Goal: Task Accomplishment & Management: Manage account settings

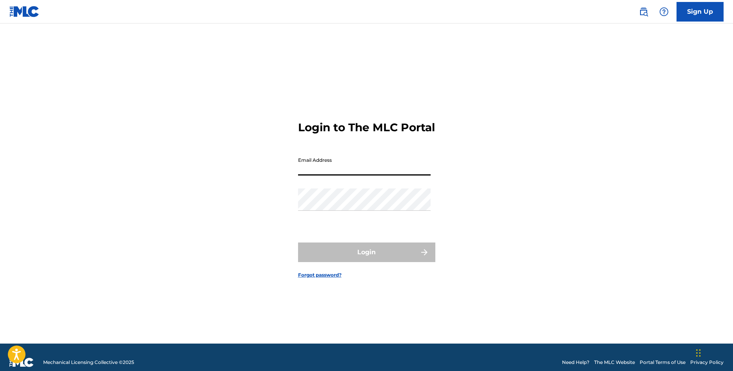
click at [387, 170] on input "Email Address" at bounding box center [364, 164] width 133 height 22
type input "[EMAIL_ADDRESS][DOMAIN_NAME]"
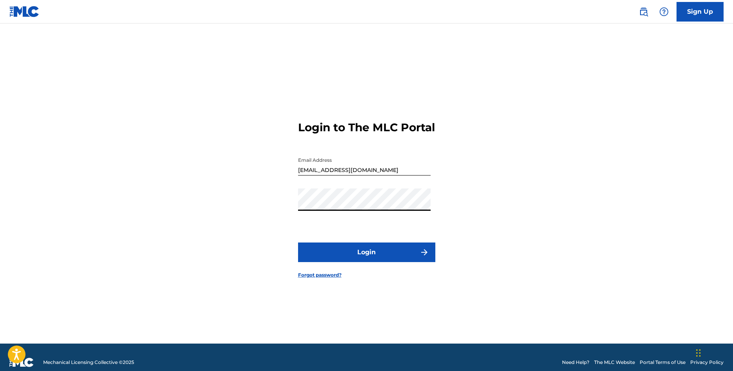
click at [298, 243] on button "Login" at bounding box center [366, 253] width 137 height 20
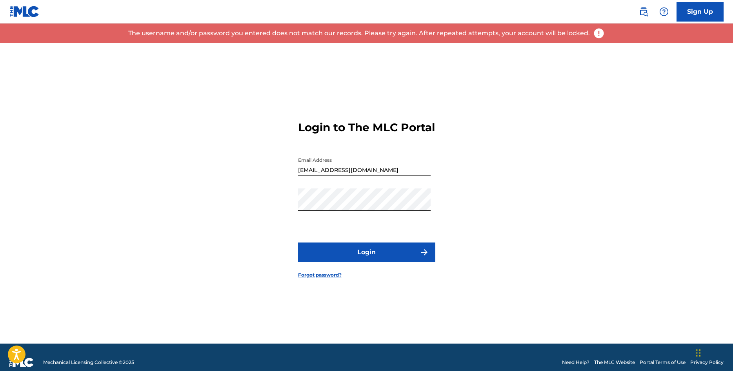
click at [511, 117] on div "Login to The MLC Portal Email Address resslerluke@gmail.com Password Login Forg…" at bounding box center [366, 193] width 549 height 301
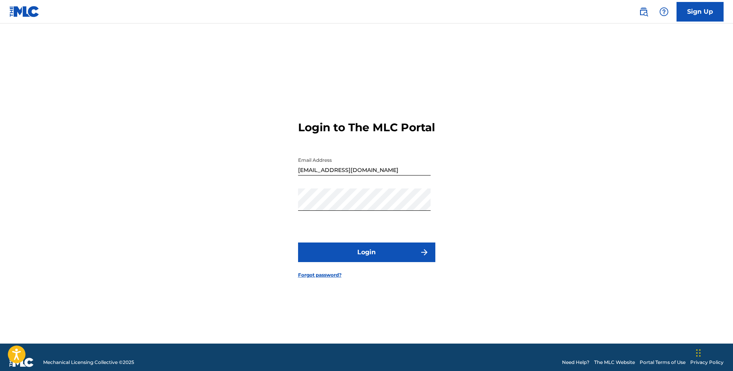
click at [329, 279] on link "Forgot password?" at bounding box center [320, 275] width 44 height 7
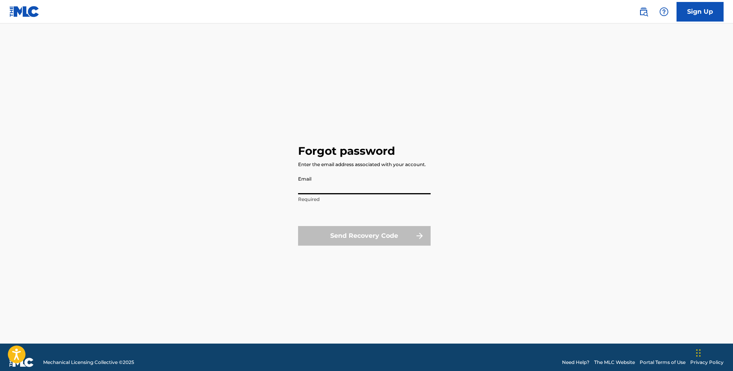
click at [358, 183] on input "Email" at bounding box center [364, 183] width 133 height 22
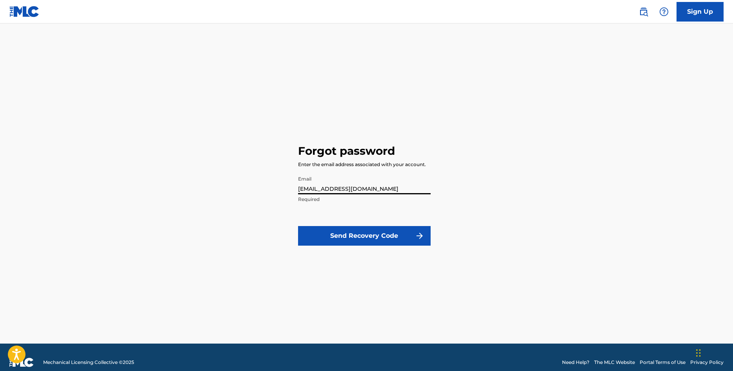
type input "[EMAIL_ADDRESS][DOMAIN_NAME]"
click at [353, 238] on button "Send Recovery Code" at bounding box center [364, 236] width 133 height 20
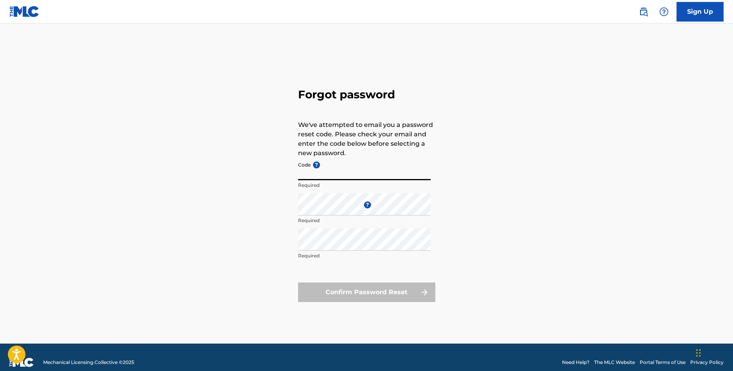
click at [364, 173] on input "Code ?" at bounding box center [364, 169] width 133 height 22
paste input "FP_863ef3258022819e6867482198d1"
type input "FP_863ef3258022819e6867482198d1"
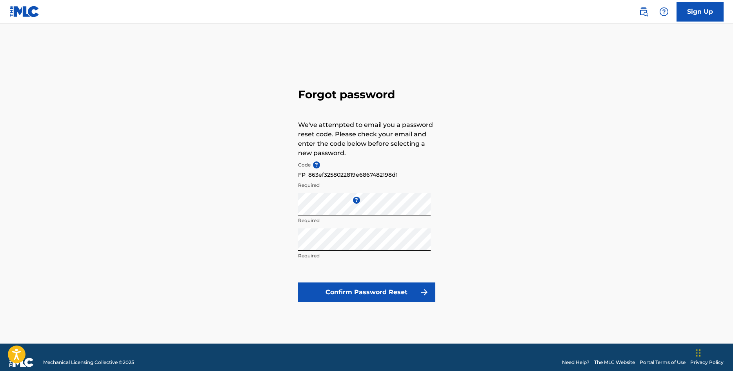
click at [400, 294] on button "Confirm Password Reset" at bounding box center [366, 293] width 137 height 20
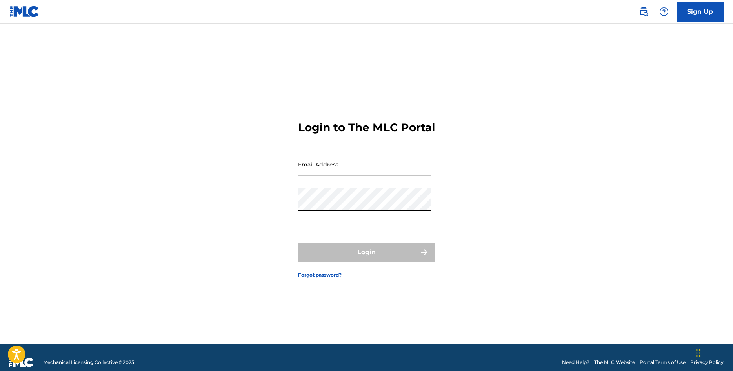
click at [356, 176] on input "Email Address" at bounding box center [364, 164] width 133 height 22
click at [342, 176] on input "Email Address" at bounding box center [364, 164] width 133 height 22
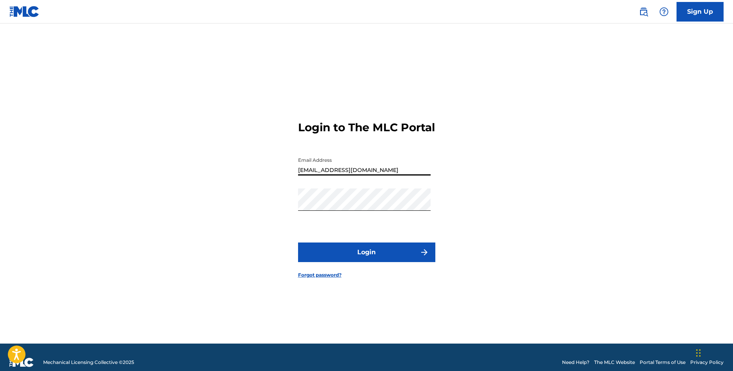
type input "[EMAIL_ADDRESS][DOMAIN_NAME]"
click at [384, 259] on button "Login" at bounding box center [366, 253] width 137 height 20
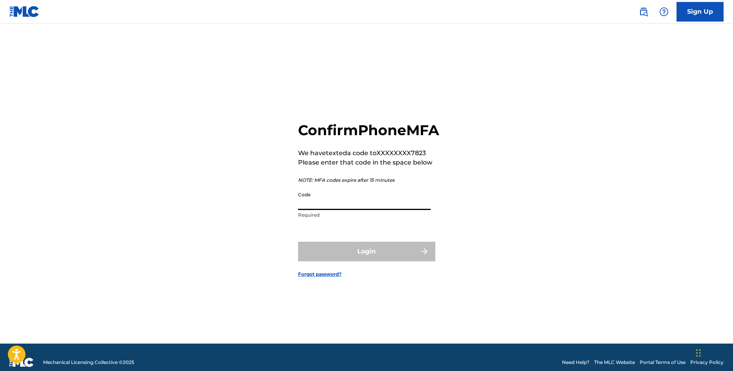
click at [416, 205] on input "Code" at bounding box center [364, 199] width 133 height 22
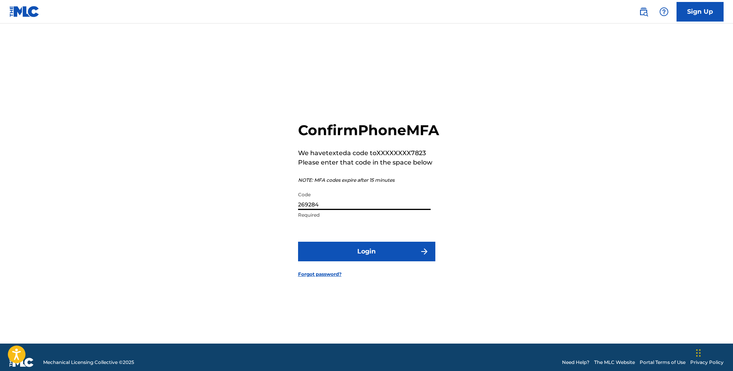
type input "269284"
click at [424, 256] on img "submit" at bounding box center [424, 251] width 9 height 9
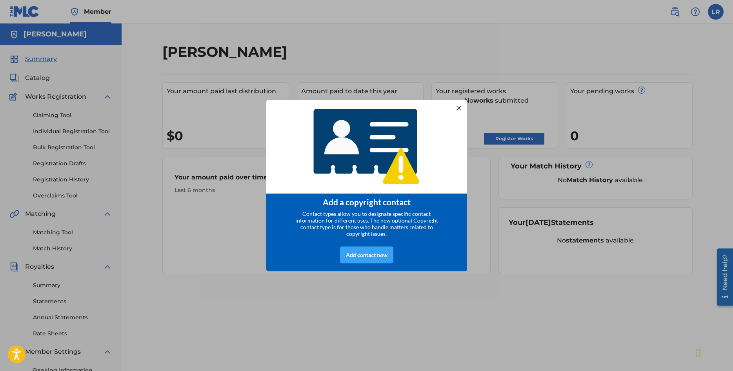
click at [364, 259] on div "Add contact now" at bounding box center [366, 255] width 53 height 17
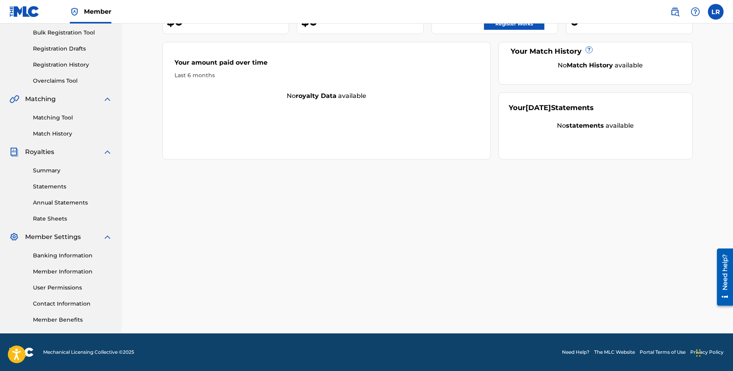
click at [68, 323] on link "Member Benefits" at bounding box center [72, 320] width 79 height 8
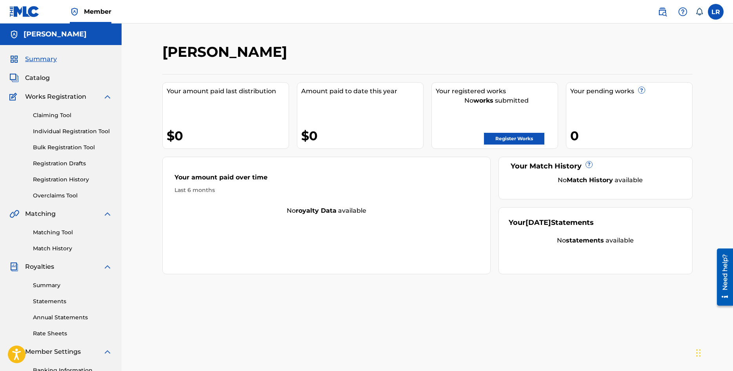
click at [64, 117] on link "Claiming Tool" at bounding box center [72, 115] width 79 height 8
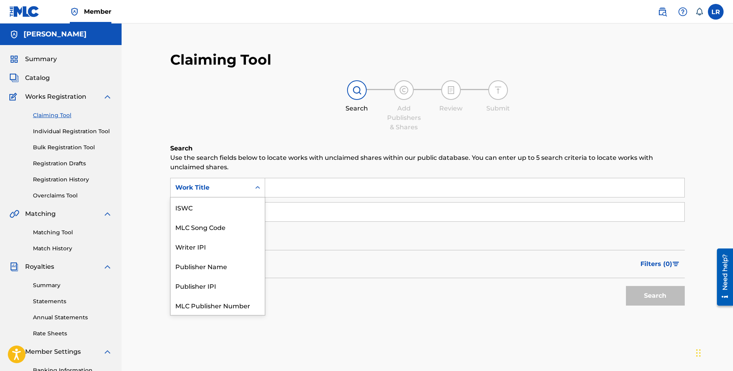
click at [248, 187] on div "Work Title" at bounding box center [211, 187] width 80 height 15
click at [209, 233] on div "Writer IPI" at bounding box center [218, 227] width 94 height 20
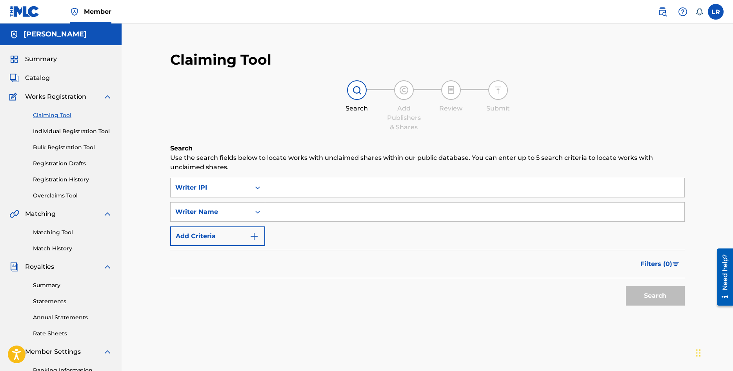
click at [607, 27] on div "Claiming Tool Search Add Publishers & Shares Review Submit Search Use the searc…" at bounding box center [427, 236] width 611 height 425
click at [359, 183] on input "Search Form" at bounding box center [474, 187] width 419 height 19
click at [342, 213] on input "Search Form" at bounding box center [474, 212] width 419 height 19
paste input "[PERSON_NAME]"
type input "[PERSON_NAME]"
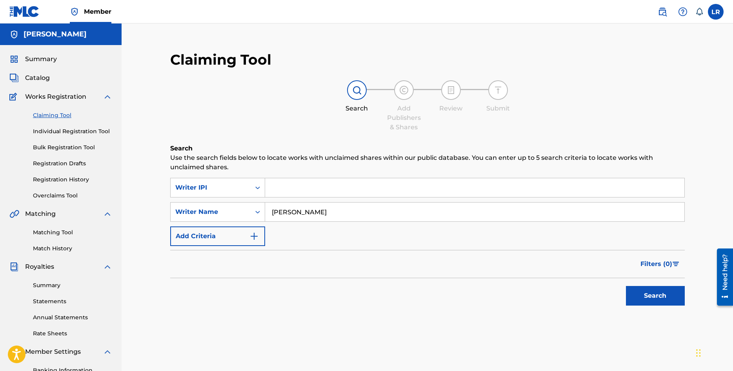
click at [662, 302] on button "Search" at bounding box center [655, 296] width 59 height 20
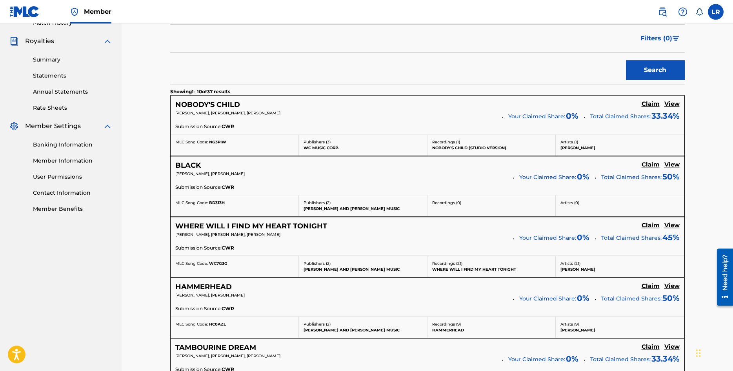
scroll to position [240, 0]
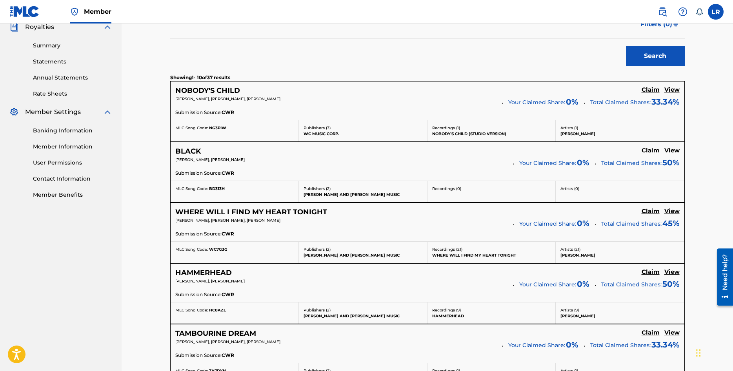
click at [669, 92] on h5 "View" at bounding box center [671, 89] width 15 height 7
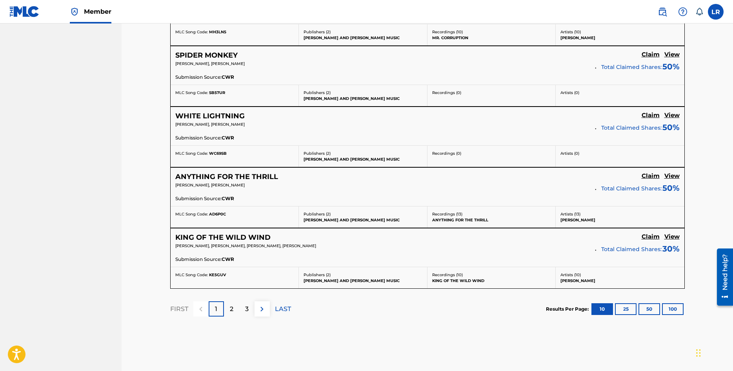
scroll to position [680, 0]
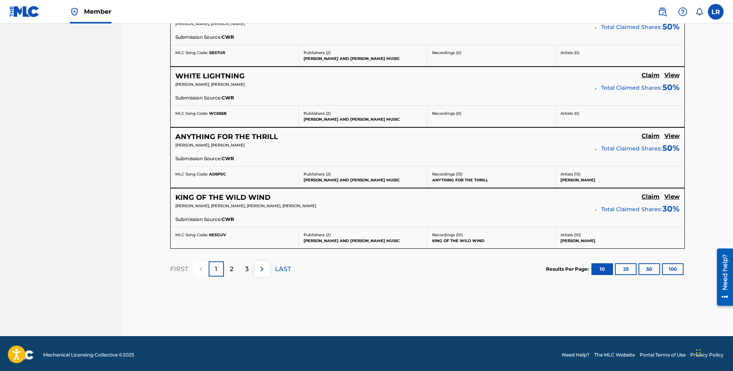
click at [625, 267] on button "25" at bounding box center [626, 270] width 22 height 12
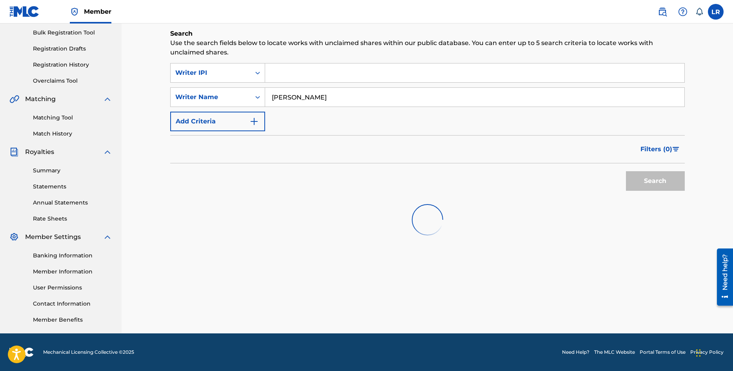
click at [704, 184] on div "Claiming Tool Search Add Publishers & Shares Review Submit Search Use the searc…" at bounding box center [427, 121] width 611 height 425
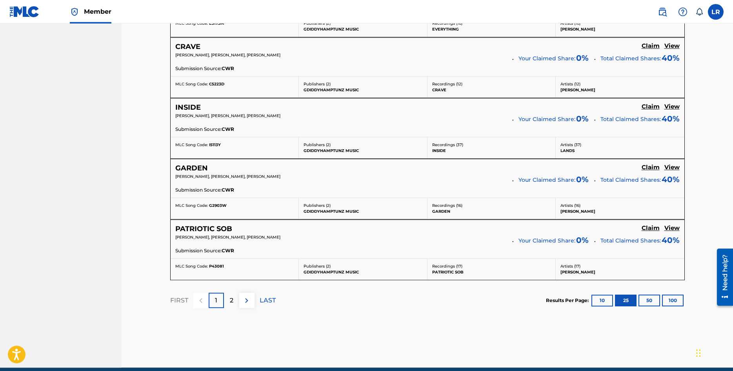
scroll to position [1586, 0]
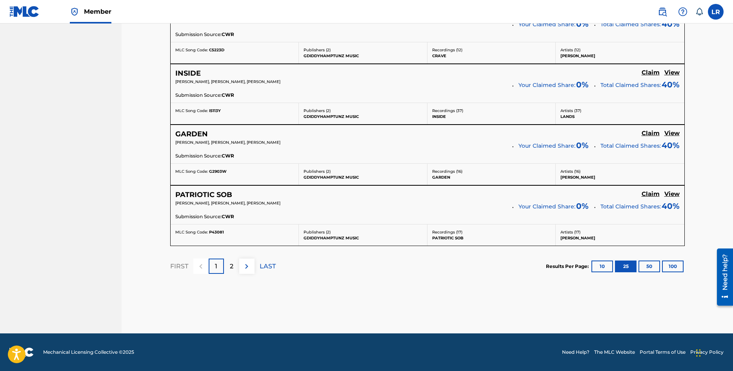
click at [244, 272] on button at bounding box center [246, 266] width 15 height 15
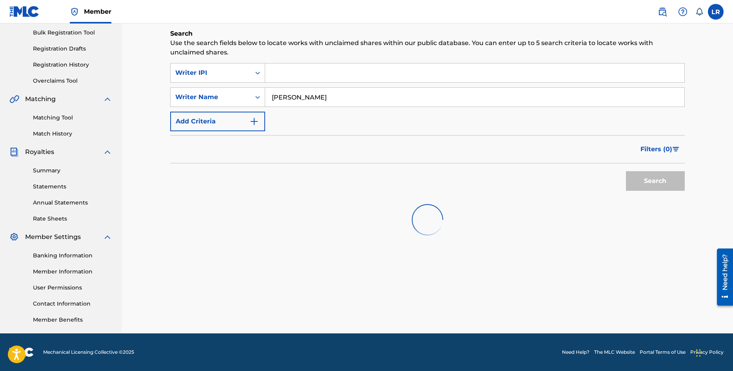
scroll to position [115, 0]
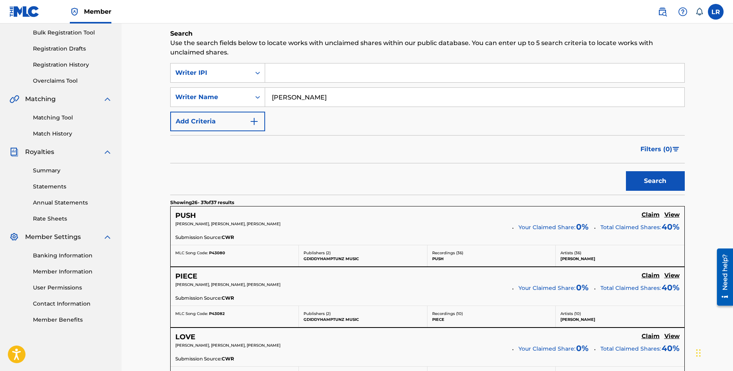
drag, startPoint x: 333, startPoint y: 101, endPoint x: 251, endPoint y: 97, distance: 82.0
click at [265, 97] on input "[PERSON_NAME]" at bounding box center [474, 97] width 419 height 19
paste input "[PERSON_NAME] [PERSON_NAME]"
click at [312, 96] on input "[PERSON_NAME] [PERSON_NAME]" at bounding box center [474, 97] width 419 height 19
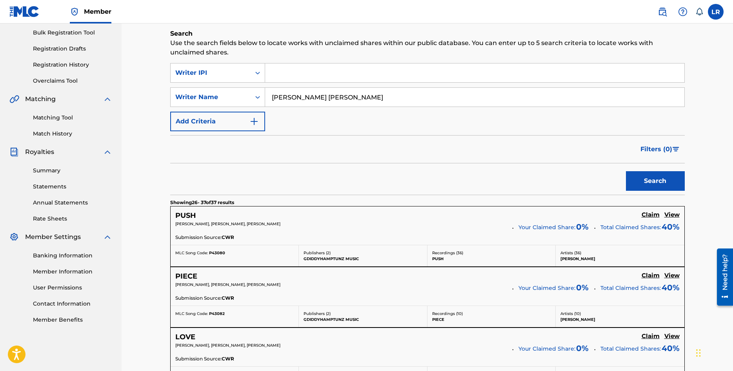
drag, startPoint x: 433, startPoint y: 102, endPoint x: 447, endPoint y: 101, distance: 13.8
click at [434, 102] on input "[PERSON_NAME] [PERSON_NAME]" at bounding box center [474, 97] width 419 height 19
click at [650, 179] on button "Search" at bounding box center [655, 181] width 59 height 20
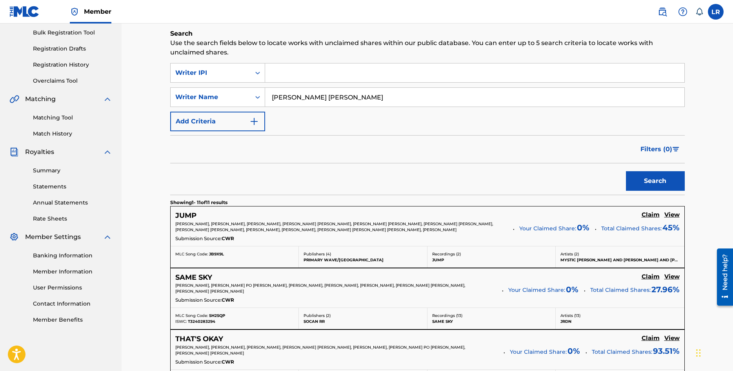
click at [317, 98] on input "[PERSON_NAME] [PERSON_NAME]" at bounding box center [474, 97] width 419 height 19
type input "[PERSON_NAME]"
click at [662, 183] on button "Search" at bounding box center [655, 181] width 59 height 20
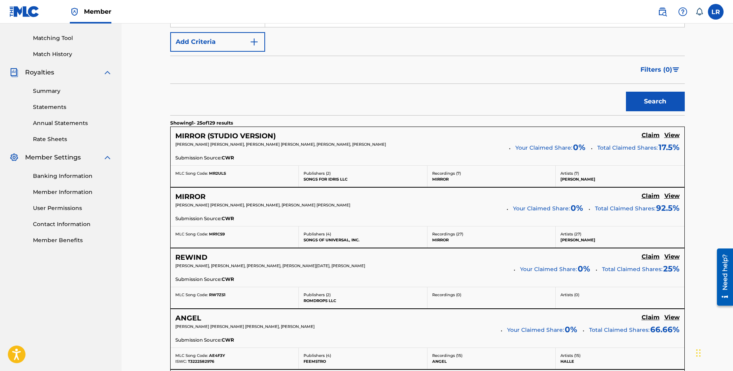
scroll to position [195, 0]
click at [676, 194] on h5 "View" at bounding box center [671, 195] width 15 height 7
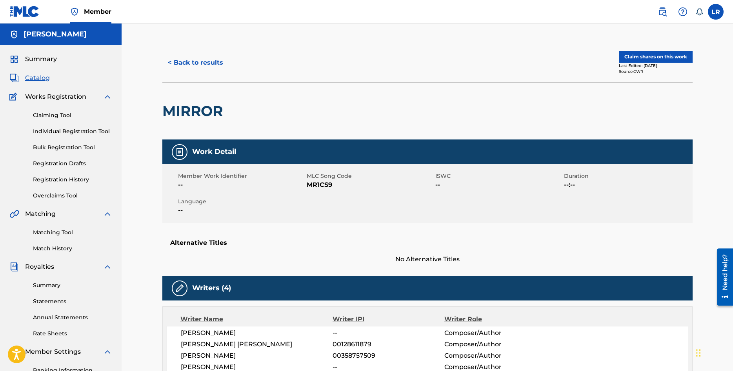
click at [203, 62] on button "< Back to results" at bounding box center [195, 63] width 66 height 20
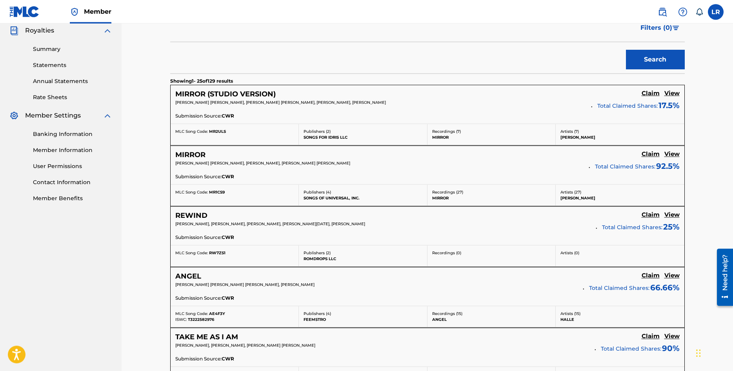
scroll to position [80, 0]
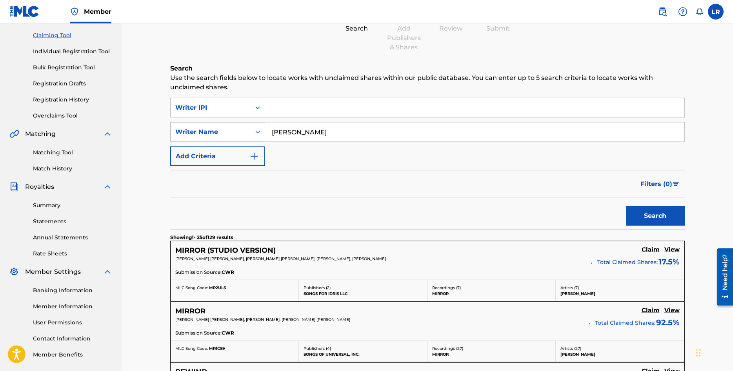
drag, startPoint x: 349, startPoint y: 138, endPoint x: 241, endPoint y: 133, distance: 107.5
click at [265, 133] on input "[PERSON_NAME]" at bounding box center [474, 132] width 419 height 19
click at [674, 214] on button "Search" at bounding box center [655, 216] width 59 height 20
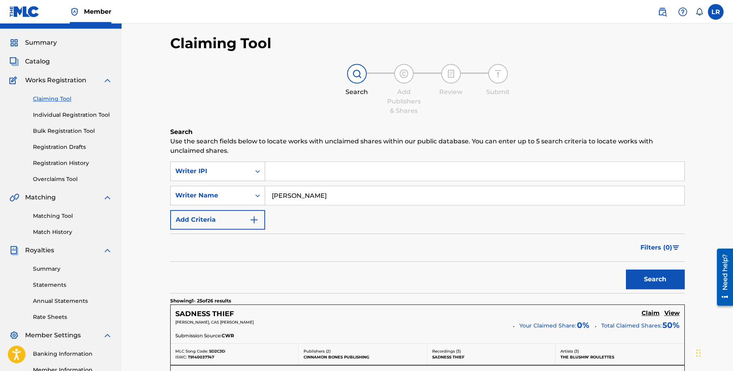
scroll to position [0, 0]
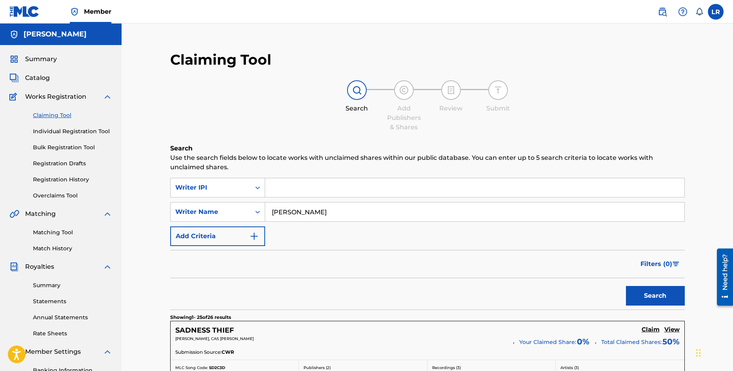
drag, startPoint x: 726, startPoint y: 63, endPoint x: 696, endPoint y: 22, distance: 50.8
click at [673, 104] on div "Search Add Publishers & Shares Review Submit" at bounding box center [427, 106] width 514 height 52
drag, startPoint x: 312, startPoint y: 214, endPoint x: 298, endPoint y: 216, distance: 13.9
click at [298, 216] on input "[PERSON_NAME]" at bounding box center [474, 212] width 419 height 19
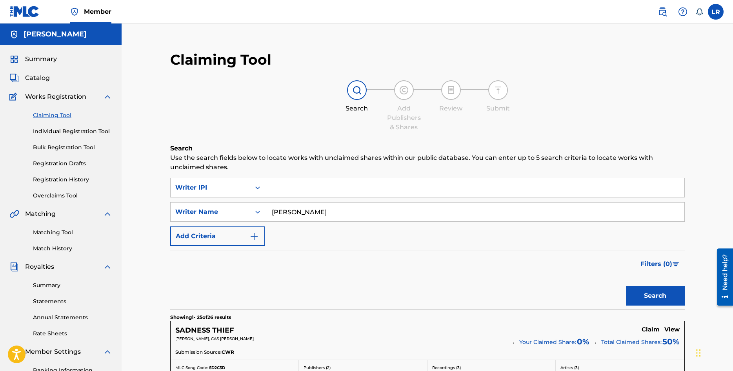
type input "[PERSON_NAME]"
click at [626, 286] on button "Search" at bounding box center [655, 296] width 59 height 20
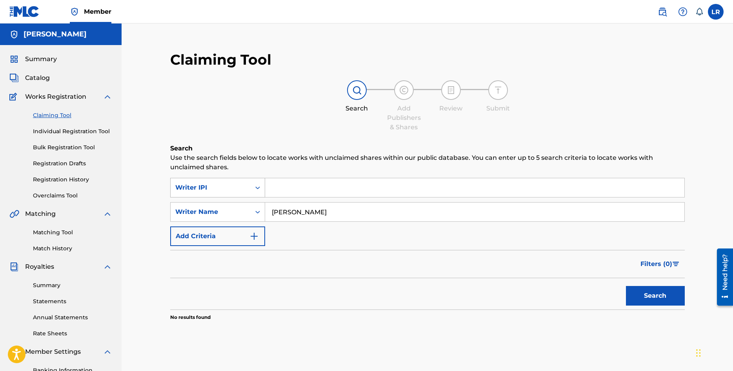
drag, startPoint x: 312, startPoint y: 210, endPoint x: 247, endPoint y: 183, distance: 70.7
click at [265, 203] on input "[PERSON_NAME]" at bounding box center [474, 212] width 419 height 19
type input "[PERSON_NAME]"
click at [626, 286] on button "Search" at bounding box center [655, 296] width 59 height 20
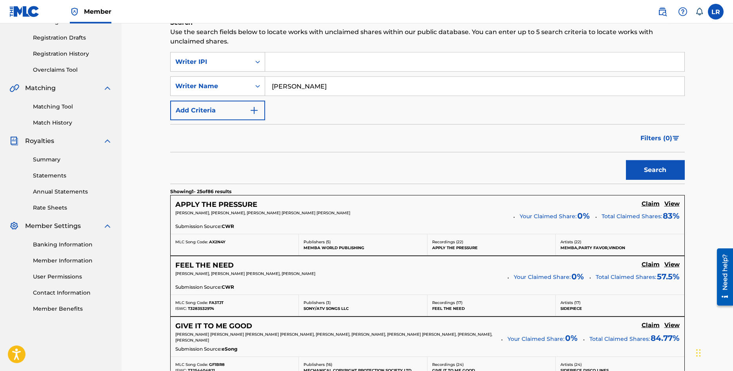
scroll to position [160, 0]
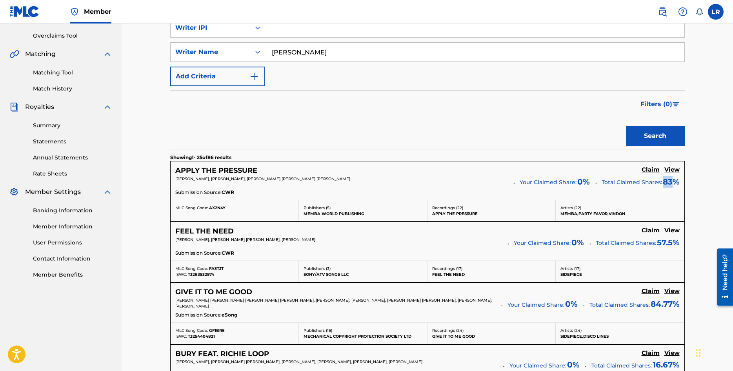
drag, startPoint x: 672, startPoint y: 184, endPoint x: 660, endPoint y: 183, distance: 11.8
click at [661, 183] on p "Total Claimed Shares: 83 %" at bounding box center [641, 181] width 78 height 11
click at [660, 183] on span "Total Claimed Shares:" at bounding box center [632, 182] width 60 height 7
drag, startPoint x: 516, startPoint y: 181, endPoint x: 575, endPoint y: 184, distance: 59.3
click at [575, 184] on div "[PERSON_NAME], [PERSON_NAME], [PERSON_NAME] [PERSON_NAME] [PERSON_NAME] Your Cl…" at bounding box center [427, 182] width 504 height 13
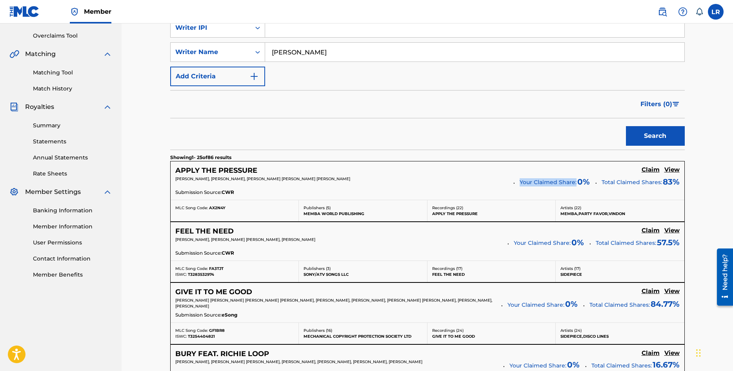
click at [575, 184] on span "Your Claimed Share:" at bounding box center [548, 182] width 57 height 8
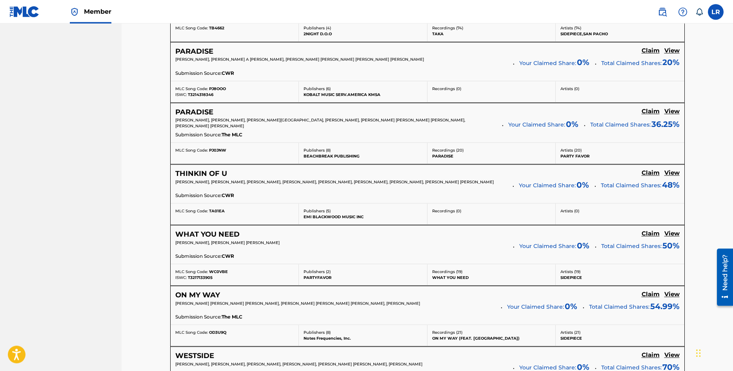
scroll to position [600, 0]
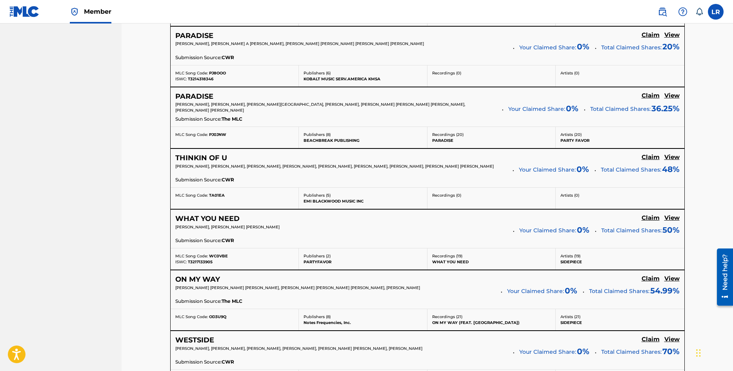
click at [675, 157] on h5 "View" at bounding box center [671, 157] width 15 height 7
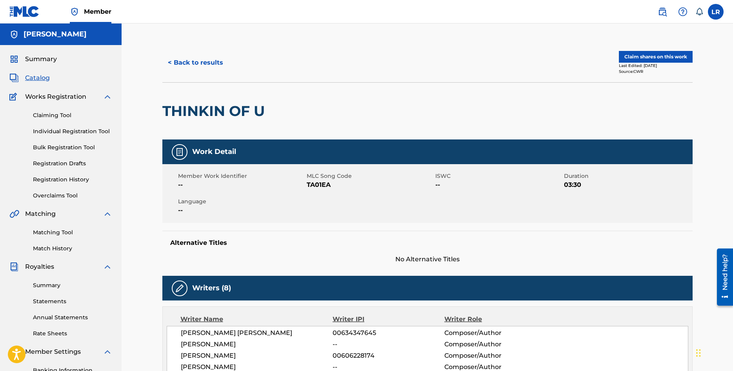
click at [185, 66] on button "< Back to results" at bounding box center [195, 63] width 66 height 20
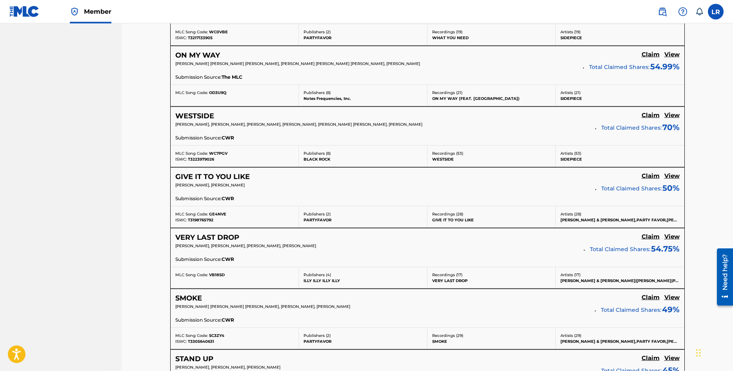
scroll to position [840, 0]
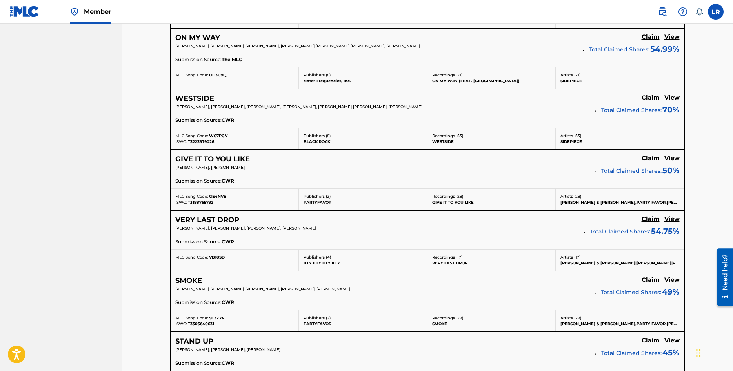
click at [676, 221] on h5 "View" at bounding box center [671, 219] width 15 height 7
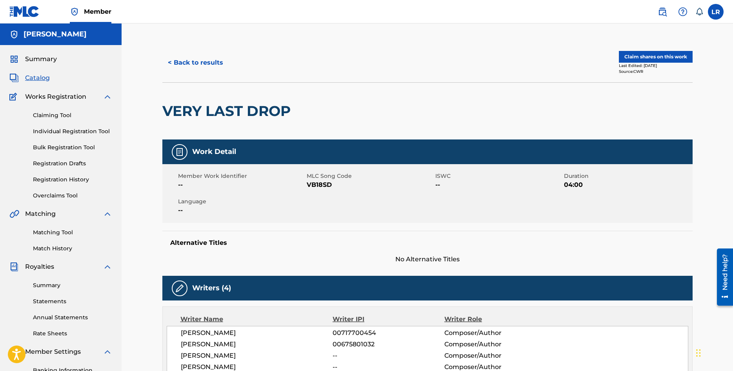
click at [184, 57] on button "< Back to results" at bounding box center [195, 63] width 66 height 20
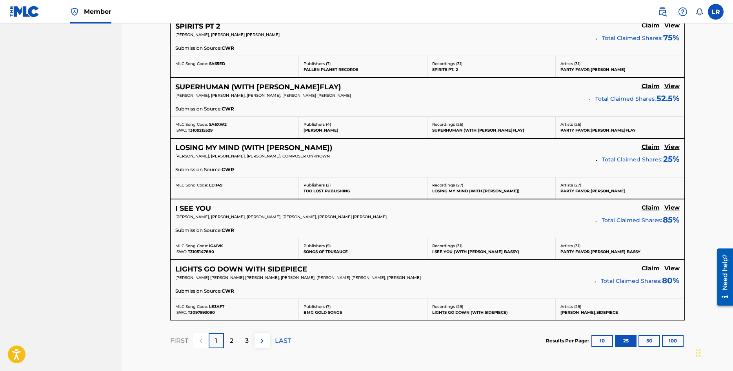
scroll to position [1560, 0]
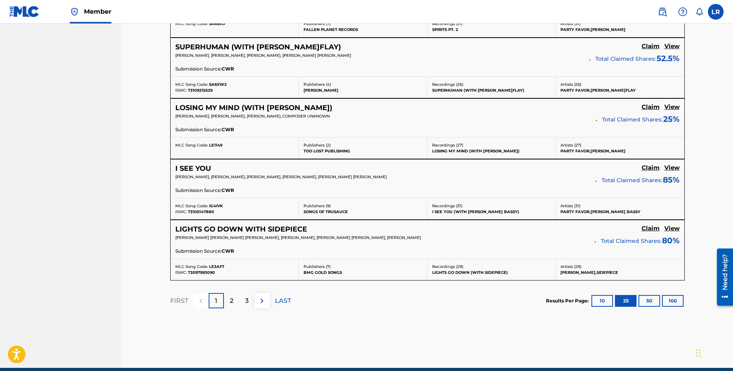
click at [678, 304] on button "100" at bounding box center [673, 301] width 22 height 12
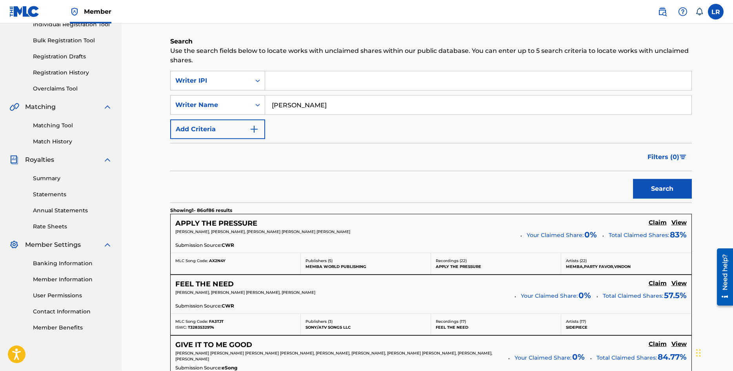
scroll to position [119, 0]
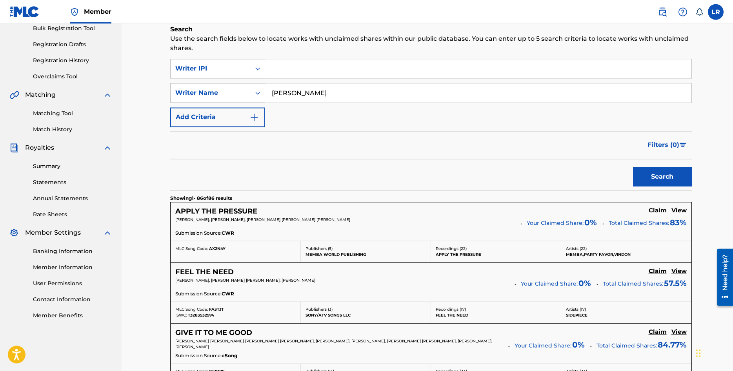
drag, startPoint x: 727, startPoint y: 41, endPoint x: 726, endPoint y: 64, distance: 23.6
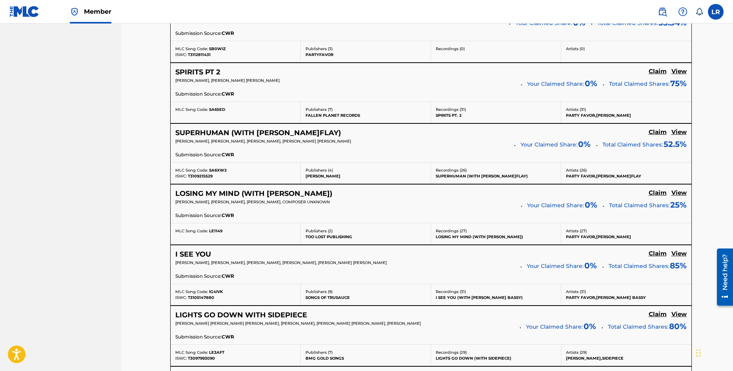
scroll to position [1479, 0]
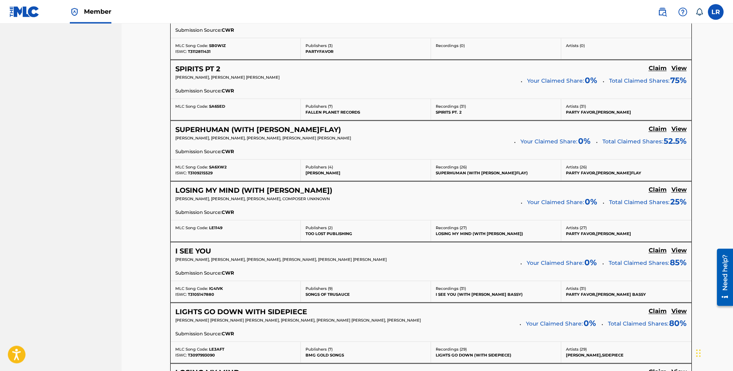
click at [673, 71] on h5 "View" at bounding box center [678, 68] width 15 height 7
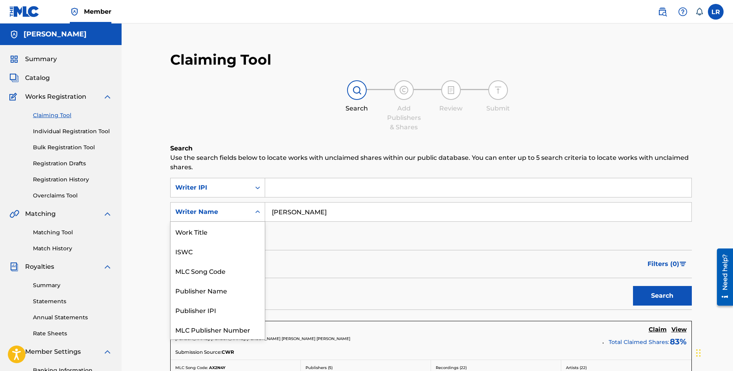
click at [238, 212] on div "Writer Name" at bounding box center [210, 211] width 71 height 9
click at [260, 93] on div "Search Add Publishers & Shares Review Submit" at bounding box center [427, 106] width 514 height 52
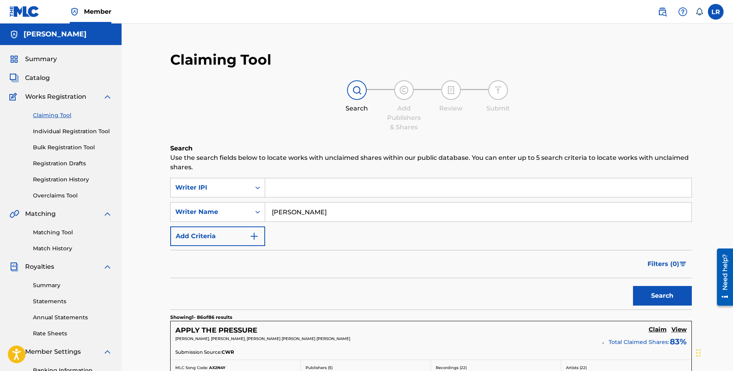
click at [84, 132] on link "Individual Registration Tool" at bounding box center [72, 131] width 79 height 8
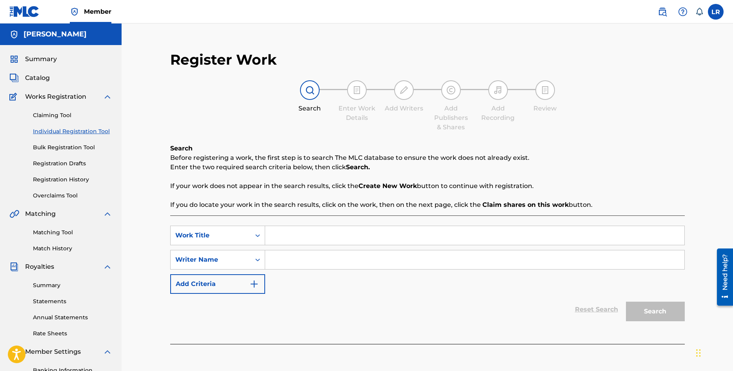
click at [80, 151] on link "Bulk Registration Tool" at bounding box center [72, 148] width 79 height 8
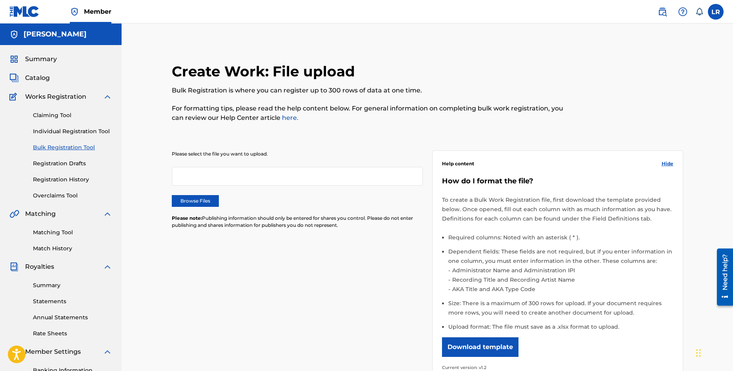
click at [69, 163] on link "Registration Drafts" at bounding box center [72, 164] width 79 height 8
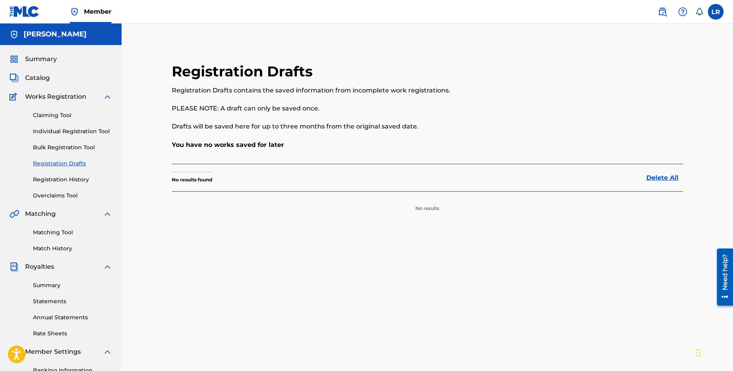
click at [66, 178] on link "Registration History" at bounding box center [72, 180] width 79 height 8
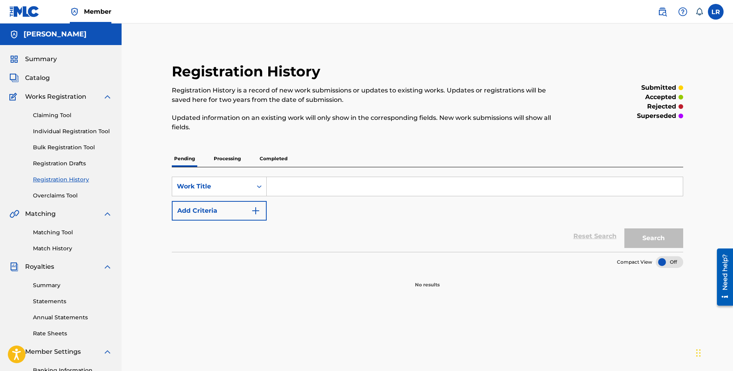
click at [63, 192] on link "Overclaims Tool" at bounding box center [72, 196] width 79 height 8
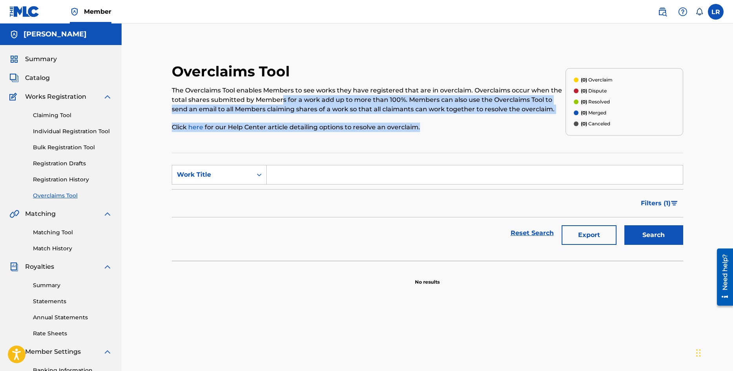
drag, startPoint x: 282, startPoint y: 96, endPoint x: 545, endPoint y: 133, distance: 266.1
click at [545, 133] on div "Overclaims Tool The Overclaims Tool enables Members to see works they have regi…" at bounding box center [369, 102] width 394 height 78
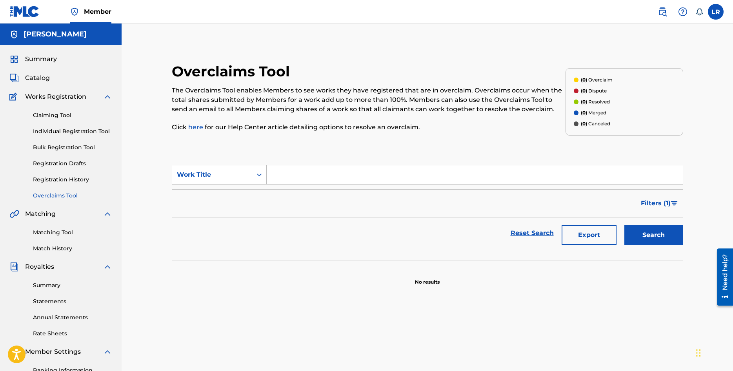
click at [545, 133] on div "Overclaims Tool The Overclaims Tool enables Members to see works they have regi…" at bounding box center [369, 102] width 394 height 78
click at [244, 171] on div "Work Title" at bounding box center [212, 174] width 71 height 9
click at [216, 213] on div "Overclaim ID" at bounding box center [219, 214] width 94 height 20
click at [238, 183] on div "Overclaim ID" at bounding box center [219, 175] width 95 height 20
click at [226, 234] on div "Overclaim ID" at bounding box center [219, 234] width 94 height 20
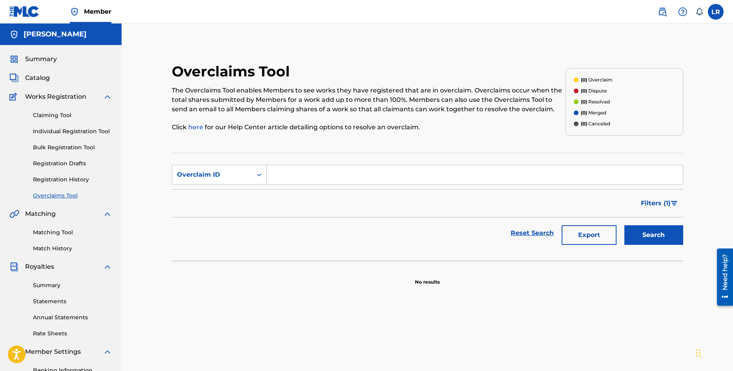
click at [58, 234] on link "Matching Tool" at bounding box center [72, 233] width 79 height 8
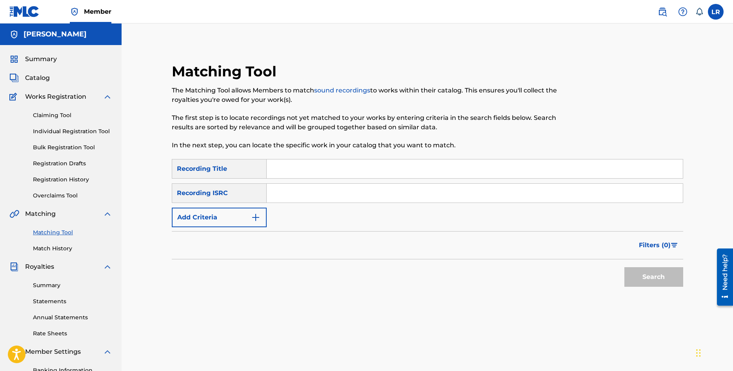
click at [279, 120] on p "The first step is to locate recordings not yet matched to your works by enterin…" at bounding box center [369, 122] width 394 height 19
click at [347, 191] on input "Search Form" at bounding box center [475, 193] width 416 height 19
paste input "USUS12400666"
type input "USUS12400666"
click at [322, 173] on input "Search Form" at bounding box center [475, 169] width 416 height 19
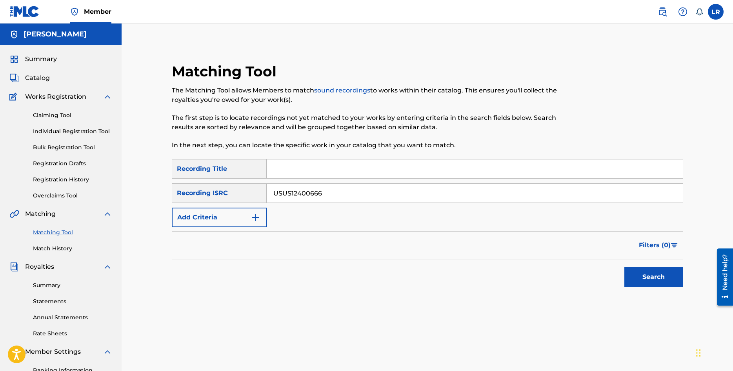
paste input "Rinse Repeat"
type input "Rinse Repeat"
click at [657, 282] on button "Search" at bounding box center [653, 277] width 59 height 20
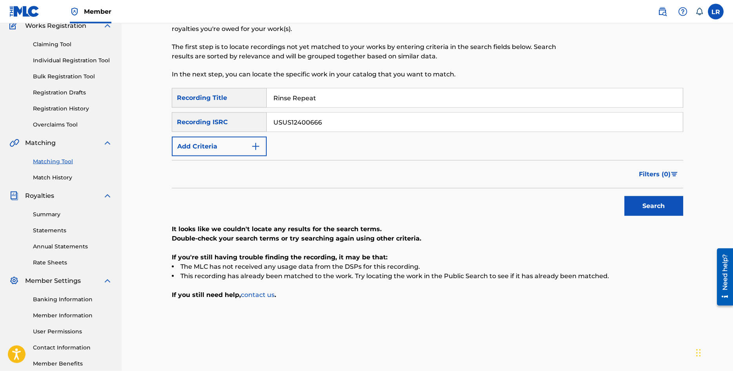
scroll to position [80, 0]
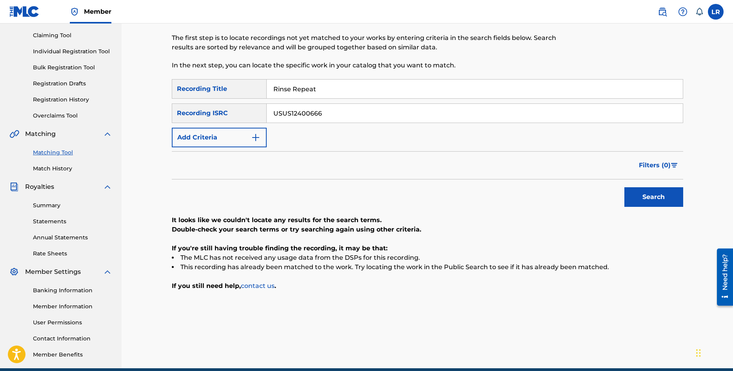
click at [347, 112] on input "USUS12400666" at bounding box center [475, 113] width 416 height 19
click at [274, 90] on input "Rinse Repeat" at bounding box center [475, 89] width 416 height 19
drag, startPoint x: 355, startPoint y: 113, endPoint x: 247, endPoint y: 102, distance: 108.0
click at [267, 104] on input "USUS12400666" at bounding box center [475, 113] width 416 height 19
click at [656, 207] on div "Search" at bounding box center [651, 195] width 63 height 31
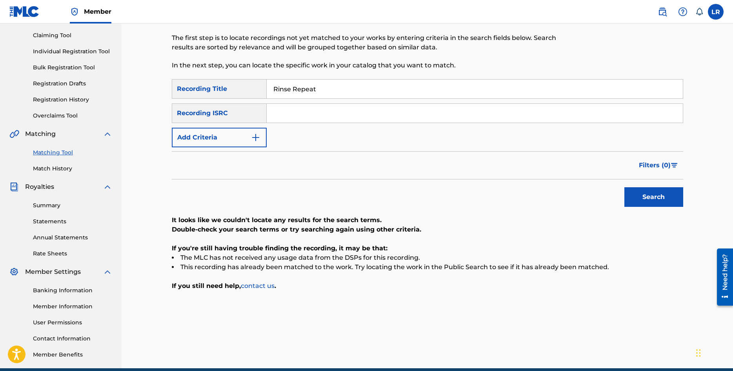
click at [658, 196] on button "Search" at bounding box center [653, 197] width 59 height 20
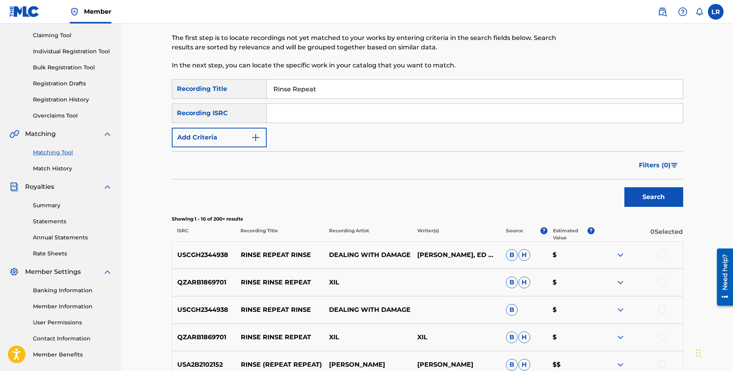
click at [237, 142] on button "Add Criteria" at bounding box center [219, 138] width 95 height 20
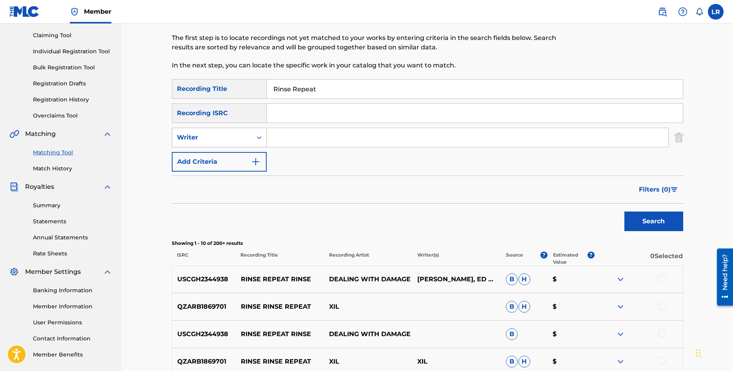
click at [257, 140] on icon "Search Form" at bounding box center [259, 138] width 8 height 8
click at [231, 161] on div "Recording Artist" at bounding box center [219, 157] width 94 height 20
click at [302, 142] on input "Search Form" at bounding box center [468, 137] width 402 height 19
type input "Party Favor"
click at [624, 212] on button "Search" at bounding box center [653, 222] width 59 height 20
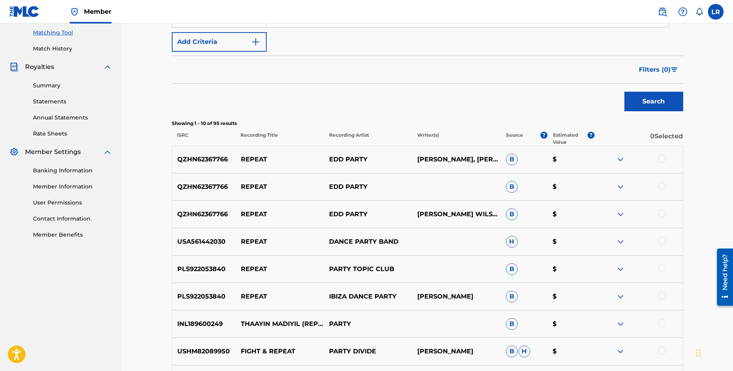
scroll to position [40, 0]
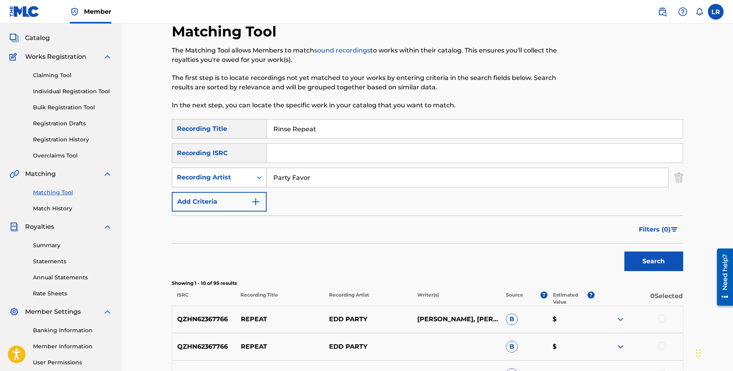
click at [265, 178] on div "Search Form" at bounding box center [259, 178] width 14 height 14
click at [326, 182] on input "Party Favor" at bounding box center [468, 177] width 402 height 19
click at [230, 202] on button "Add Criteria" at bounding box center [219, 202] width 95 height 20
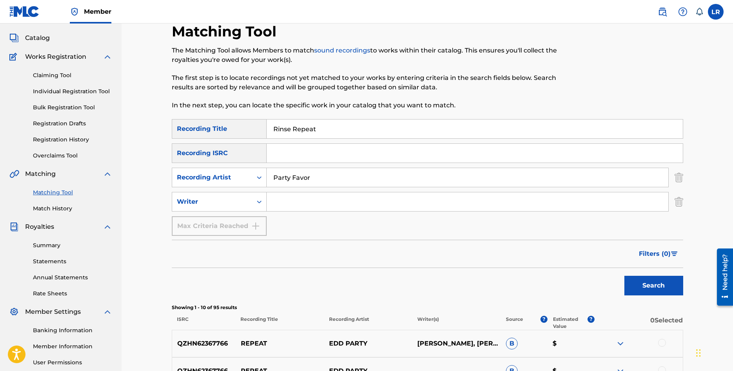
click at [318, 202] on input "Search Form" at bounding box center [468, 202] width 402 height 19
type input "[PERSON_NAME]"
click at [624, 276] on button "Search" at bounding box center [653, 286] width 59 height 20
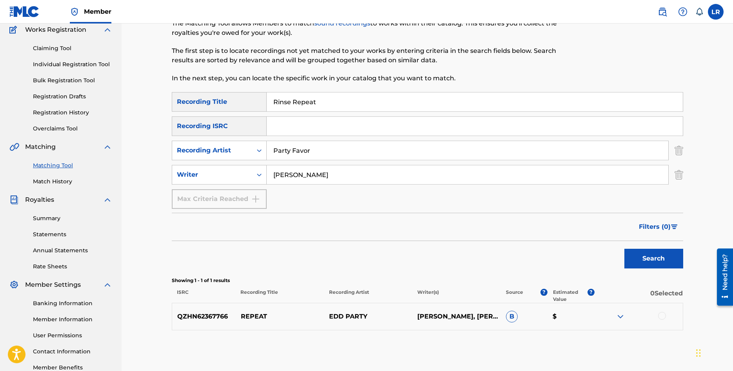
scroll to position [80, 0]
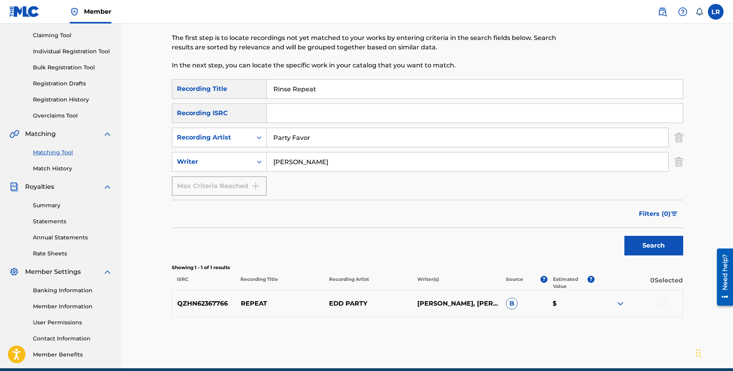
drag, startPoint x: 370, startPoint y: 158, endPoint x: 245, endPoint y: 152, distance: 125.2
click at [267, 153] on input "[PERSON_NAME]" at bounding box center [468, 162] width 402 height 19
drag, startPoint x: 345, startPoint y: 85, endPoint x: 235, endPoint y: 85, distance: 109.4
click at [267, 80] on input "Rinse Repeat" at bounding box center [475, 89] width 416 height 19
click at [670, 251] on button "Search" at bounding box center [653, 246] width 59 height 20
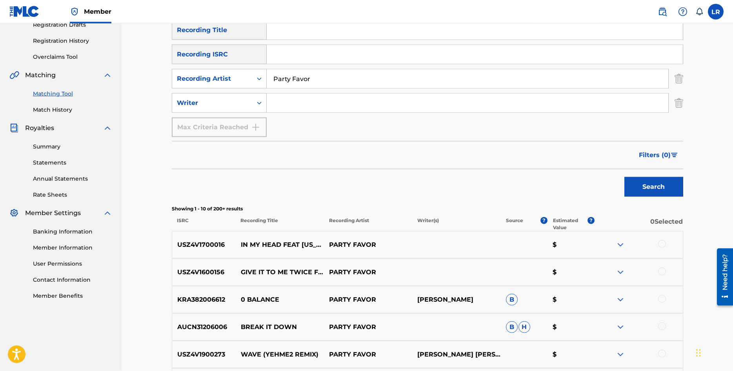
scroll to position [200, 0]
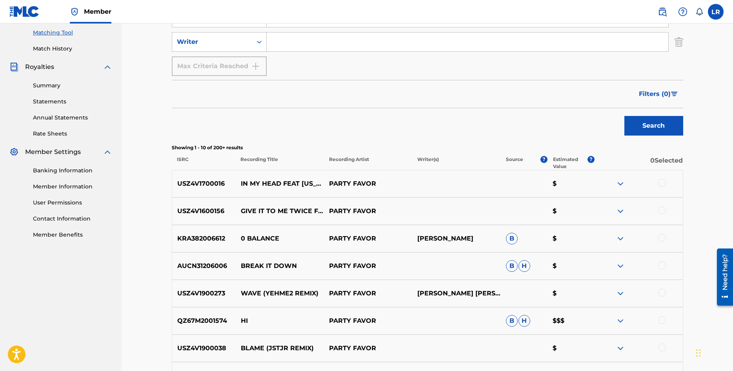
click at [510, 238] on span "B" at bounding box center [512, 239] width 12 height 12
click at [620, 237] on img at bounding box center [620, 238] width 9 height 9
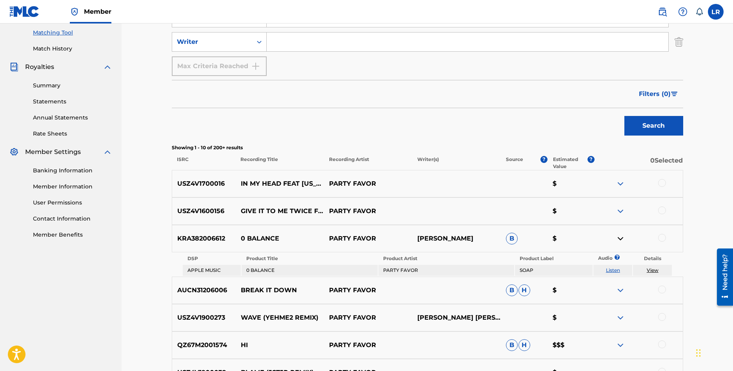
click at [618, 237] on img at bounding box center [620, 238] width 9 height 9
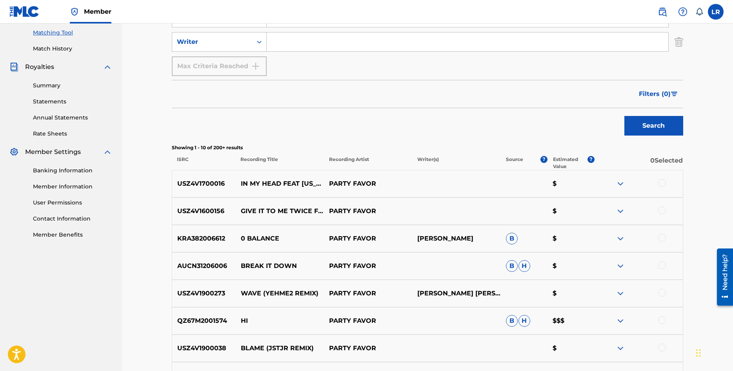
click at [208, 266] on p "AUCN31206006" at bounding box center [204, 266] width 64 height 9
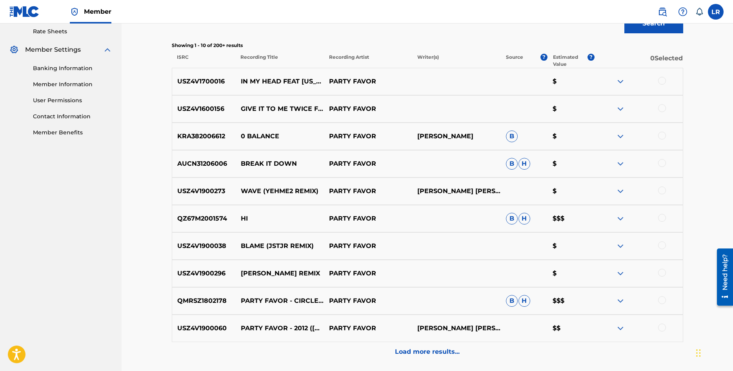
scroll to position [360, 0]
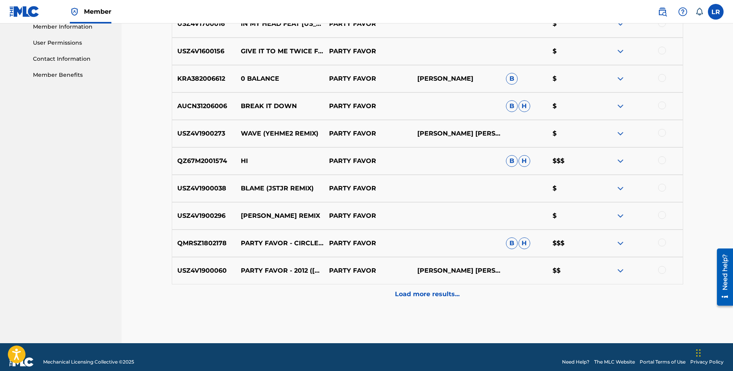
click at [438, 294] on p "Load more results..." at bounding box center [427, 294] width 65 height 9
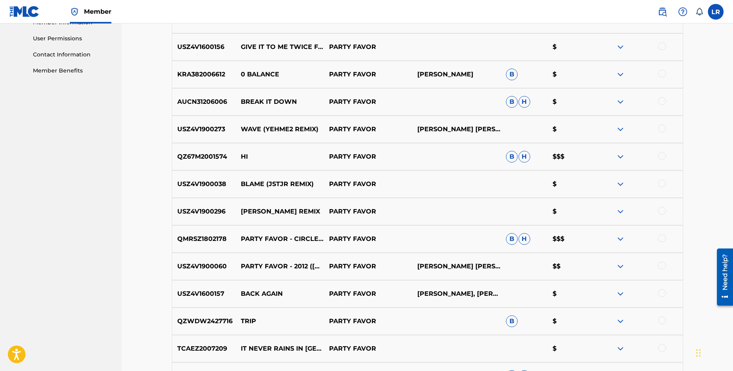
scroll to position [164, 0]
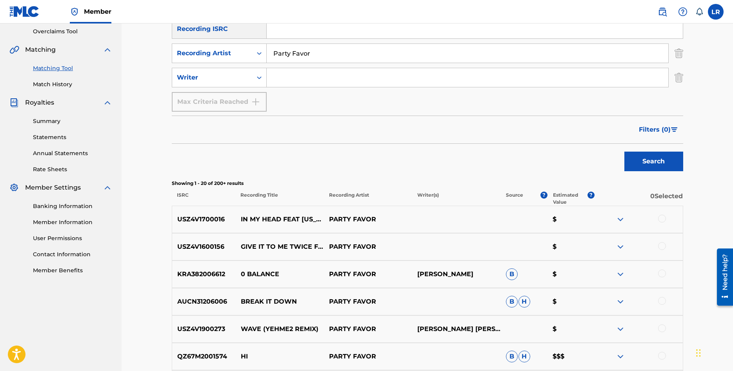
click at [564, 195] on p "Estimated Value" at bounding box center [570, 199] width 35 height 14
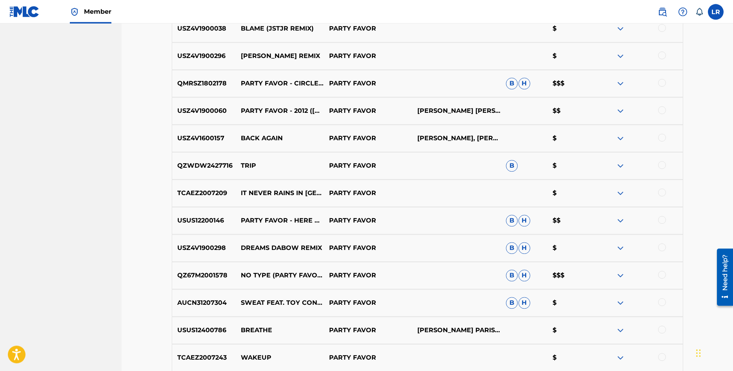
scroll to position [644, 0]
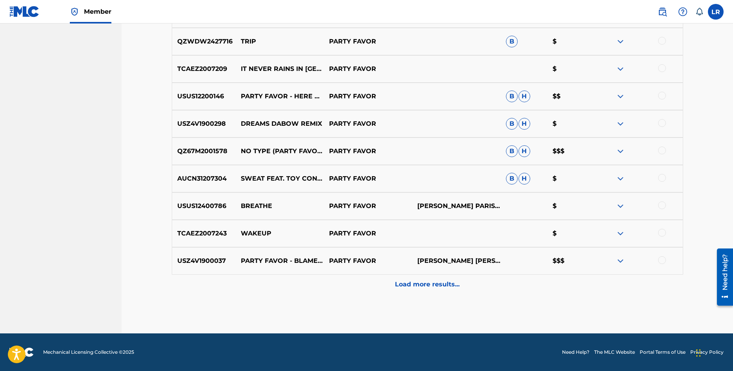
click at [443, 288] on p "Load more results..." at bounding box center [427, 284] width 65 height 9
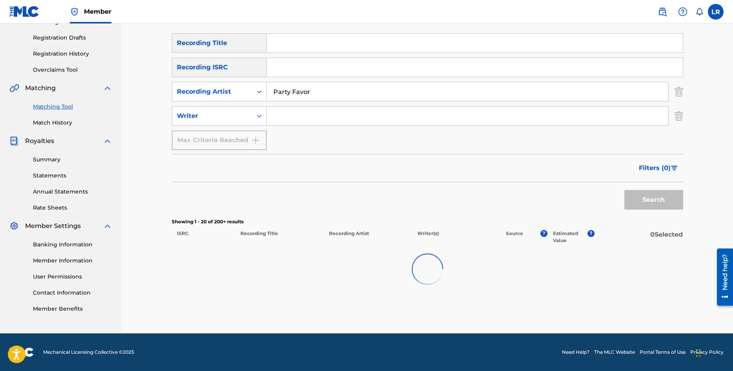
scroll to position [126, 0]
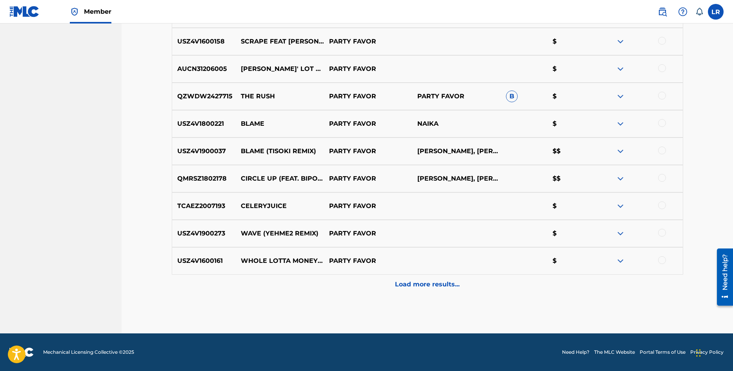
click at [467, 283] on div "Load more results..." at bounding box center [427, 285] width 511 height 20
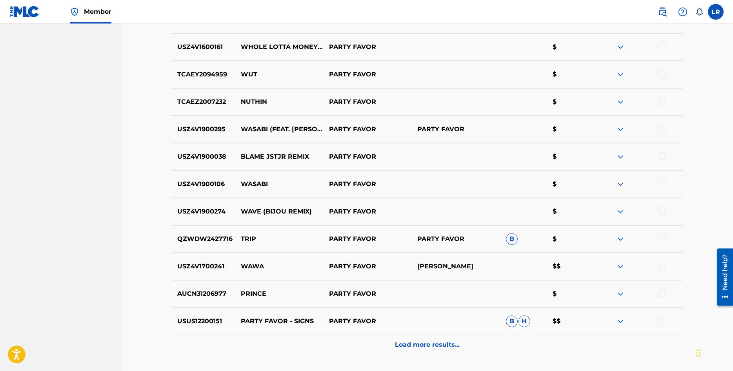
scroll to position [1166, 0]
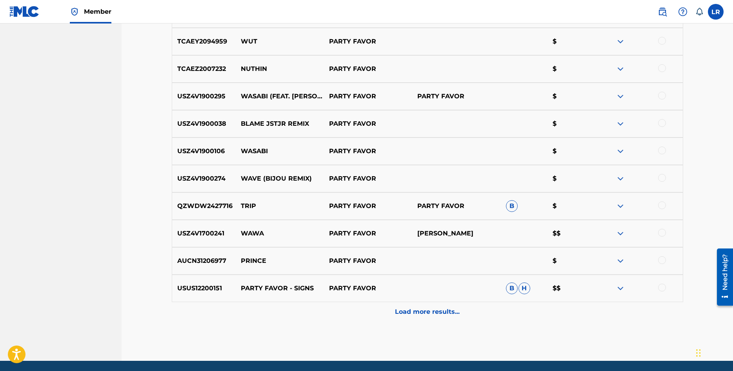
drag, startPoint x: 442, startPoint y: 314, endPoint x: 443, endPoint y: 309, distance: 5.5
click at [442, 314] on p "Load more results..." at bounding box center [427, 311] width 65 height 9
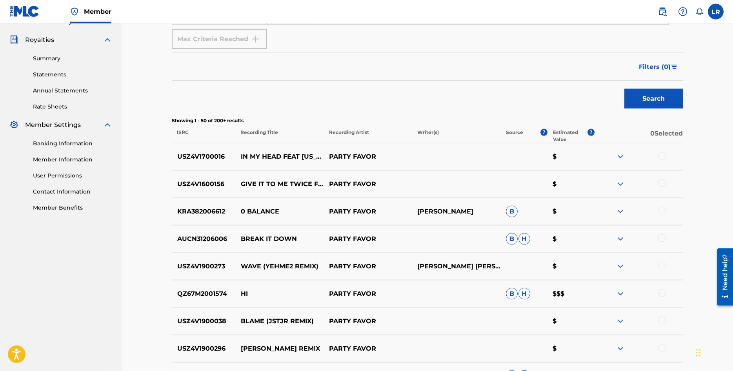
scroll to position [228, 0]
click at [622, 158] on img at bounding box center [620, 155] width 9 height 9
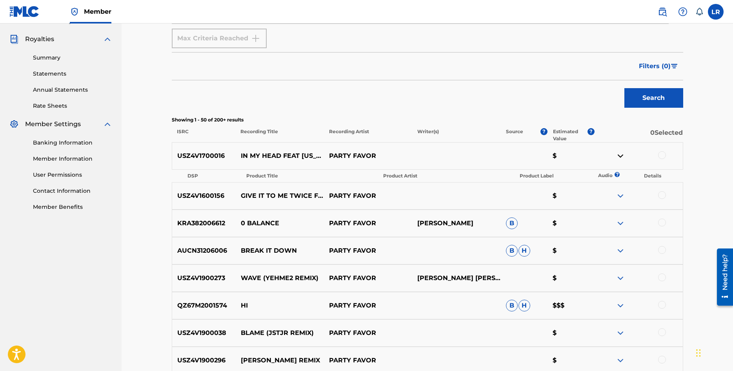
click at [622, 158] on img at bounding box center [620, 155] width 9 height 9
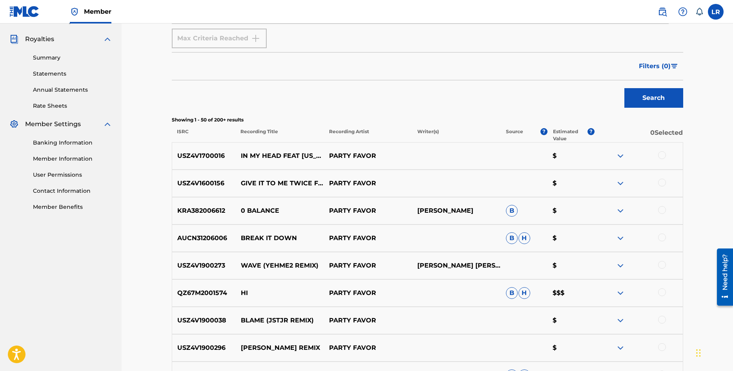
click at [349, 155] on p "PARTY FAVOR" at bounding box center [368, 155] width 88 height 9
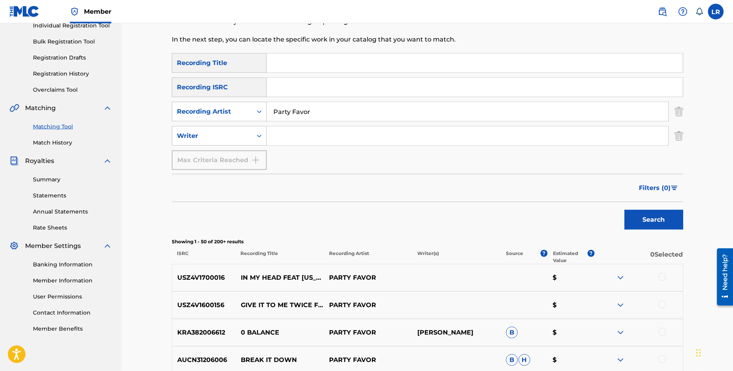
scroll to position [108, 0]
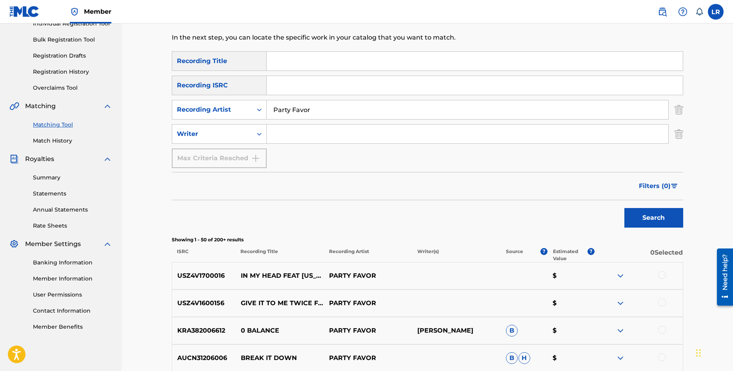
click at [621, 276] on img at bounding box center [620, 275] width 9 height 9
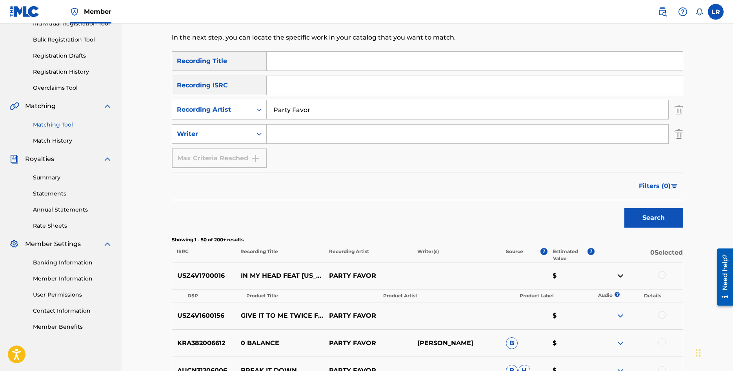
click at [621, 276] on img at bounding box center [620, 275] width 9 height 9
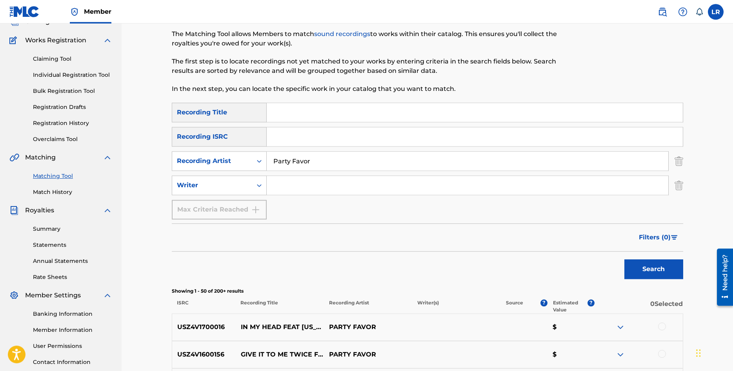
scroll to position [0, 0]
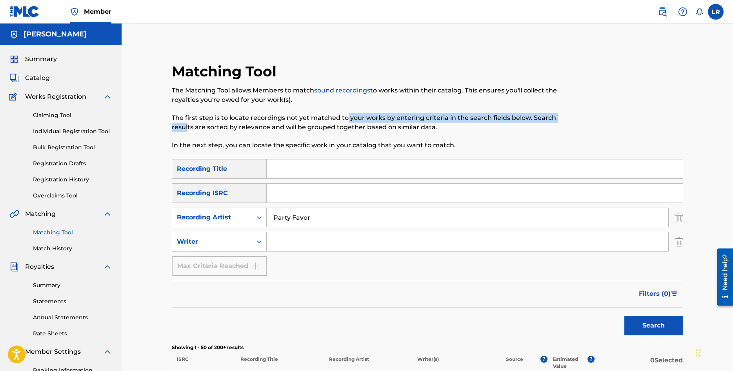
drag, startPoint x: 187, startPoint y: 125, endPoint x: 346, endPoint y: 117, distance: 159.8
click at [346, 117] on p "The first step is to locate recordings not yet matched to your works by enterin…" at bounding box center [369, 122] width 394 height 19
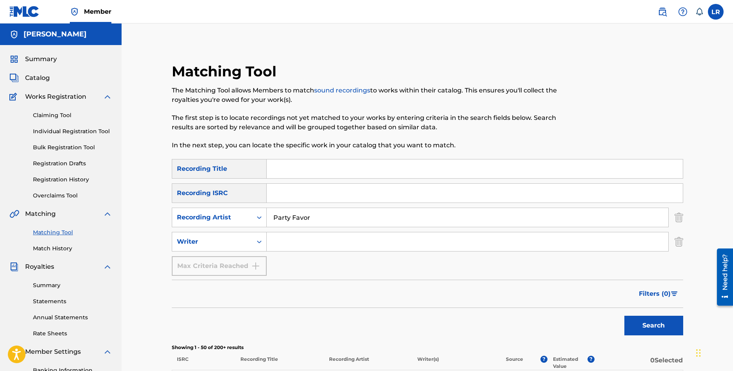
click at [346, 117] on p "The first step is to locate recordings not yet matched to your works by enterin…" at bounding box center [369, 122] width 394 height 19
click at [253, 245] on div "Search Form" at bounding box center [259, 242] width 14 height 14
click at [263, 248] on div "Search Form" at bounding box center [259, 242] width 14 height 14
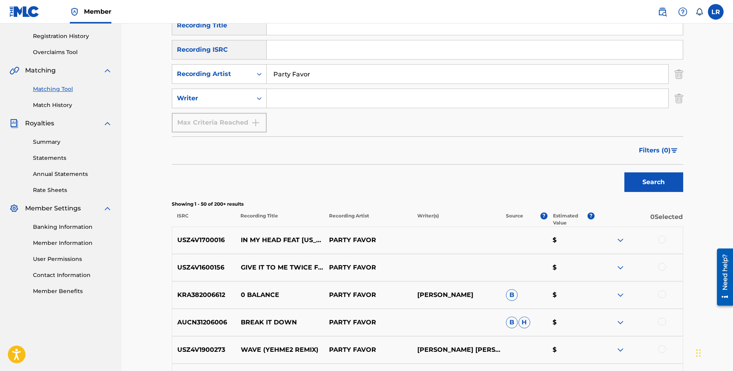
scroll to position [200, 0]
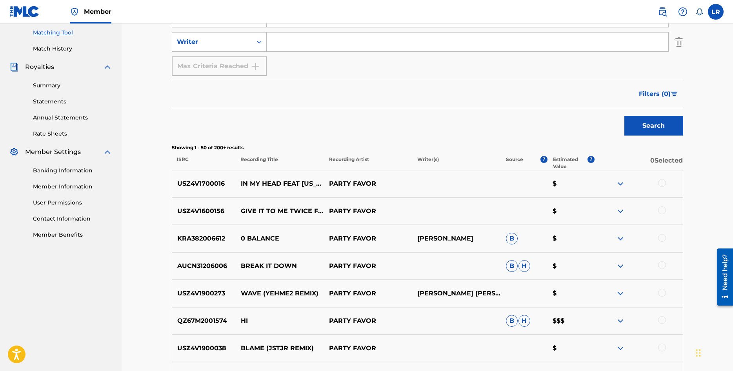
click at [661, 184] on div at bounding box center [662, 183] width 8 height 8
click at [556, 307] on button "Match 1 Group" at bounding box center [551, 308] width 87 height 20
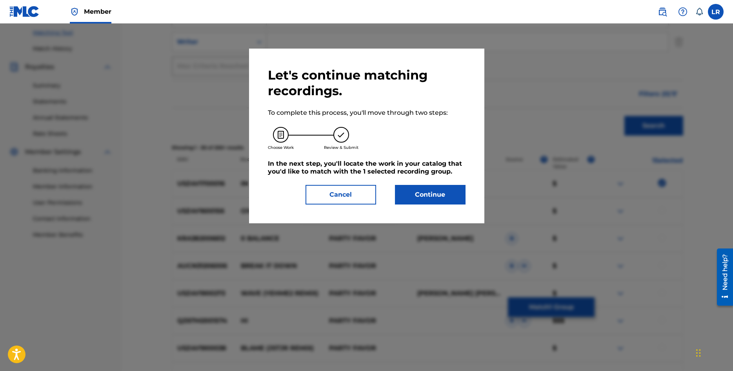
click at [437, 198] on button "Continue" at bounding box center [430, 195] width 71 height 20
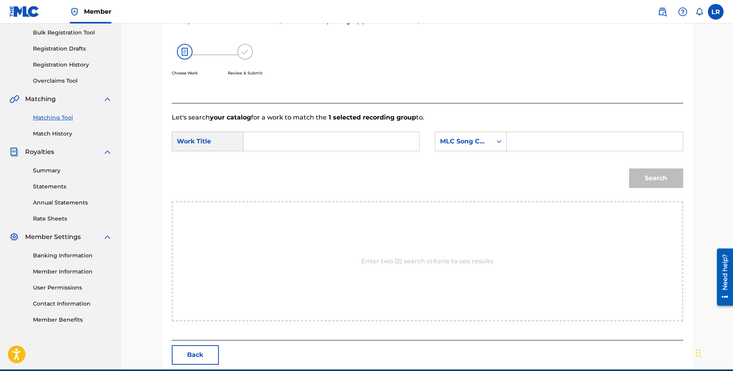
click at [346, 140] on input "Search Form" at bounding box center [331, 141] width 162 height 19
click at [472, 170] on div "Search" at bounding box center [427, 181] width 511 height 41
click at [490, 145] on div "MLC Song Code" at bounding box center [463, 141] width 57 height 15
click at [566, 174] on div "Search" at bounding box center [427, 181] width 511 height 41
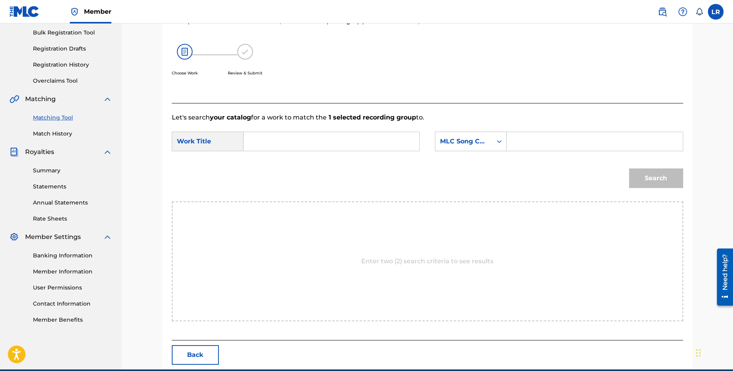
click at [201, 355] on button "Back" at bounding box center [195, 355] width 47 height 20
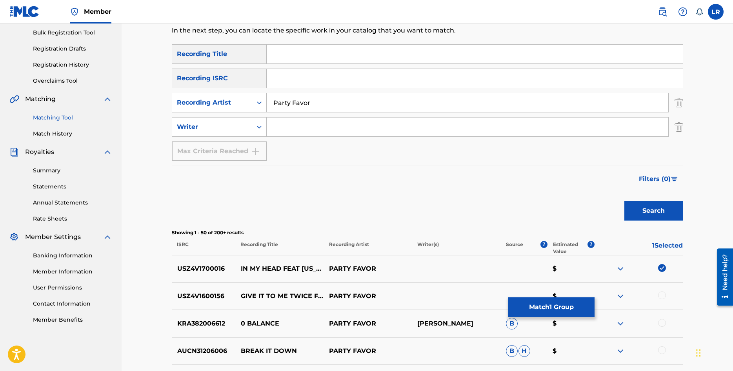
scroll to position [0, 0]
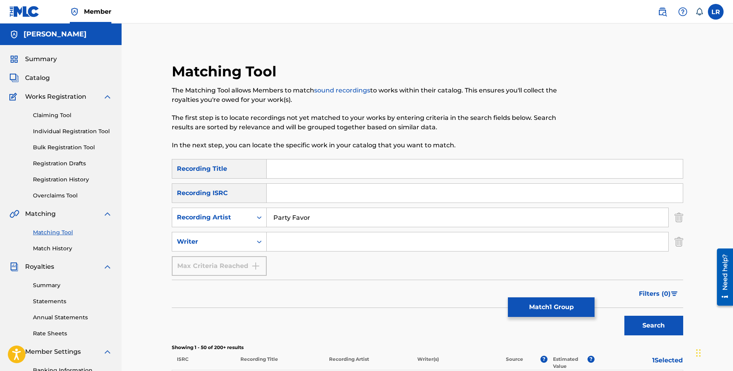
click at [427, 93] on p "The Matching Tool allows Members to match sound recordings to works within thei…" at bounding box center [369, 95] width 394 height 19
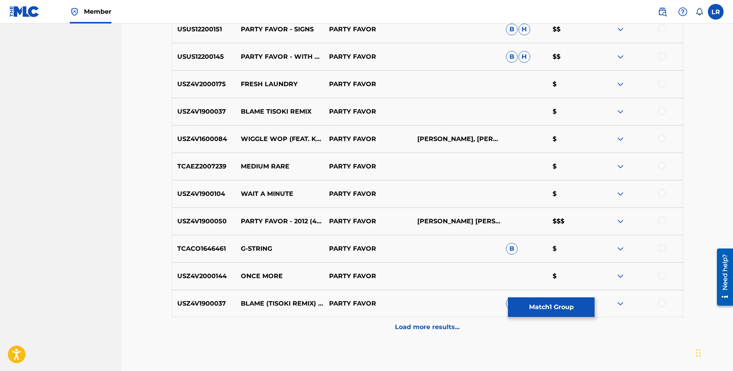
scroll to position [1468, 0]
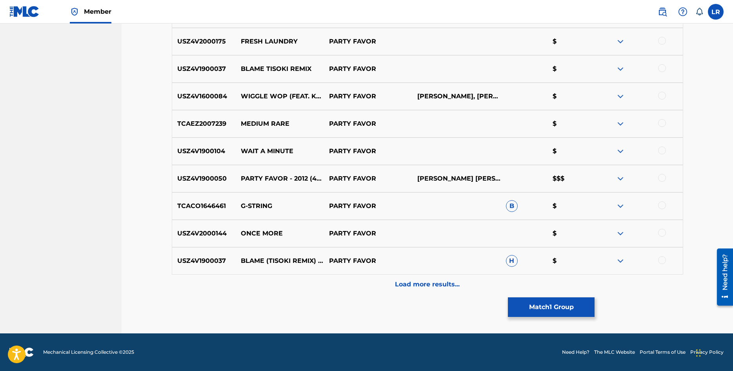
click at [437, 286] on p "Load more results..." at bounding box center [427, 284] width 65 height 9
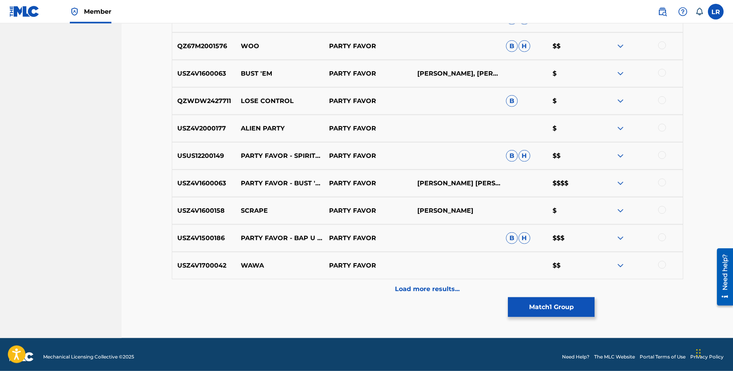
scroll to position [1742, 0]
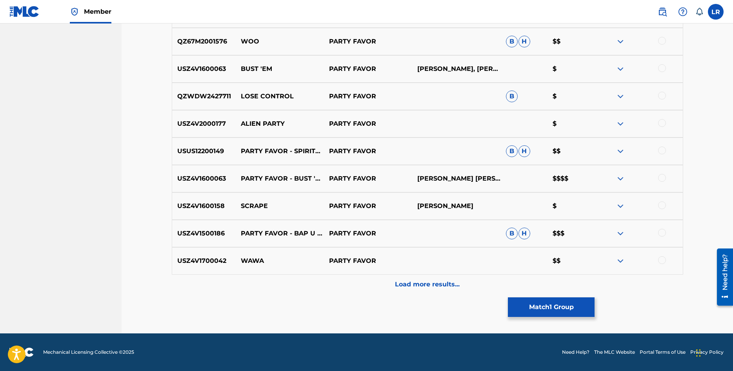
click at [621, 179] on img at bounding box center [620, 178] width 9 height 9
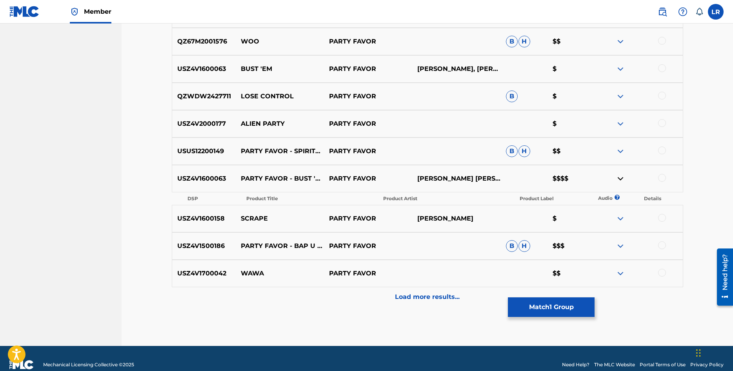
click at [621, 179] on img at bounding box center [620, 178] width 9 height 9
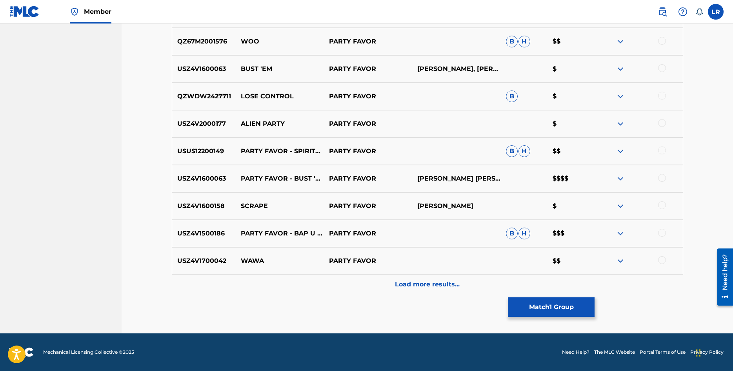
click at [439, 286] on p "Load more results..." at bounding box center [427, 284] width 65 height 9
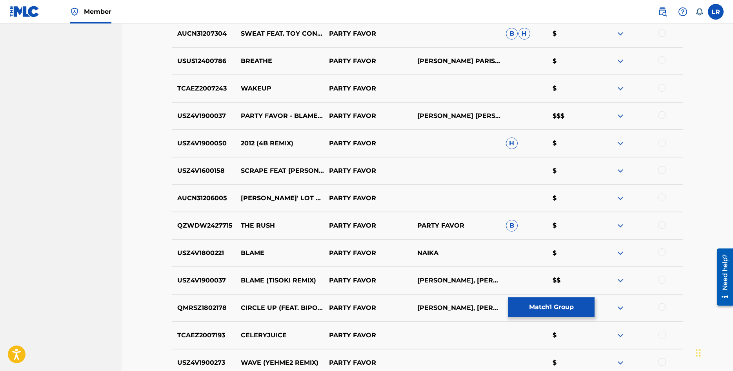
scroll to position [806, 0]
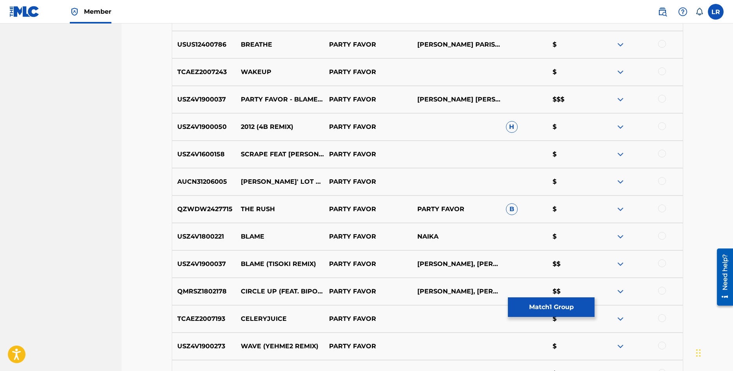
click at [619, 101] on img at bounding box center [620, 99] width 9 height 9
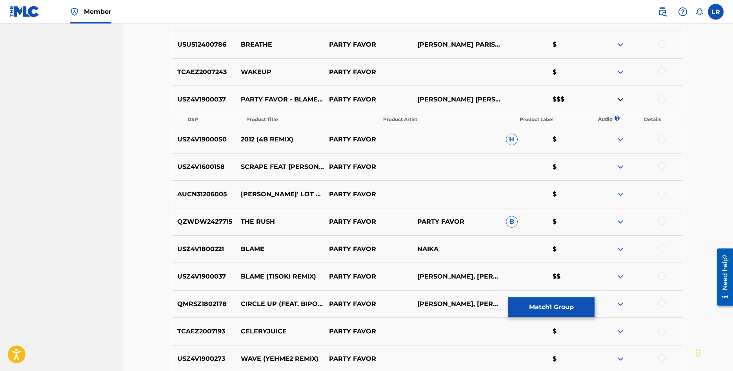
click at [619, 101] on img at bounding box center [620, 99] width 9 height 9
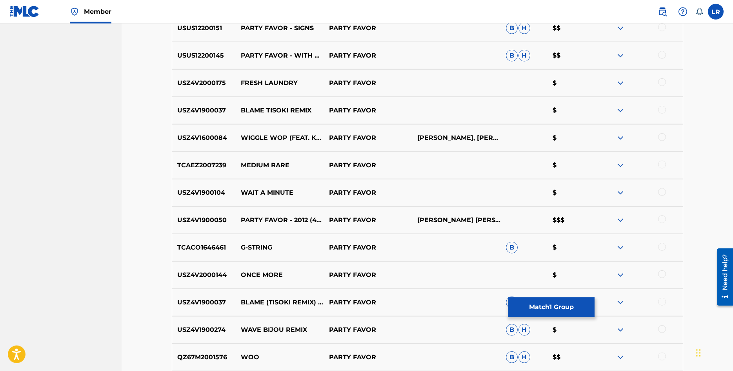
scroll to position [1486, 0]
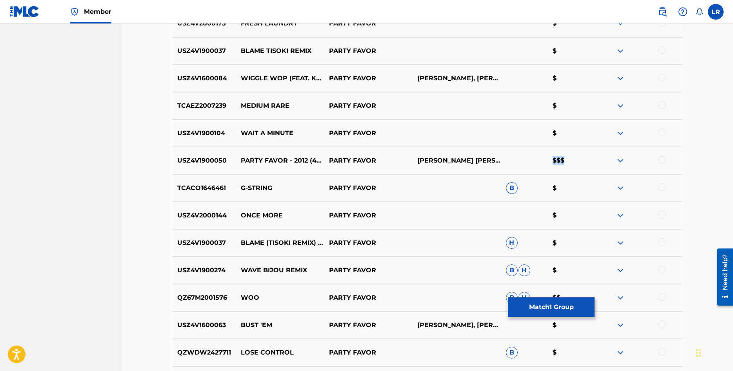
drag, startPoint x: 549, startPoint y: 163, endPoint x: 596, endPoint y: 162, distance: 47.1
click at [583, 161] on p "$$$" at bounding box center [570, 160] width 47 height 9
click at [599, 158] on div at bounding box center [638, 160] width 88 height 9
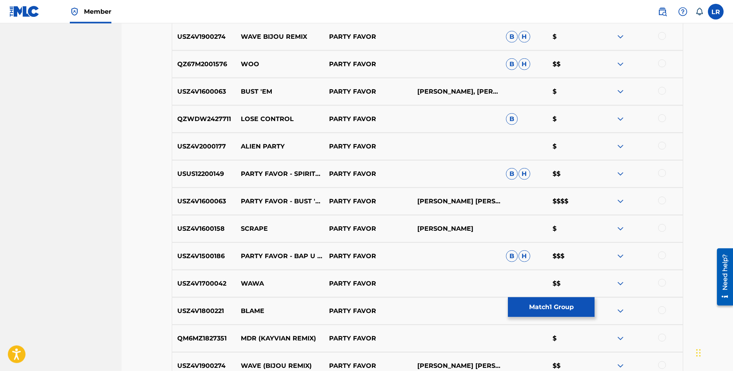
scroll to position [1766, 0]
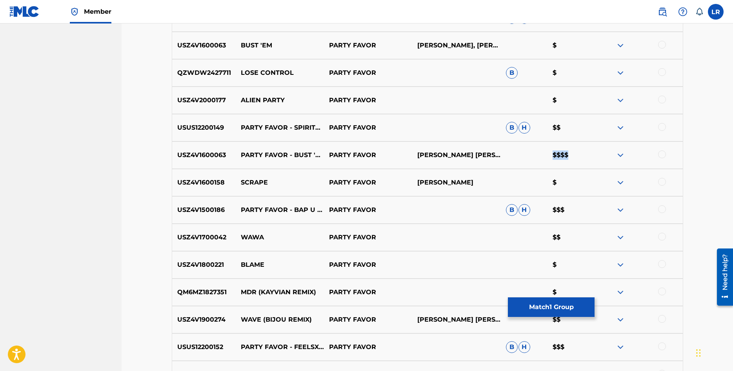
drag, startPoint x: 583, startPoint y: 159, endPoint x: 492, endPoint y: 152, distance: 91.2
click at [497, 153] on div "USZ4V1600063 PARTY FAVOR - BUST 'EM PARTY FAVOR [PERSON_NAME] [PERSON_NAME] [PE…" at bounding box center [427, 155] width 511 height 27
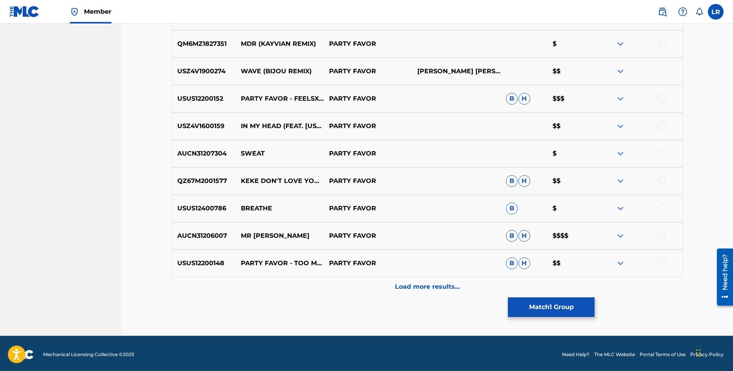
scroll to position [2017, 0]
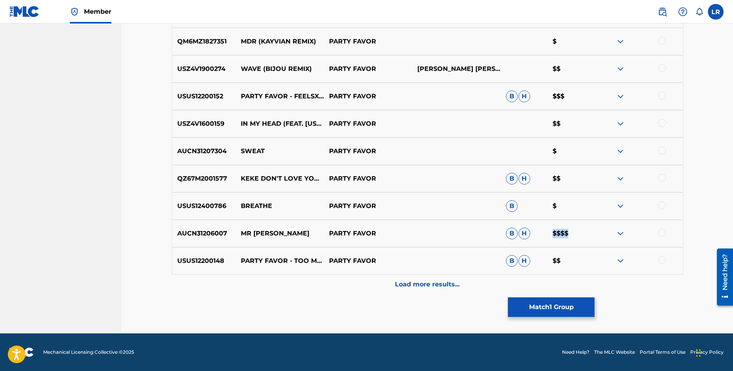
drag, startPoint x: 574, startPoint y: 238, endPoint x: 531, endPoint y: 235, distance: 43.2
click at [532, 235] on div "AUCN31206007 MR BRASS PARTY FAVOR B H $$$$" at bounding box center [427, 233] width 511 height 27
click at [591, 232] on p "$$$$" at bounding box center [570, 233] width 47 height 9
click at [452, 289] on p "Load more results..." at bounding box center [427, 284] width 65 height 9
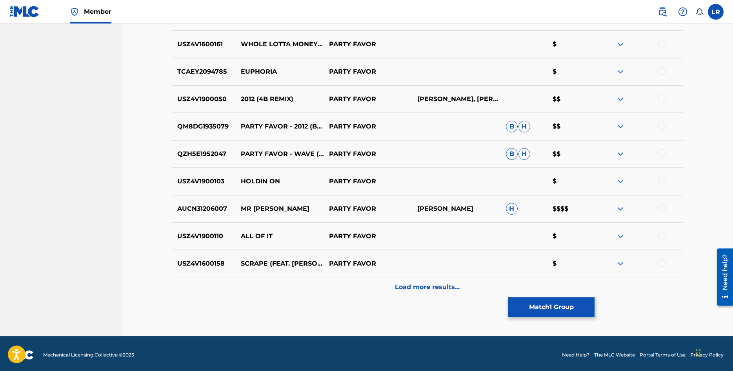
scroll to position [2291, 0]
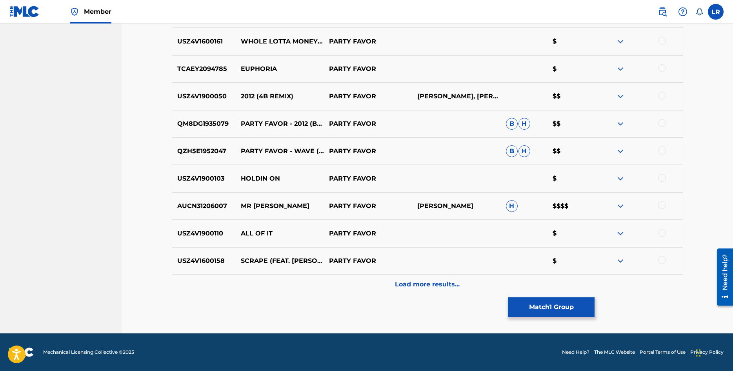
click at [440, 285] on p "Load more results..." at bounding box center [427, 284] width 65 height 9
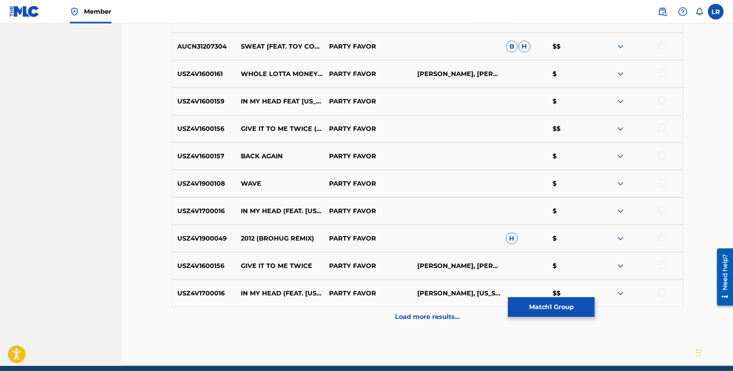
scroll to position [2566, 0]
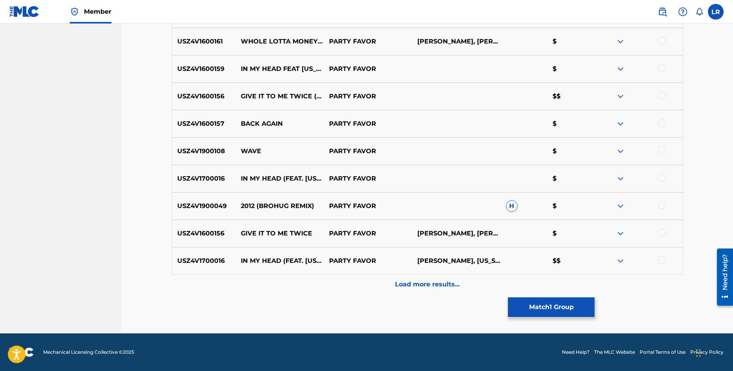
click at [447, 287] on p "Load more results..." at bounding box center [427, 284] width 65 height 9
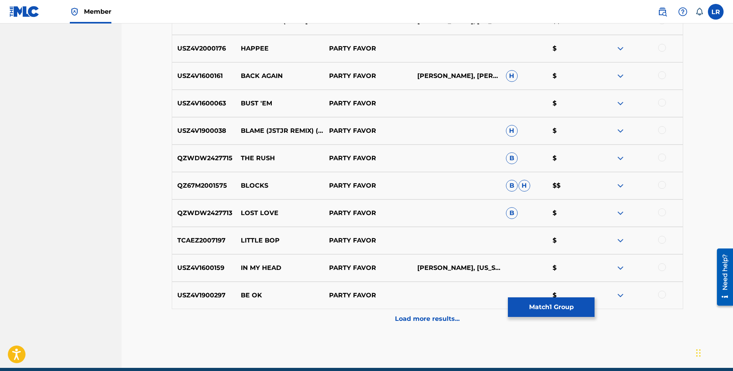
scroll to position [2840, 0]
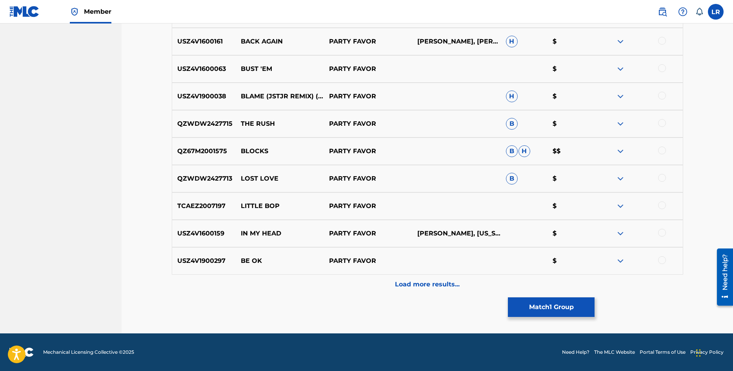
click at [451, 282] on p "Load more results..." at bounding box center [427, 284] width 65 height 9
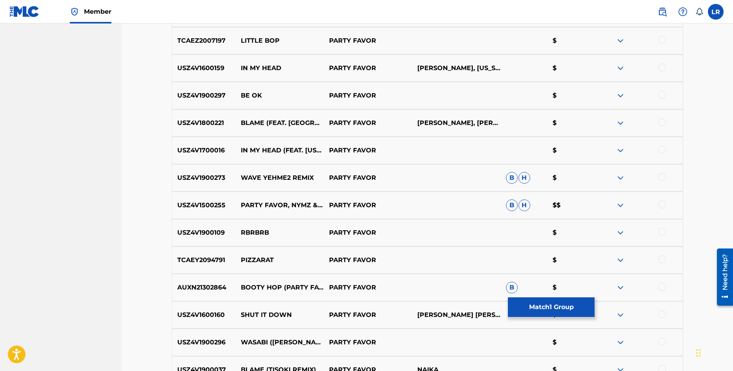
scroll to position [3115, 0]
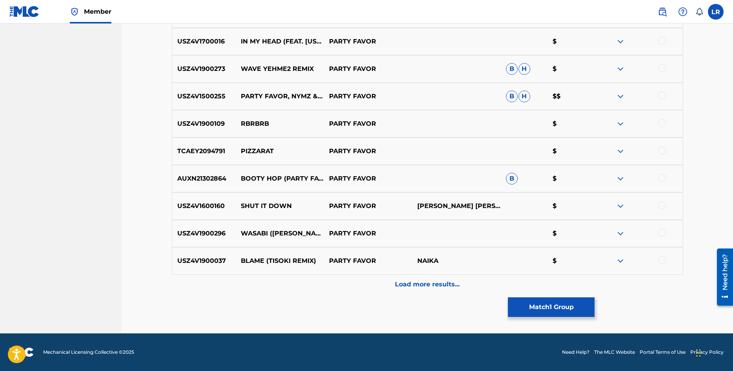
click at [399, 287] on p "Load more results..." at bounding box center [427, 284] width 65 height 9
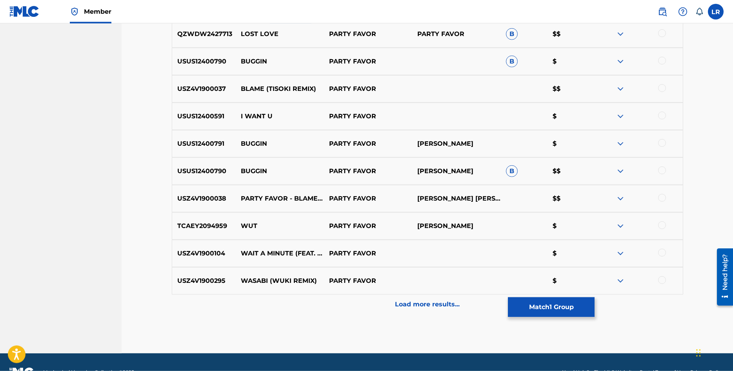
scroll to position [3389, 0]
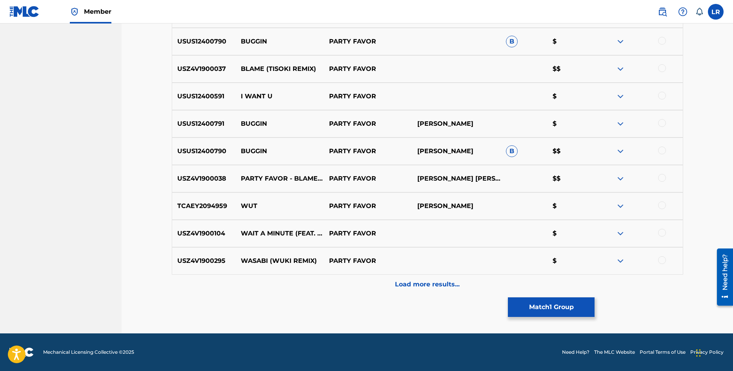
click at [448, 285] on p "Load more results..." at bounding box center [427, 284] width 65 height 9
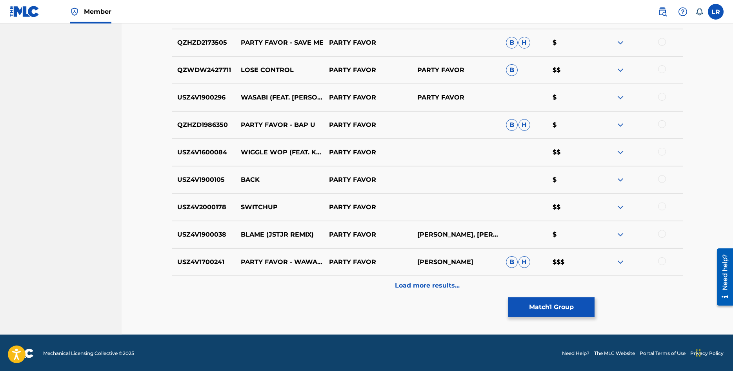
scroll to position [3664, 0]
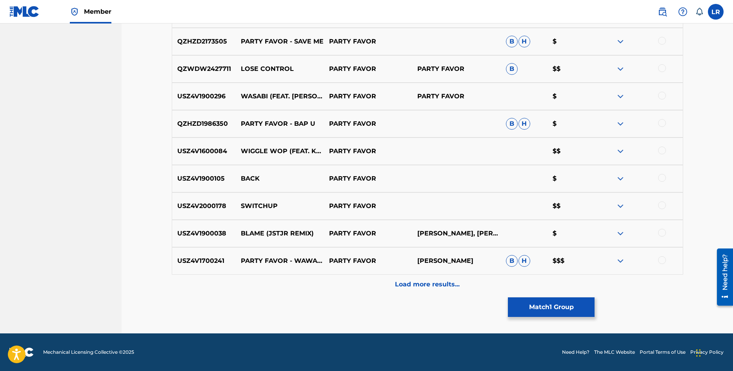
click at [414, 282] on p "Load more results..." at bounding box center [427, 284] width 65 height 9
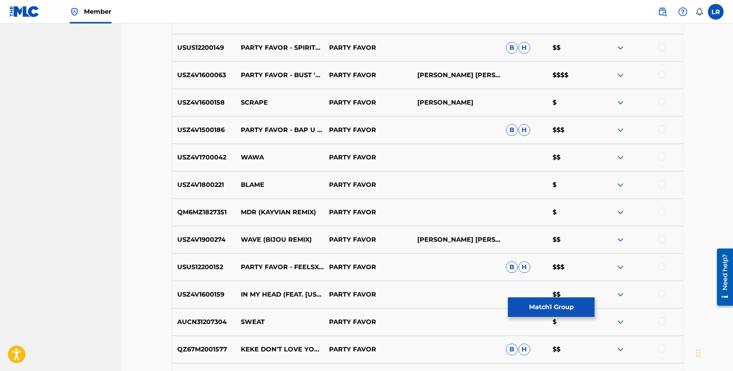
scroll to position [1886, 0]
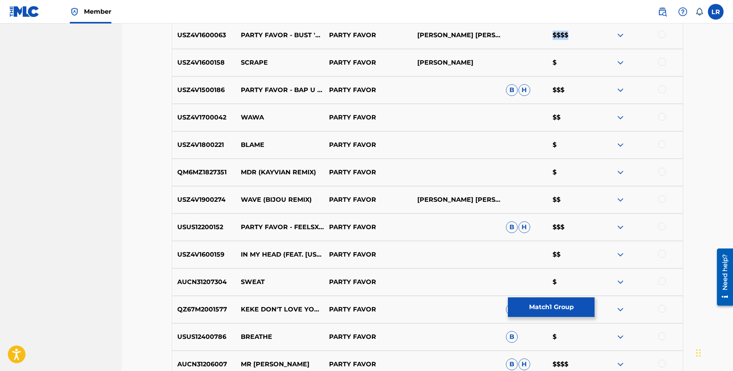
drag, startPoint x: 551, startPoint y: 35, endPoint x: 579, endPoint y: 35, distance: 27.5
click at [579, 35] on p "$$$$" at bounding box center [570, 35] width 47 height 9
drag, startPoint x: 579, startPoint y: 35, endPoint x: 547, endPoint y: 34, distance: 32.2
click at [547, 34] on div "USZ4V1600063 PARTY FAVOR - BUST 'EM PARTY FAVOR [PERSON_NAME] [PERSON_NAME] [PE…" at bounding box center [427, 35] width 511 height 27
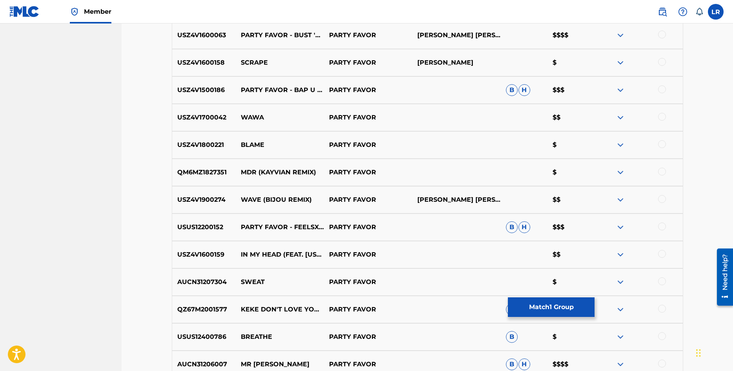
drag, startPoint x: 546, startPoint y: 34, endPoint x: 608, endPoint y: 33, distance: 62.0
click at [549, 33] on div "USZ4V1600063 PARTY FAVOR - BUST 'EM PARTY FAVOR [PERSON_NAME] [PERSON_NAME] [PE…" at bounding box center [427, 35] width 511 height 27
drag, startPoint x: 615, startPoint y: 33, endPoint x: 619, endPoint y: 34, distance: 4.0
click at [616, 33] on div at bounding box center [638, 35] width 88 height 9
click at [619, 34] on img at bounding box center [620, 35] width 9 height 9
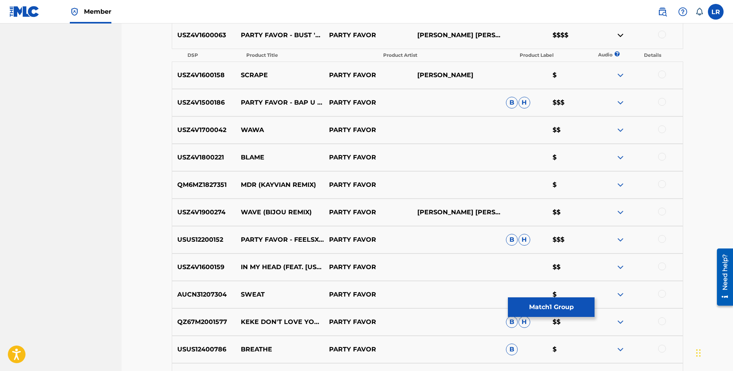
click at [619, 34] on img at bounding box center [620, 35] width 9 height 9
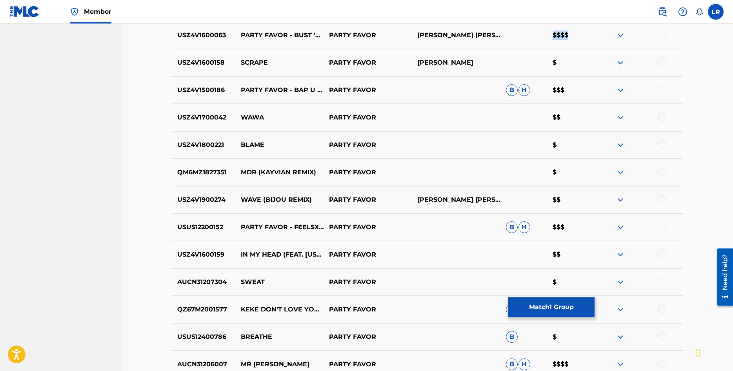
drag, startPoint x: 574, startPoint y: 36, endPoint x: 534, endPoint y: 32, distance: 39.4
click at [535, 32] on div "USZ4V1600063 PARTY FAVOR - BUST 'EM PARTY FAVOR [PERSON_NAME] [PERSON_NAME] [PE…" at bounding box center [427, 35] width 511 height 27
click at [534, 32] on div "USZ4V1600063 PARTY FAVOR - BUST 'EM PARTY FAVOR [PERSON_NAME] [PERSON_NAME] [PE…" at bounding box center [427, 35] width 511 height 27
drag, startPoint x: 551, startPoint y: 33, endPoint x: 583, endPoint y: 35, distance: 31.8
click at [583, 35] on div "USZ4V1600063 PARTY FAVOR - BUST 'EM PARTY FAVOR [PERSON_NAME] [PERSON_NAME] [PE…" at bounding box center [427, 35] width 511 height 27
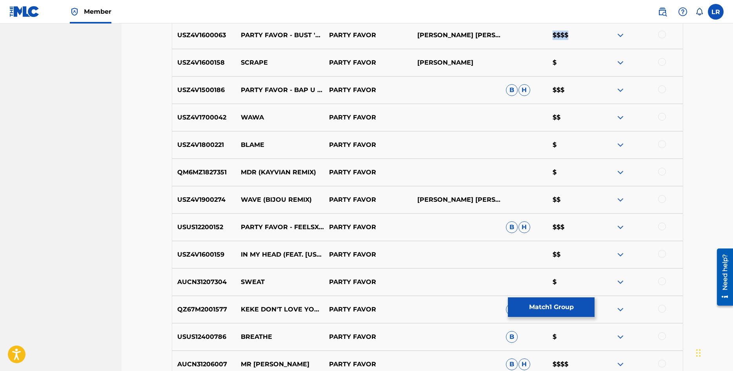
click at [583, 35] on p "$$$$" at bounding box center [570, 35] width 47 height 9
drag, startPoint x: 573, startPoint y: 38, endPoint x: 538, endPoint y: 34, distance: 35.1
click at [538, 34] on div "USZ4V1600063 PARTY FAVOR - BUST 'EM PARTY FAVOR [PERSON_NAME] [PERSON_NAME] [PE…" at bounding box center [427, 35] width 511 height 27
click at [537, 34] on div "USZ4V1600063 PARTY FAVOR - BUST 'EM PARTY FAVOR [PERSON_NAME] [PERSON_NAME] [PE…" at bounding box center [427, 35] width 511 height 27
drag, startPoint x: 537, startPoint y: 34, endPoint x: 584, endPoint y: 40, distance: 47.1
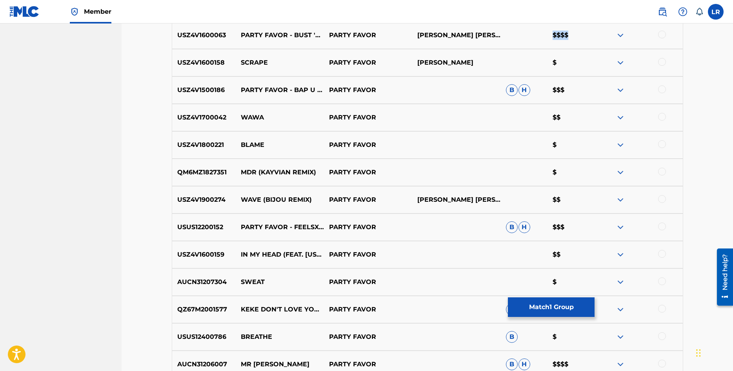
click at [584, 40] on div "USZ4V1600063 PARTY FAVOR - BUST 'EM PARTY FAVOR [PERSON_NAME] [PERSON_NAME] [PE…" at bounding box center [427, 35] width 511 height 27
drag, startPoint x: 555, startPoint y: 37, endPoint x: 540, endPoint y: 34, distance: 15.6
click at [540, 34] on div "USZ4V1600063 PARTY FAVOR - BUST 'EM PARTY FAVOR [PERSON_NAME] [PERSON_NAME] [PE…" at bounding box center [427, 35] width 511 height 27
drag, startPoint x: 540, startPoint y: 34, endPoint x: 587, endPoint y: 40, distance: 47.0
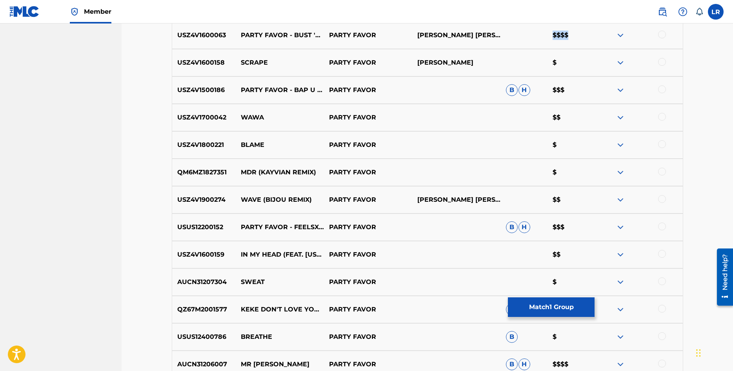
click at [587, 40] on div "USZ4V1600063 PARTY FAVOR - BUST 'EM PARTY FAVOR [PERSON_NAME] [PERSON_NAME] [PE…" at bounding box center [427, 35] width 511 height 27
click at [586, 40] on div "USZ4V1600063 PARTY FAVOR - BUST 'EM PARTY FAVOR [PERSON_NAME] [PERSON_NAME] [PE…" at bounding box center [427, 35] width 511 height 27
drag, startPoint x: 584, startPoint y: 40, endPoint x: 534, endPoint y: 35, distance: 50.5
click at [534, 35] on div "USZ4V1600063 PARTY FAVOR - BUST 'EM PARTY FAVOR [PERSON_NAME] [PERSON_NAME] [PE…" at bounding box center [427, 35] width 511 height 27
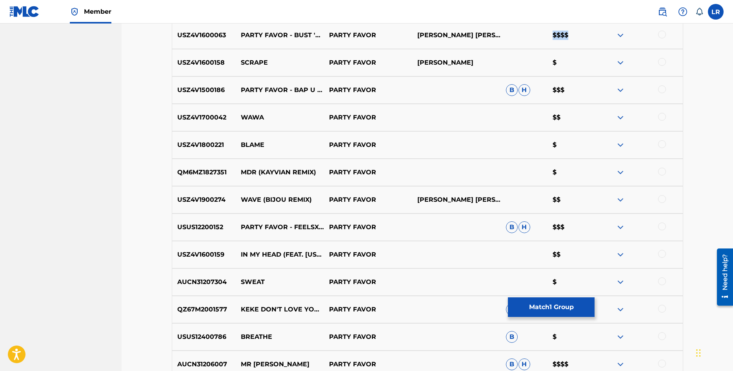
drag, startPoint x: 534, startPoint y: 35, endPoint x: 584, endPoint y: 38, distance: 50.3
click at [584, 38] on div "USZ4V1600063 PARTY FAVOR - BUST 'EM PARTY FAVOR [PERSON_NAME] [PERSON_NAME] [PE…" at bounding box center [427, 35] width 511 height 27
click at [584, 38] on p "$$$$" at bounding box center [570, 35] width 47 height 9
drag, startPoint x: 584, startPoint y: 38, endPoint x: 542, endPoint y: 36, distance: 42.4
click at [543, 36] on div "USZ4V1600063 PARTY FAVOR - BUST 'EM PARTY FAVOR [PERSON_NAME] [PERSON_NAME] [PE…" at bounding box center [427, 35] width 511 height 27
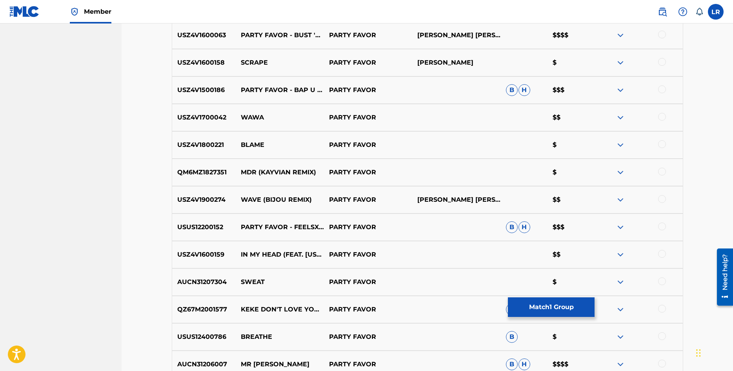
click at [542, 36] on div "USZ4V1600063 PARTY FAVOR - BUST 'EM PARTY FAVOR [PERSON_NAME] [PERSON_NAME] [PE…" at bounding box center [427, 35] width 511 height 27
drag, startPoint x: 542, startPoint y: 36, endPoint x: 581, endPoint y: 40, distance: 39.9
click at [581, 40] on div "USZ4V1600063 PARTY FAVOR - BUST 'EM PARTY FAVOR [PERSON_NAME] [PERSON_NAME] [PE…" at bounding box center [427, 35] width 511 height 27
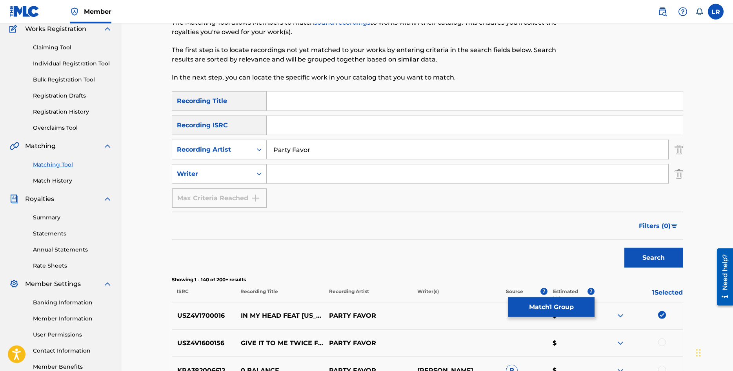
scroll to position [0, 0]
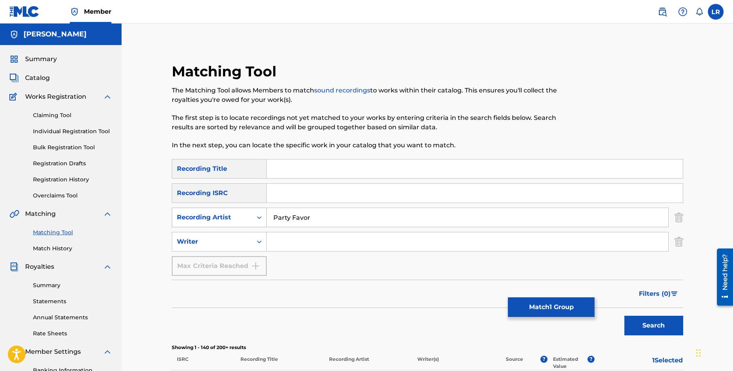
drag, startPoint x: 323, startPoint y: 224, endPoint x: 230, endPoint y: 218, distance: 93.1
click at [267, 219] on input "Party Favor" at bounding box center [468, 217] width 402 height 19
type input "a"
type input "ATLiens"
click at [624, 316] on button "Search" at bounding box center [653, 326] width 59 height 20
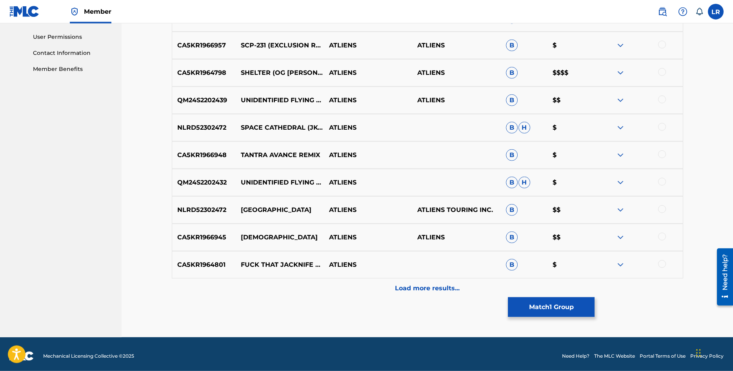
scroll to position [370, 0]
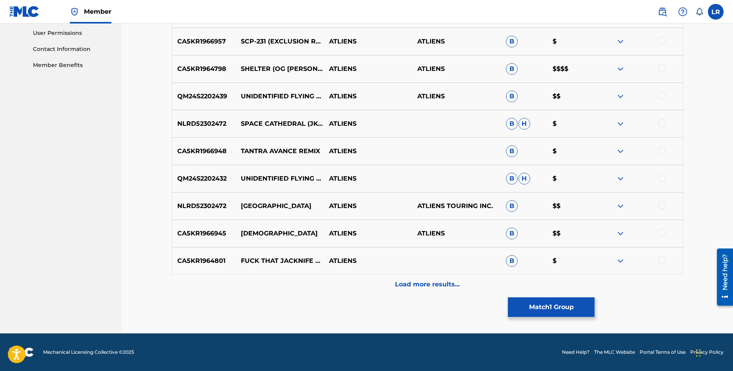
click at [425, 282] on p "Load more results..." at bounding box center [427, 284] width 65 height 9
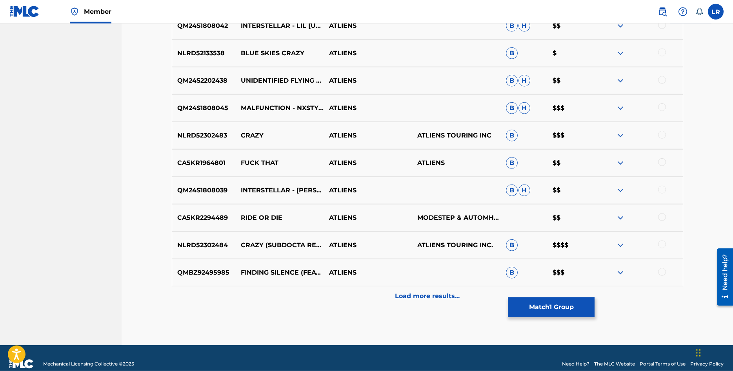
scroll to position [644, 0]
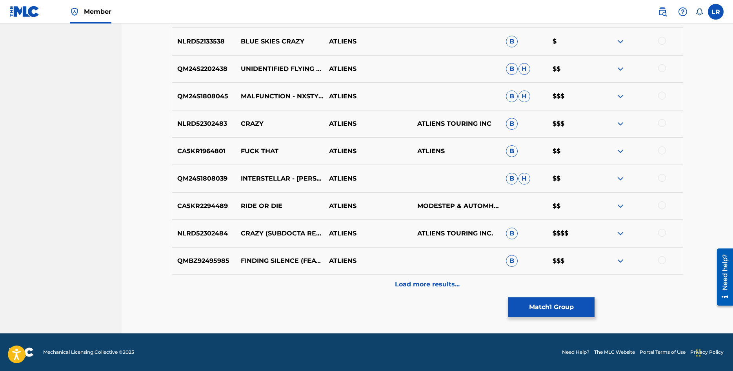
click at [410, 285] on p "Load more results..." at bounding box center [427, 284] width 65 height 9
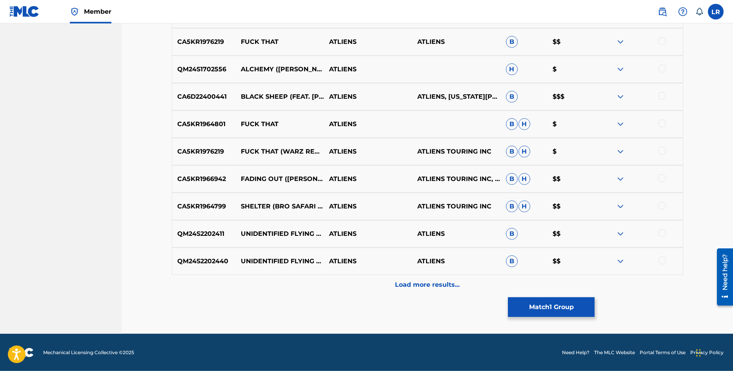
scroll to position [919, 0]
click at [422, 288] on p "Load more results..." at bounding box center [427, 284] width 65 height 9
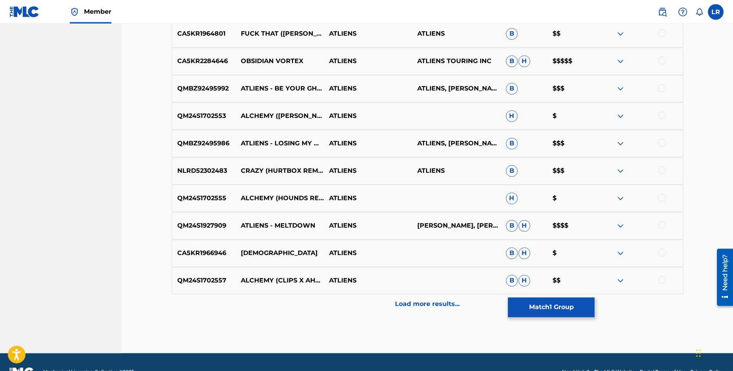
scroll to position [1193, 0]
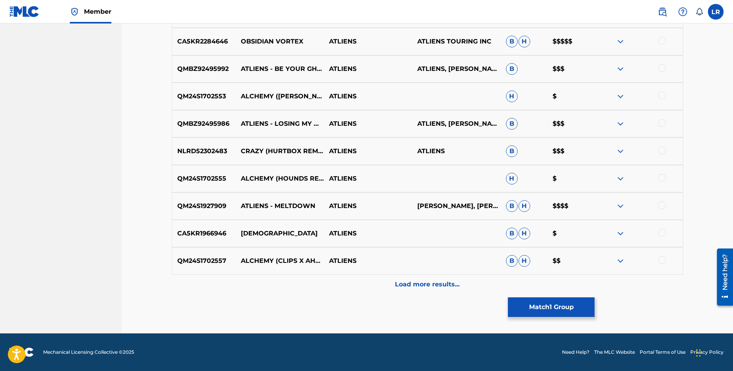
click at [429, 284] on p "Load more results..." at bounding box center [427, 284] width 65 height 9
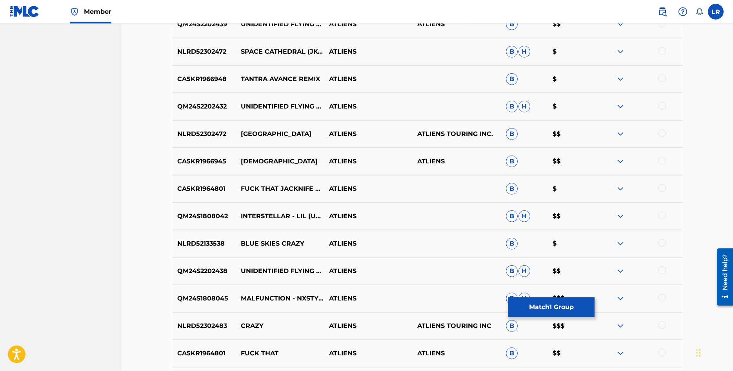
scroll to position [446, 0]
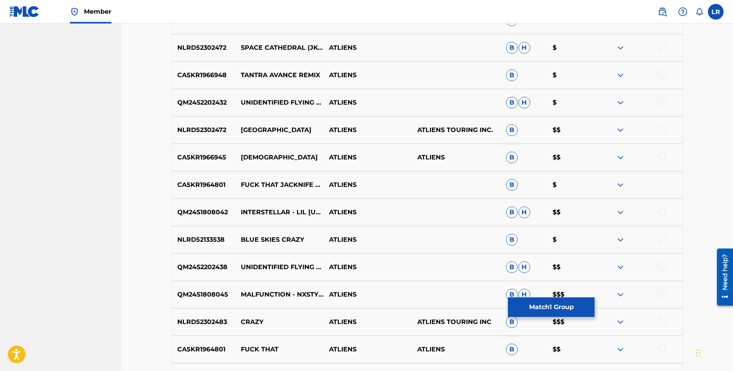
click at [621, 157] on img at bounding box center [620, 157] width 9 height 9
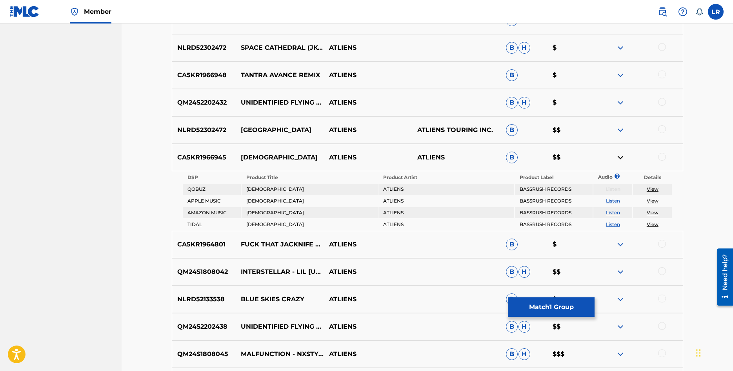
click at [621, 157] on img at bounding box center [620, 157] width 9 height 9
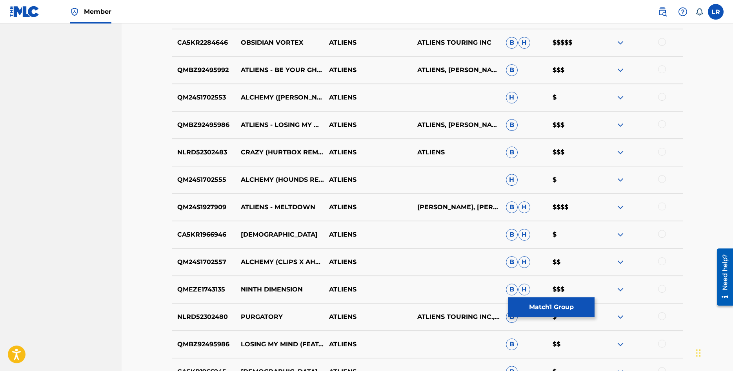
scroll to position [1286, 0]
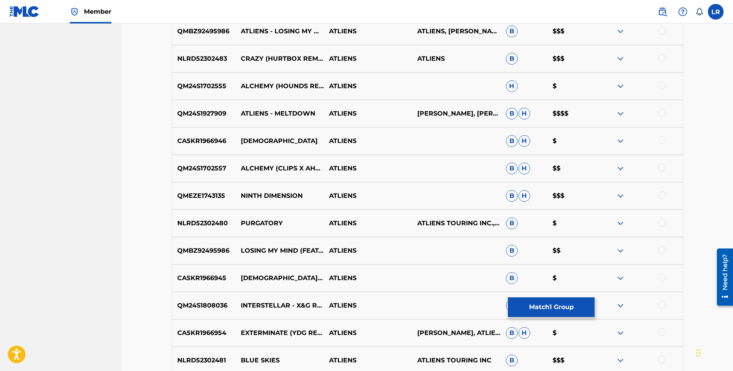
click at [623, 115] on img at bounding box center [620, 113] width 9 height 9
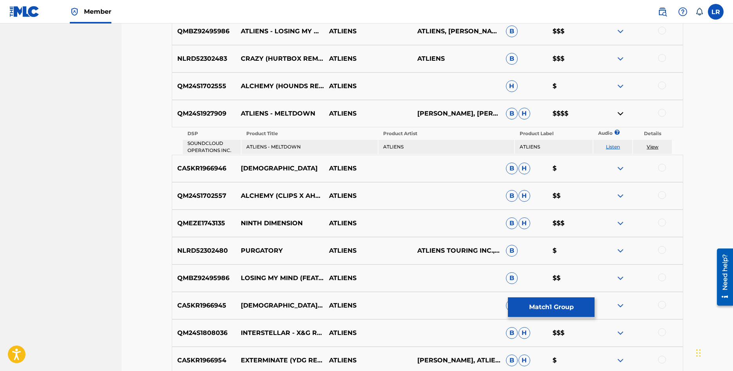
click at [622, 86] on img at bounding box center [620, 86] width 9 height 9
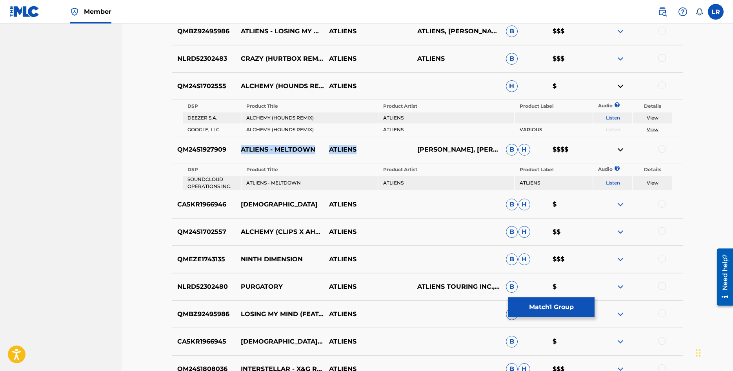
drag, startPoint x: 238, startPoint y: 147, endPoint x: 379, endPoint y: 151, distance: 140.4
click at [379, 151] on div "QM24S1927909 ATLIENS - MELTDOWN ATLIENS [PERSON_NAME], [PERSON_NAME] [PERSON_NA…" at bounding box center [427, 149] width 511 height 27
copy div "ATLIENS - MELTDOWN ATLIENS"
click at [622, 149] on img at bounding box center [620, 149] width 9 height 9
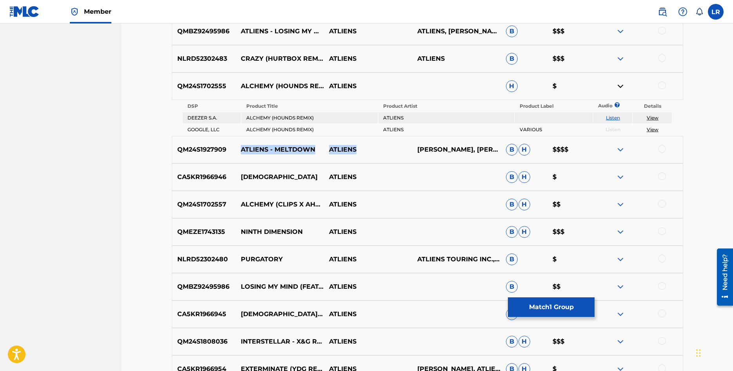
click at [622, 149] on img at bounding box center [620, 149] width 9 height 9
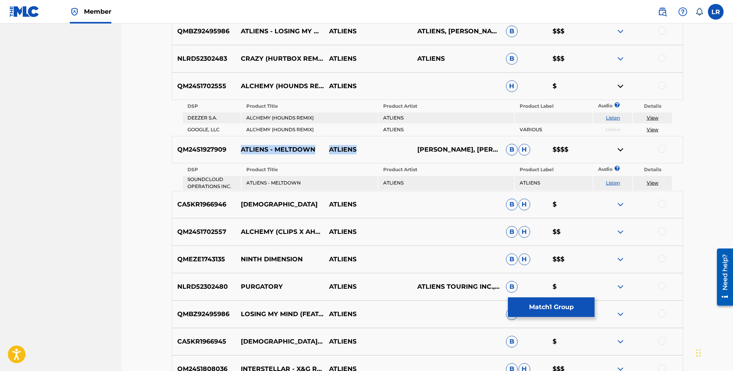
click at [621, 208] on img at bounding box center [620, 204] width 9 height 9
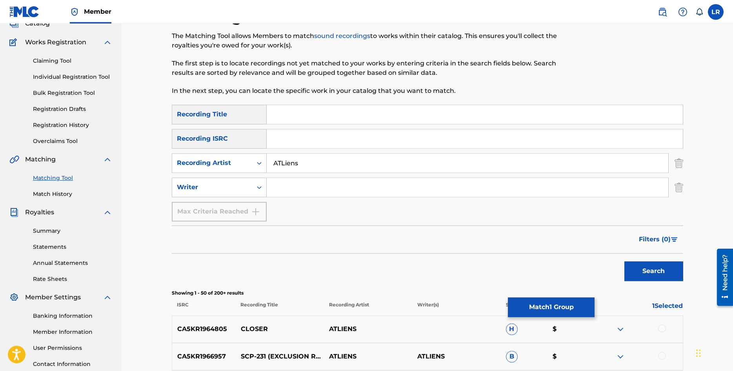
scroll to position [0, 0]
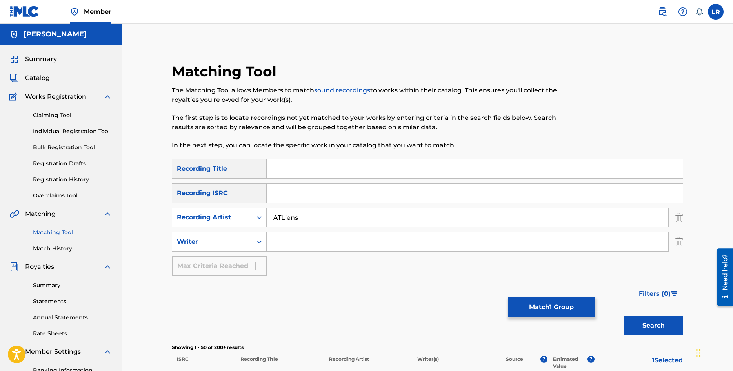
drag, startPoint x: 315, startPoint y: 220, endPoint x: 245, endPoint y: 208, distance: 71.6
click at [267, 210] on input "ATLiens" at bounding box center [468, 217] width 402 height 19
click at [289, 198] on input "Search Form" at bounding box center [475, 193] width 416 height 19
paste input "QMDA72261777"
type input "QMDA72261777"
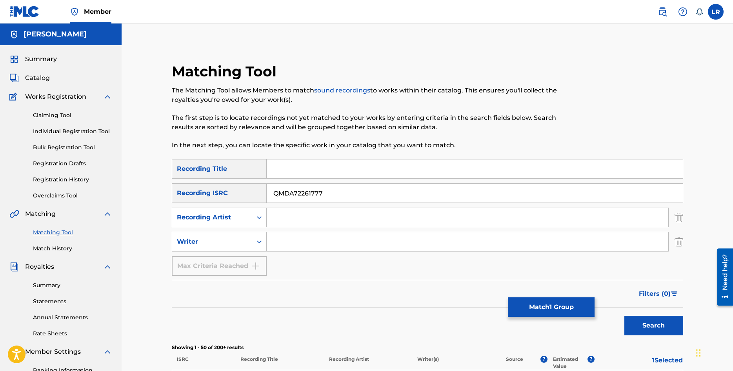
click at [644, 330] on button "Search" at bounding box center [653, 326] width 59 height 20
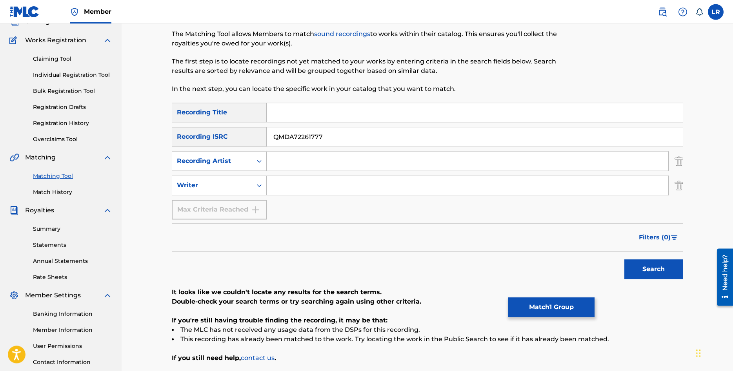
scroll to position [125, 0]
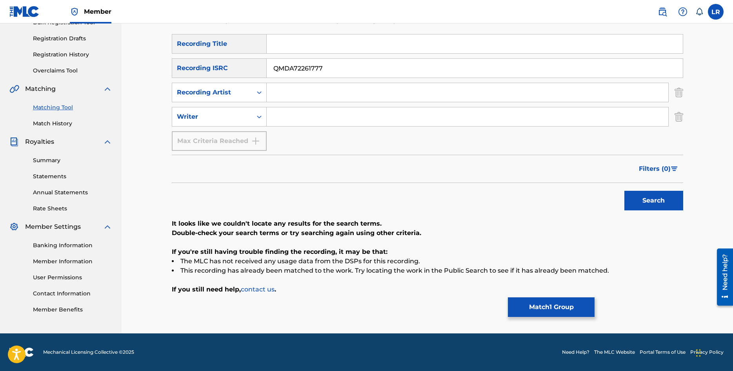
click at [275, 67] on input "QMDA72261777" at bounding box center [475, 68] width 416 height 19
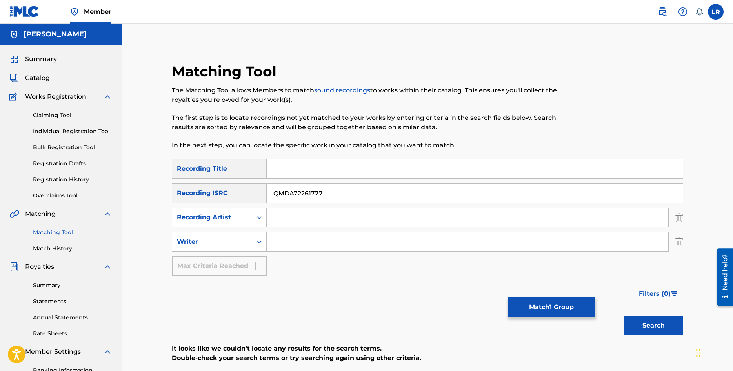
click at [657, 327] on button "Search" at bounding box center [653, 326] width 59 height 20
drag, startPoint x: 327, startPoint y: 196, endPoint x: 255, endPoint y: 187, distance: 72.8
click at [267, 189] on input "QMDA72261777" at bounding box center [475, 193] width 416 height 19
click at [305, 169] on input "Search Form" at bounding box center [475, 169] width 416 height 19
type input "N"
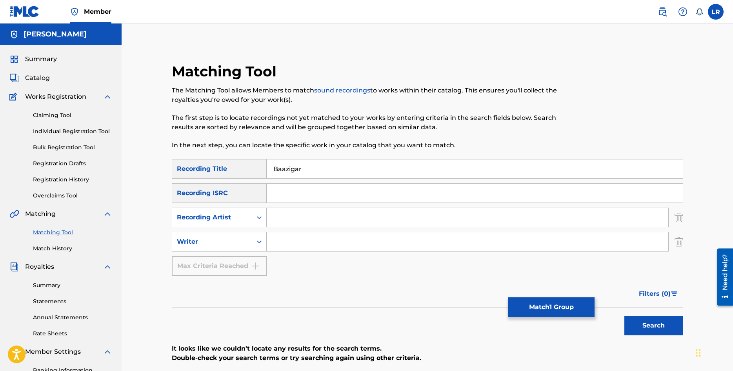
type input "Baazigar"
click at [624, 316] on button "Search" at bounding box center [653, 326] width 59 height 20
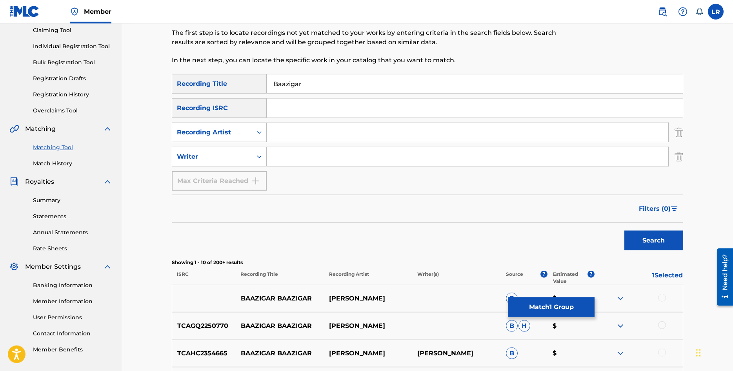
scroll to position [40, 0]
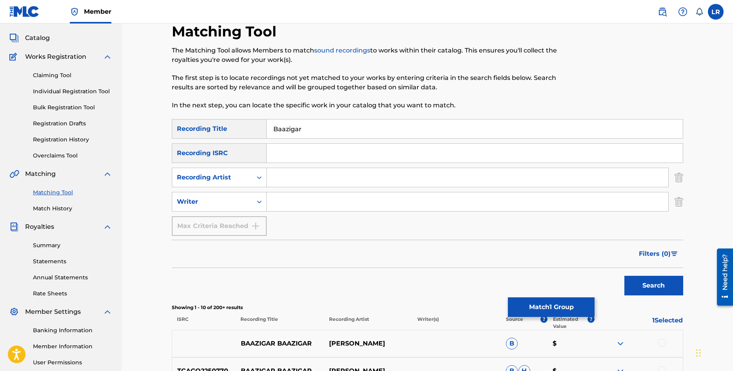
click at [305, 181] on input "Search Form" at bounding box center [468, 177] width 402 height 19
type input "DIVINE"
click at [624, 276] on button "Search" at bounding box center [653, 286] width 59 height 20
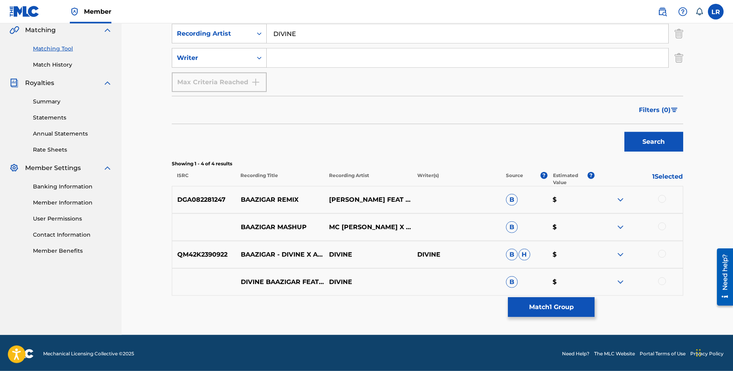
scroll to position [185, 0]
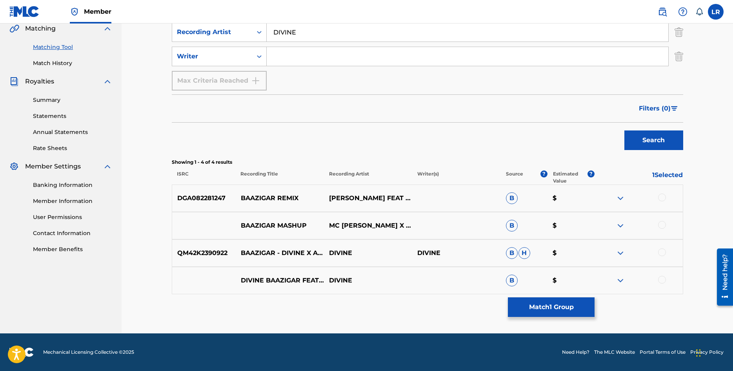
click at [430, 319] on div "Matching Tool The Matching Tool allows Members to match sound recordings to wor…" at bounding box center [427, 105] width 511 height 456
click at [618, 252] on img at bounding box center [620, 253] width 9 height 9
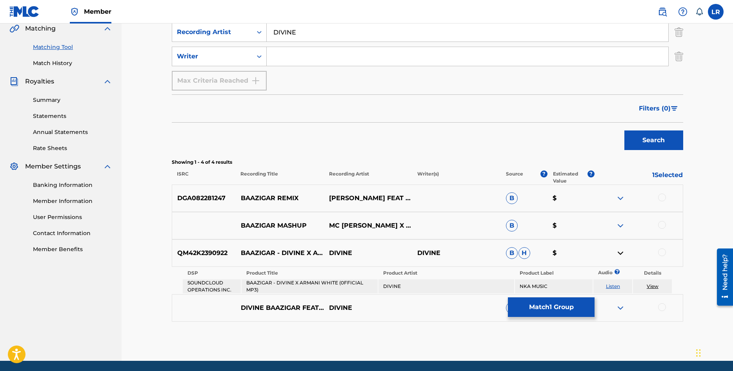
click at [619, 226] on img at bounding box center [620, 225] width 9 height 9
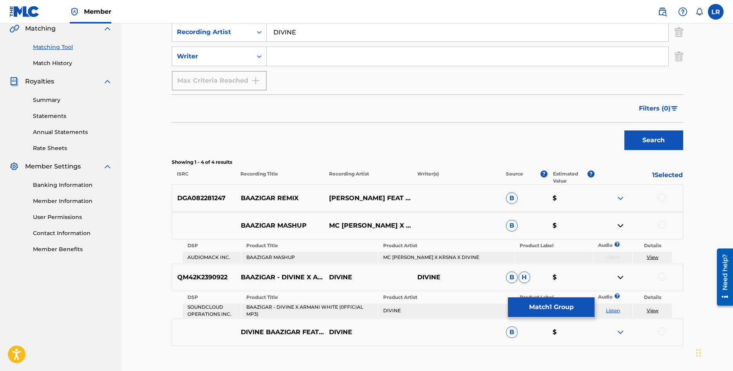
click at [618, 195] on img at bounding box center [620, 198] width 9 height 9
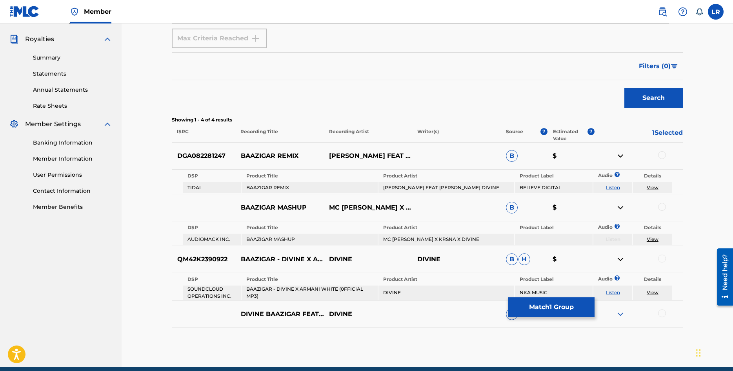
scroll to position [262, 0]
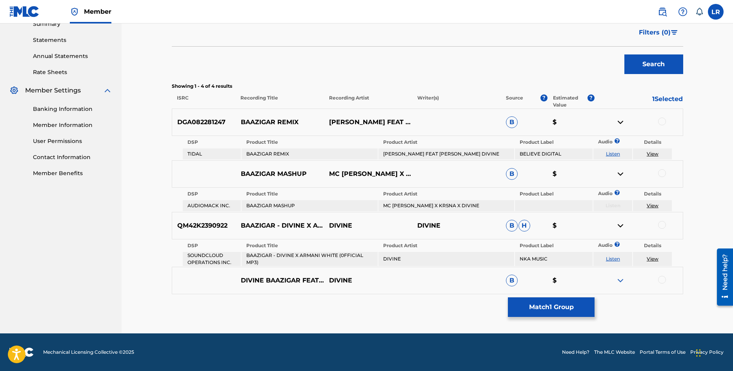
click at [622, 281] on img at bounding box center [620, 280] width 9 height 9
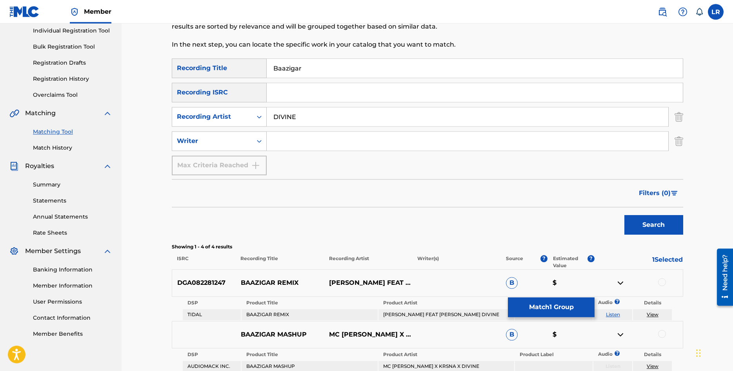
scroll to position [102, 0]
drag, startPoint x: 180, startPoint y: 302, endPoint x: 295, endPoint y: 305, distance: 114.5
click at [295, 305] on div "DSP Product Title Product Artist Product Label Audio ? Details TIDAL BAAZIGAR R…" at bounding box center [427, 308] width 511 height 24
click at [295, 305] on th "Product Title" at bounding box center [310, 302] width 136 height 11
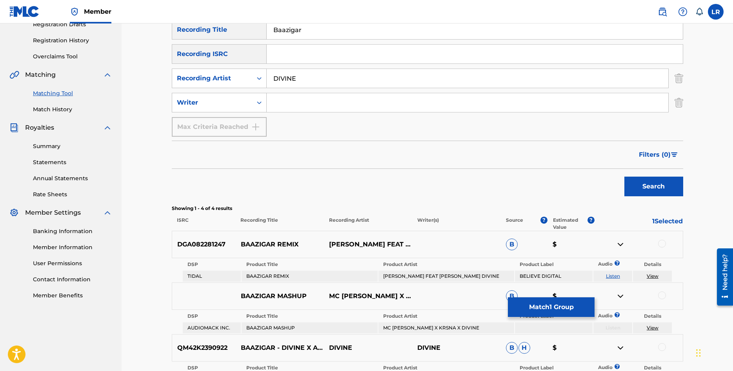
scroll to position [222, 0]
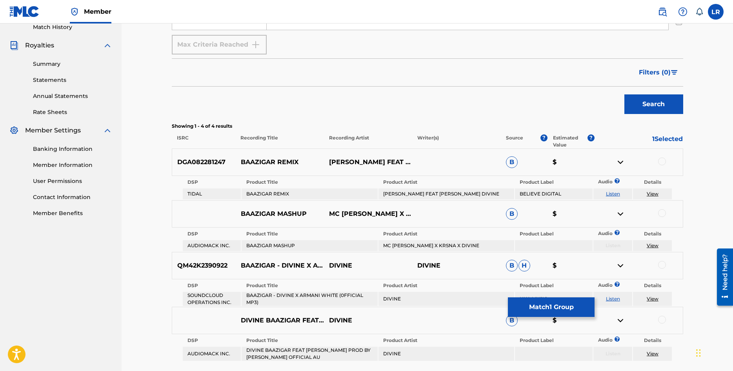
click at [651, 245] on link "View" at bounding box center [653, 246] width 12 height 6
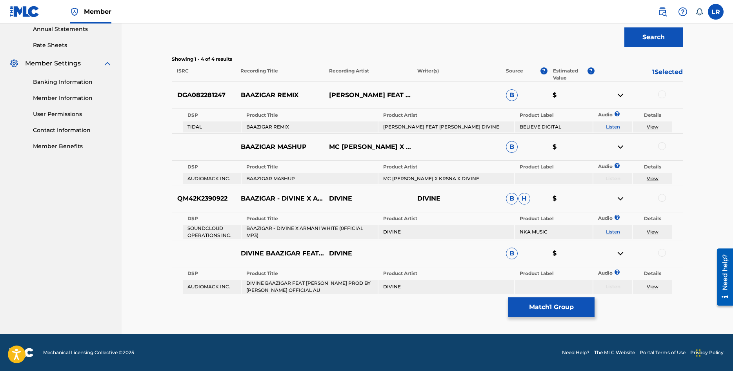
scroll to position [289, 0]
drag, startPoint x: 236, startPoint y: 289, endPoint x: 185, endPoint y: 288, distance: 51.0
click at [185, 288] on td "AUDIOMACK INC." at bounding box center [212, 287] width 58 height 14
copy td "AUDIOMACK INC."
click at [272, 309] on div "Matching Tool The Matching Tool allows Members to match sound recordings to wor…" at bounding box center [427, 54] width 511 height 560
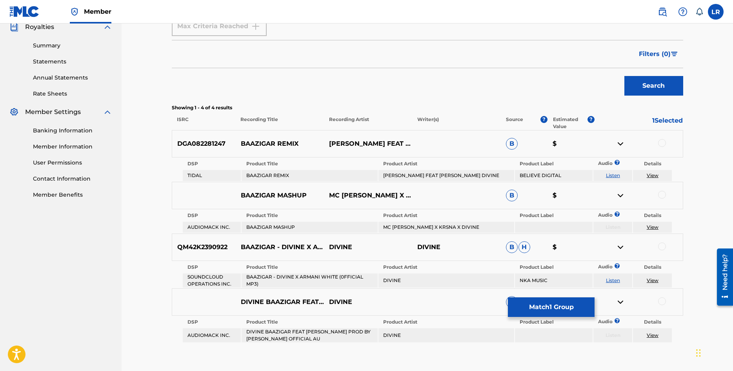
scroll to position [200, 0]
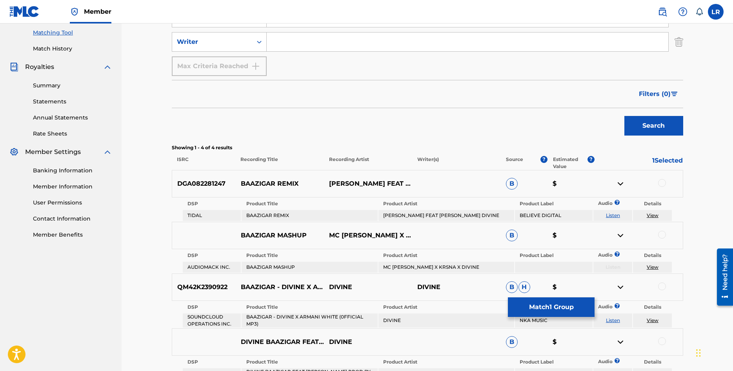
click at [52, 132] on link "Rate Sheets" at bounding box center [72, 134] width 79 height 8
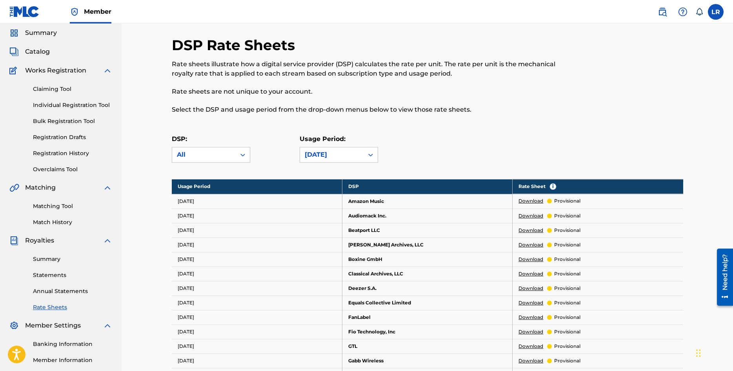
scroll to position [40, 0]
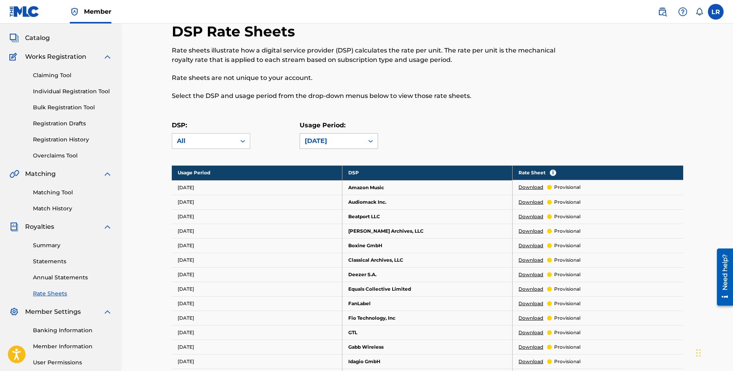
click at [313, 138] on div "[DATE]" at bounding box center [332, 140] width 54 height 9
click at [461, 123] on div "DSP: All Usage Period: [DATE]" at bounding box center [427, 138] width 511 height 35
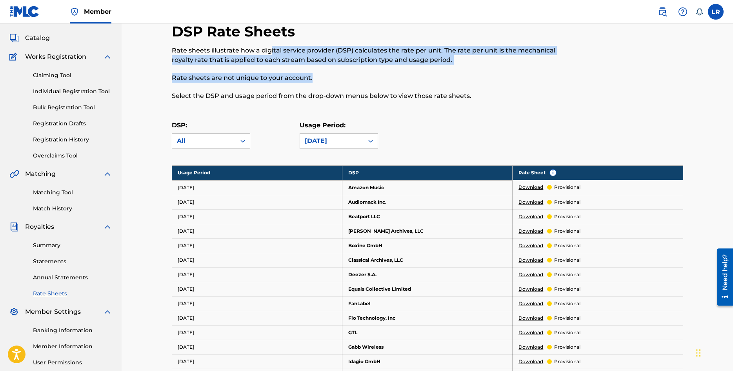
drag, startPoint x: 279, startPoint y: 51, endPoint x: 451, endPoint y: 76, distance: 174.4
click at [451, 76] on div "Rate sheets illustrate how a digital service provider (DSP) calculates the rate…" at bounding box center [369, 73] width 394 height 55
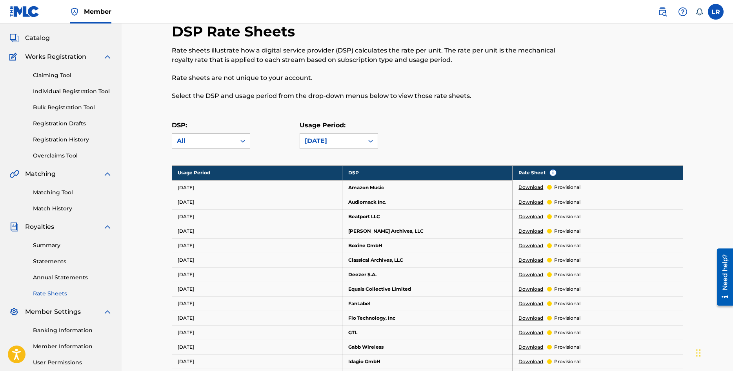
click at [227, 138] on div "All" at bounding box center [204, 140] width 54 height 9
click at [412, 98] on p "Select the DSP and usage period from the drop-down menus below to view those ra…" at bounding box center [369, 95] width 394 height 9
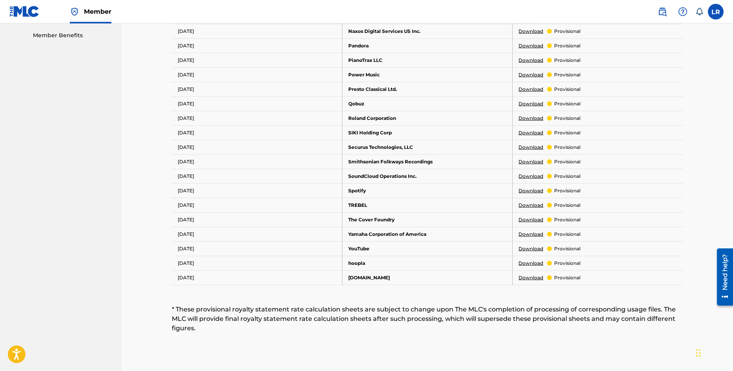
scroll to position [400, 0]
click at [193, 191] on td "[DATE]" at bounding box center [257, 190] width 171 height 15
drag, startPoint x: 384, startPoint y: 187, endPoint x: 175, endPoint y: 191, distance: 209.0
click at [175, 191] on tr "[DATE] Spotify Download provisional" at bounding box center [427, 190] width 511 height 15
click at [176, 191] on td "[DATE]" at bounding box center [257, 190] width 171 height 15
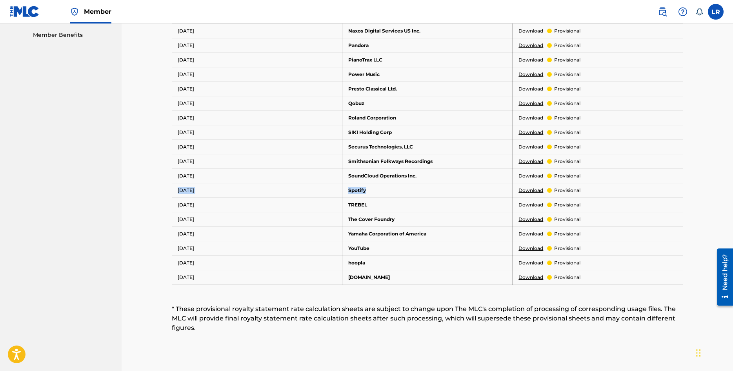
drag, startPoint x: 177, startPoint y: 191, endPoint x: 515, endPoint y: 193, distance: 338.0
click at [499, 193] on tr "[DATE] Spotify Download provisional" at bounding box center [427, 190] width 511 height 15
click at [535, 189] on link "Download" at bounding box center [530, 190] width 25 height 7
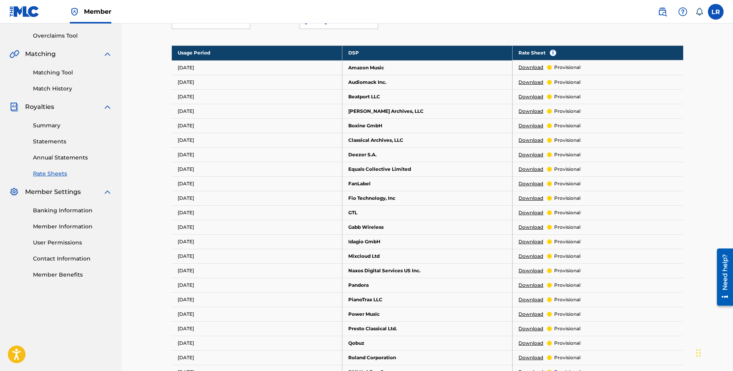
scroll to position [120, 0]
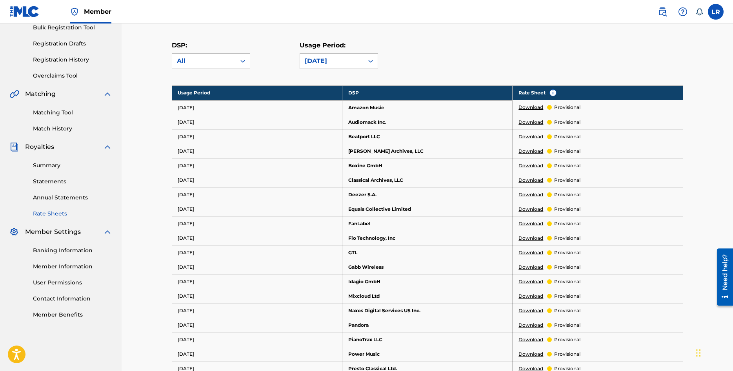
click at [531, 108] on link "Download" at bounding box center [530, 107] width 25 height 7
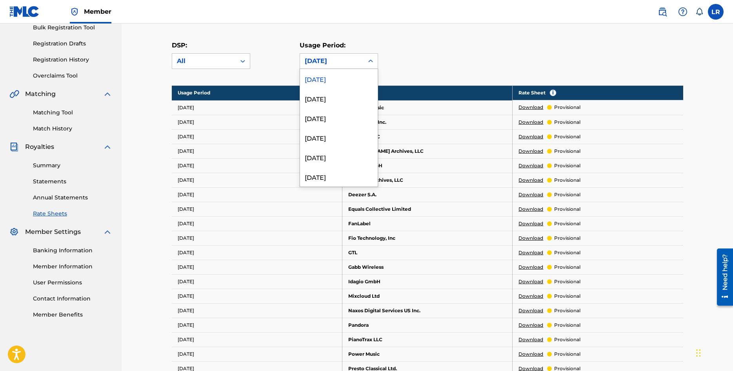
click at [371, 59] on icon at bounding box center [371, 61] width 8 height 8
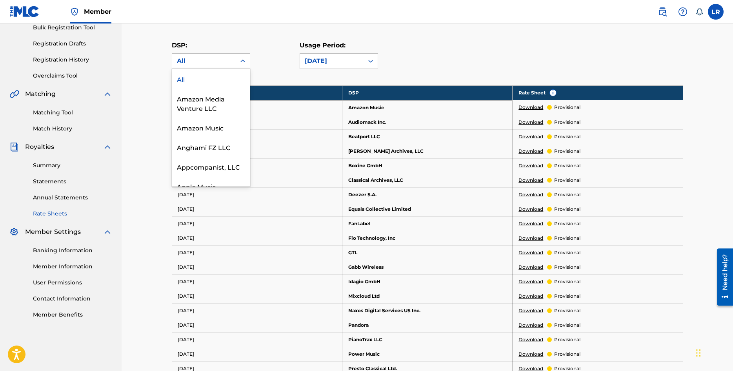
click at [235, 65] on div "All" at bounding box center [204, 61] width 64 height 15
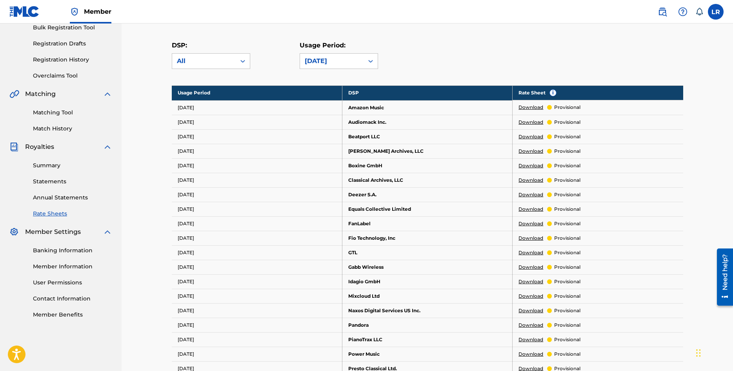
click at [449, 64] on div "DSP: All Usage Period: [DATE]" at bounding box center [427, 58] width 511 height 35
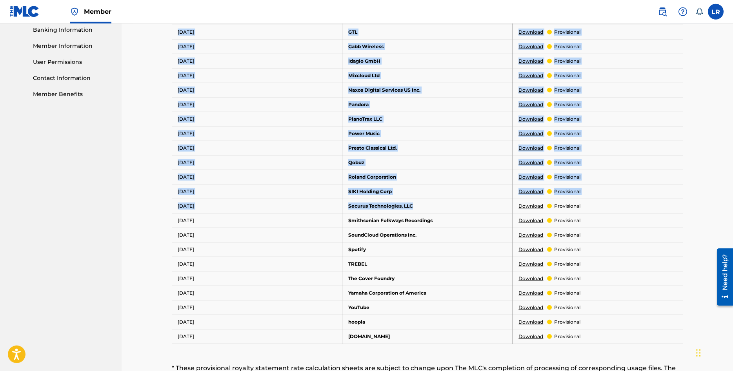
scroll to position [360, 0]
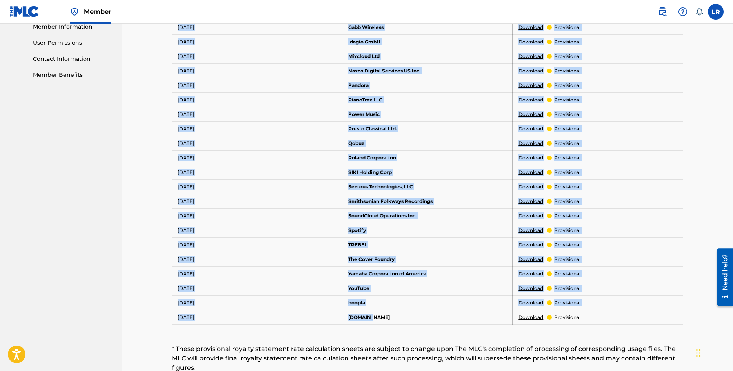
drag, startPoint x: 346, startPoint y: 69, endPoint x: 454, endPoint y: 317, distance: 271.0
click at [454, 317] on tbody "Usage Period DSP Rate Sheet i [DATE] Amazon Music Download provisional [DATE] A…" at bounding box center [427, 84] width 511 height 479
click at [453, 315] on td "[DOMAIN_NAME]" at bounding box center [427, 317] width 171 height 15
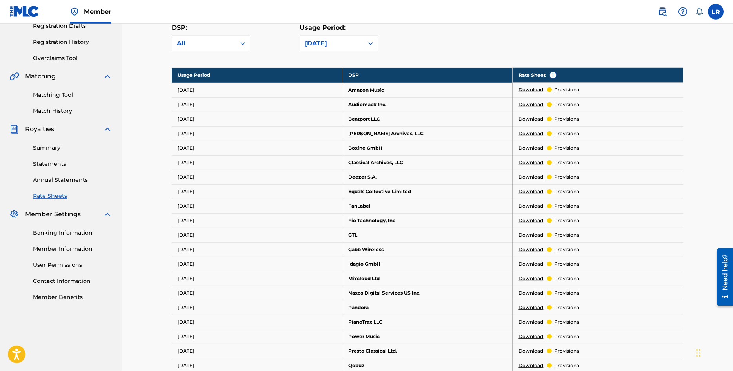
scroll to position [120, 0]
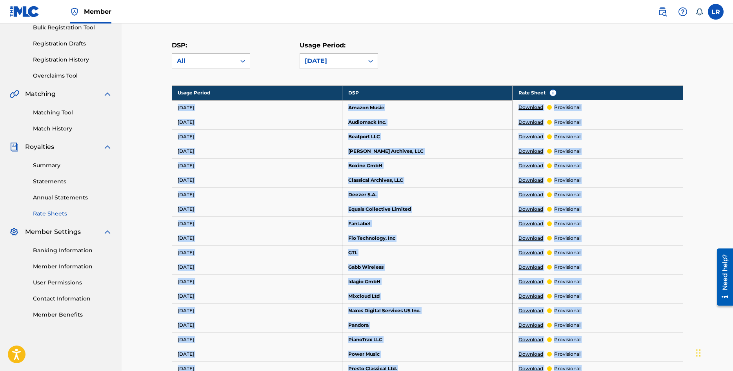
drag, startPoint x: 460, startPoint y: 314, endPoint x: 167, endPoint y: 105, distance: 359.8
click at [167, 105] on div "DSP Rate Sheets Rate sheets illustrate how a digital service provider (DSP) cal…" at bounding box center [427, 278] width 530 height 670
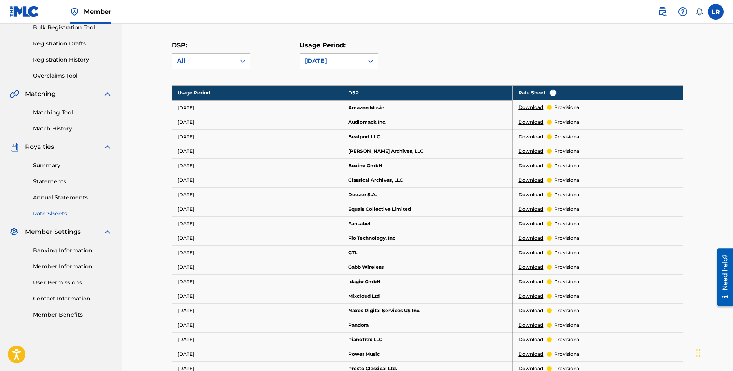
click at [167, 105] on div "DSP Rate Sheets Rate sheets illustrate how a digital service provider (DSP) cal…" at bounding box center [427, 278] width 530 height 670
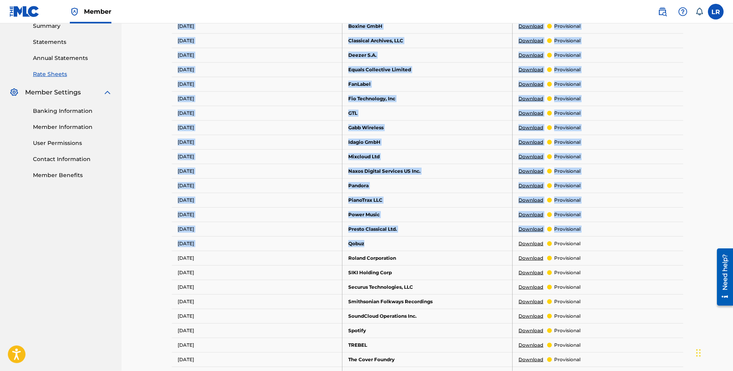
scroll to position [360, 0]
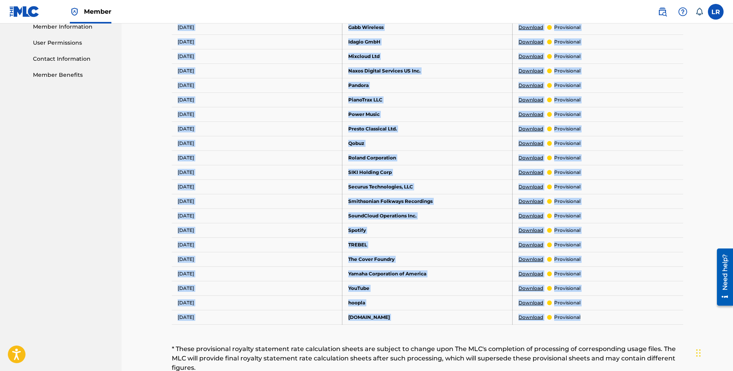
drag, startPoint x: 167, startPoint y: 105, endPoint x: 636, endPoint y: 331, distance: 520.2
click at [636, 331] on div "DSP Rate Sheets Rate sheets illustrate how a digital service provider (DSP) cal…" at bounding box center [427, 38] width 530 height 670
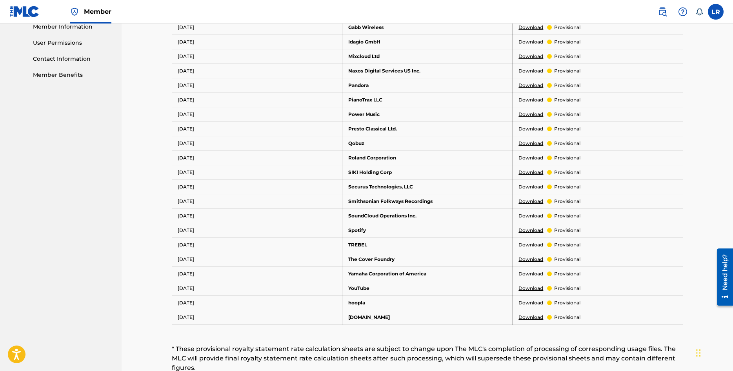
click at [636, 331] on div "DSP Rate Sheets Rate sheets illustrate how a digital service provider (DSP) cal…" at bounding box center [427, 38] width 530 height 670
drag, startPoint x: 541, startPoint y: 304, endPoint x: 267, endPoint y: 204, distance: 291.9
click at [267, 204] on tbody "Usage Period DSP Rate Sheet i [DATE] Amazon Music Download provisional [DATE] A…" at bounding box center [427, 84] width 511 height 479
click at [267, 204] on td "[DATE]" at bounding box center [257, 201] width 171 height 15
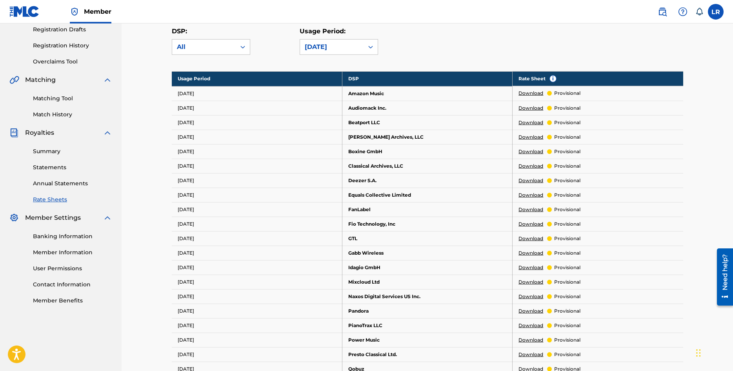
scroll to position [120, 0]
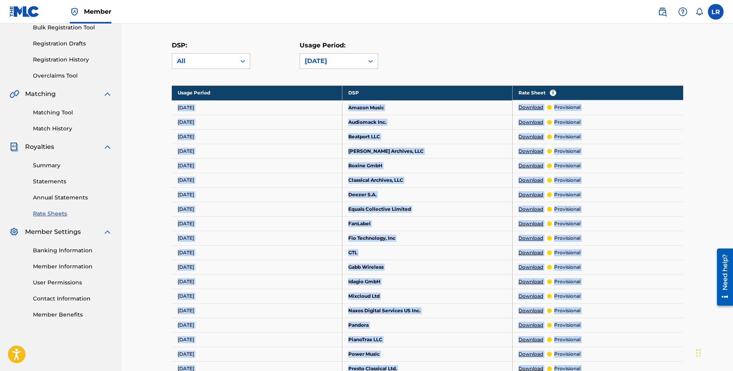
drag, startPoint x: 599, startPoint y: 321, endPoint x: 151, endPoint y: 113, distance: 494.7
click at [151, 113] on div "DSP Rate Sheets Rate sheets illustrate how a digital service provider (DSP) cal…" at bounding box center [427, 278] width 611 height 749
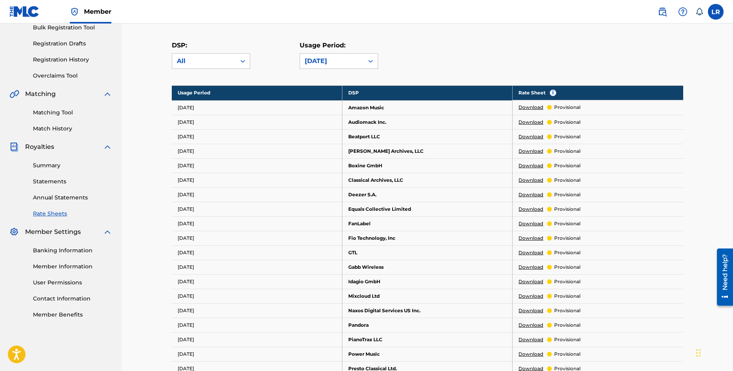
click at [151, 113] on div "DSP Rate Sheets Rate sheets illustrate how a digital service provider (DSP) cal…" at bounding box center [427, 278] width 611 height 749
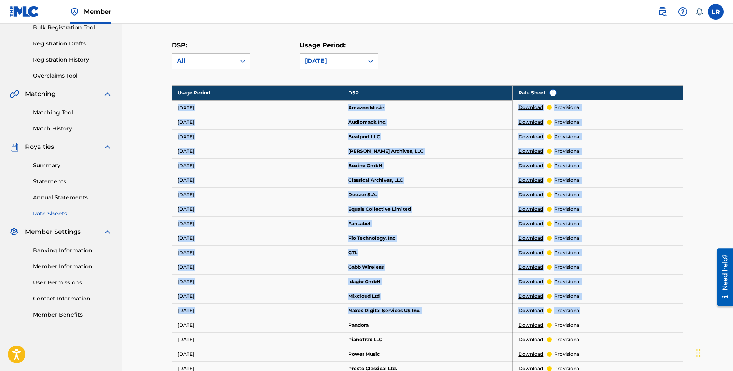
drag, startPoint x: 151, startPoint y: 112, endPoint x: 695, endPoint y: 318, distance: 581.9
click at [695, 318] on div "DSP Rate Sheets Rate sheets illustrate how a digital service provider (DSP) cal…" at bounding box center [427, 278] width 611 height 749
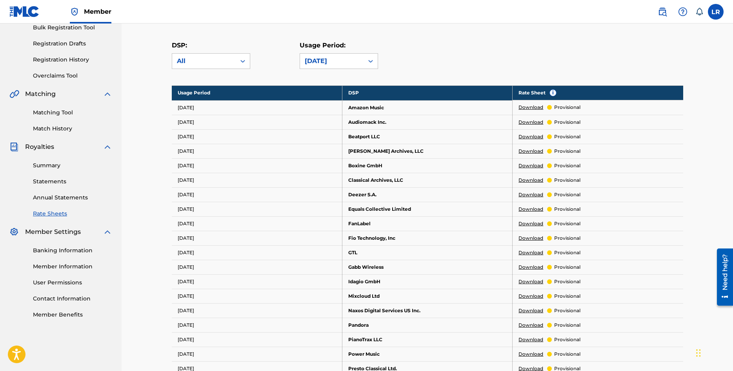
click at [683, 310] on div "DSP Rate Sheets Rate sheets illustrate how a digital service provider (DSP) cal…" at bounding box center [427, 278] width 530 height 670
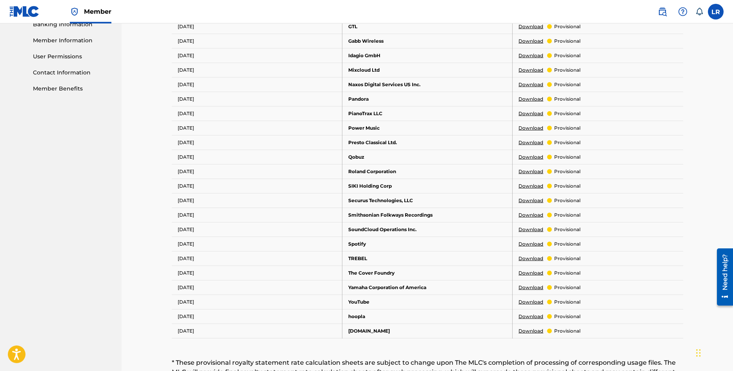
scroll to position [360, 0]
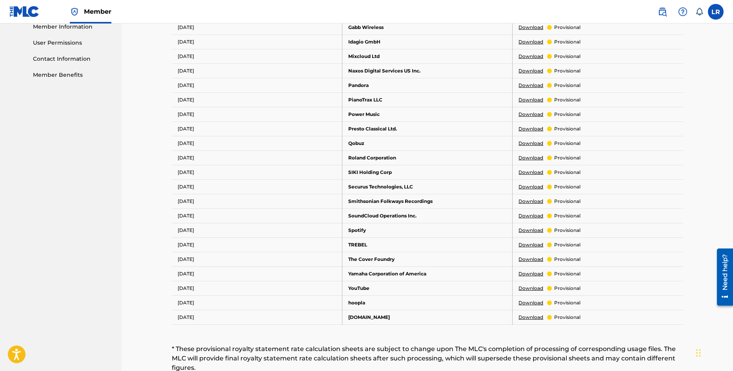
click at [526, 143] on link "Download" at bounding box center [530, 143] width 25 height 7
click at [688, 177] on div "DSP Rate Sheets Rate sheets illustrate how a digital service provider (DSP) cal…" at bounding box center [427, 38] width 530 height 670
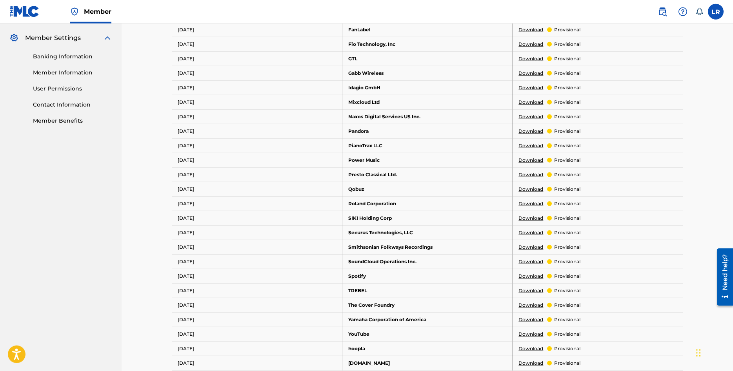
scroll to position [313, 0]
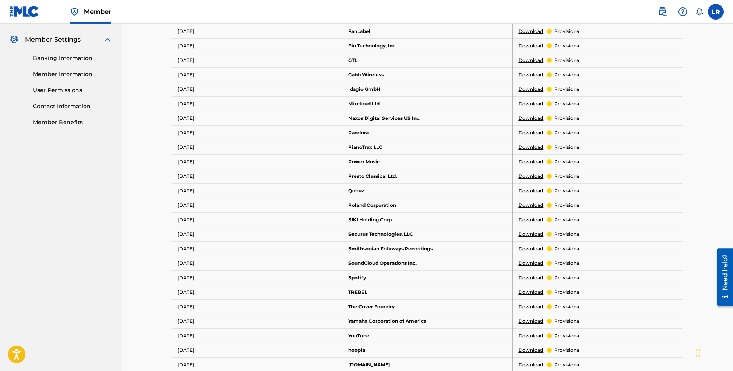
click at [695, 189] on div "DSP Rate Sheets Rate sheets illustrate how a digital service provider (DSP) cal…" at bounding box center [427, 95] width 549 height 729
click at [696, 179] on div "DSP Rate Sheets Rate sheets illustrate how a digital service provider (DSP) cal…" at bounding box center [427, 95] width 549 height 729
click at [703, 234] on div "DSP Rate Sheets Rate sheets illustrate how a digital service provider (DSP) cal…" at bounding box center [427, 85] width 611 height 749
click at [532, 148] on link "Download" at bounding box center [530, 147] width 25 height 7
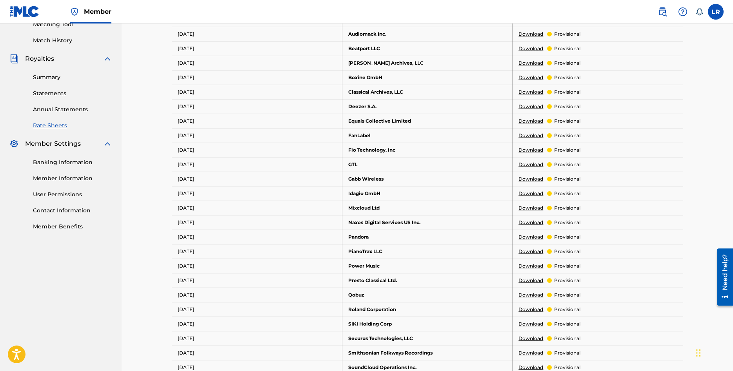
scroll to position [193, 0]
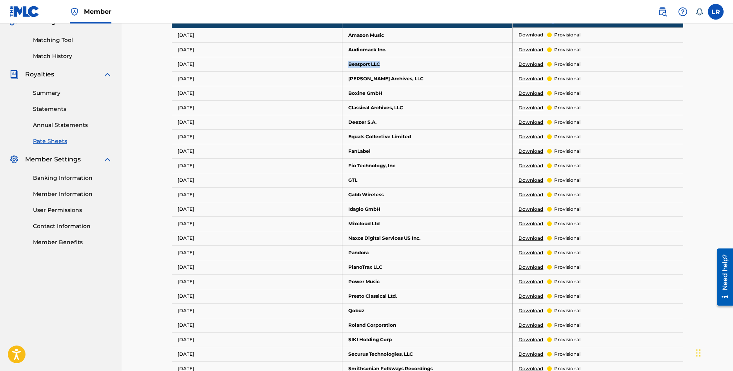
drag, startPoint x: 350, startPoint y: 64, endPoint x: 447, endPoint y: 63, distance: 97.7
click at [425, 65] on td "Beatport LLC" at bounding box center [427, 64] width 171 height 15
click at [522, 65] on link "Download" at bounding box center [530, 64] width 25 height 7
click at [521, 49] on link "Download" at bounding box center [530, 49] width 25 height 7
drag, startPoint x: 348, startPoint y: 78, endPoint x: 488, endPoint y: 73, distance: 139.7
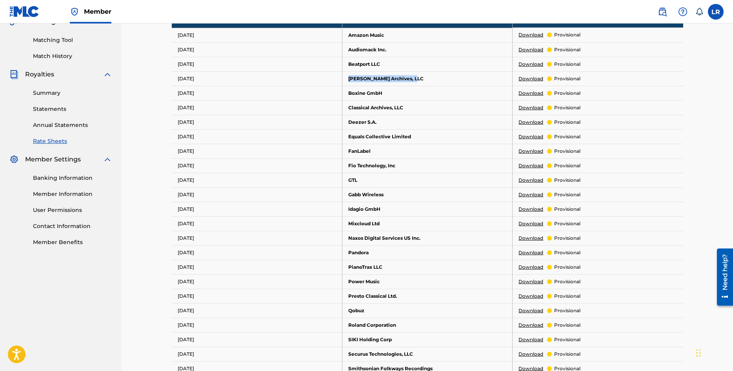
click at [436, 74] on td "[PERSON_NAME] Archives, LLC" at bounding box center [427, 78] width 171 height 15
click at [536, 78] on link "Download" at bounding box center [530, 78] width 25 height 7
click at [68, 124] on link "Annual Statements" at bounding box center [72, 125] width 79 height 8
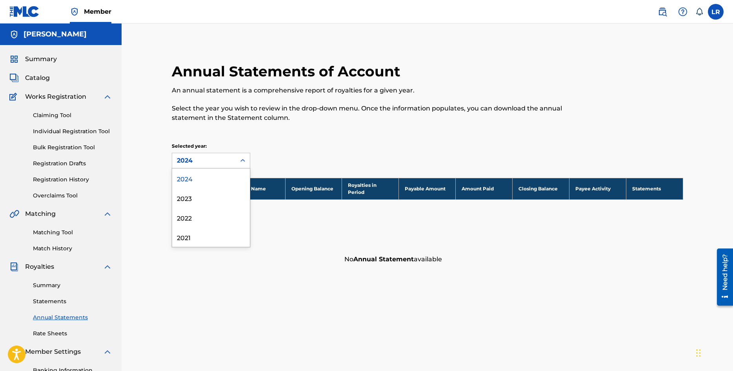
click at [236, 163] on div at bounding box center [243, 160] width 14 height 15
click at [204, 174] on div "2024" at bounding box center [211, 179] width 78 height 20
click at [341, 146] on div "Selected year: option 2024, selected. 2024" at bounding box center [427, 156] width 511 height 26
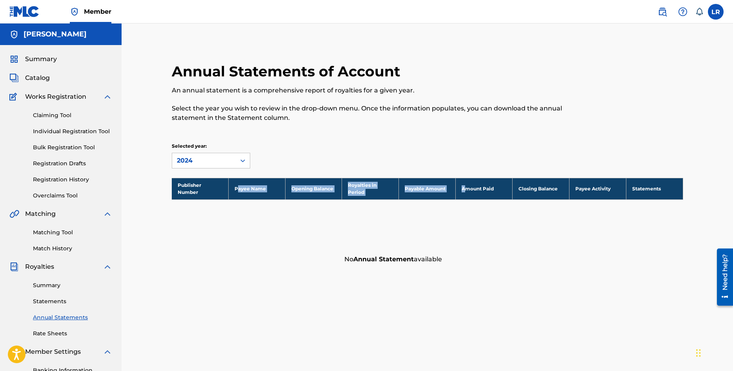
drag, startPoint x: 239, startPoint y: 186, endPoint x: 495, endPoint y: 222, distance: 258.6
click at [486, 220] on div "Publisher Number Payee Name Opening Balance Royalties in Period Payable Amount …" at bounding box center [427, 223] width 511 height 90
click at [512, 228] on div "Publisher Number Payee Name Opening Balance Royalties in Period Payable Amount …" at bounding box center [427, 223] width 511 height 90
click at [49, 285] on link "Summary" at bounding box center [72, 286] width 79 height 8
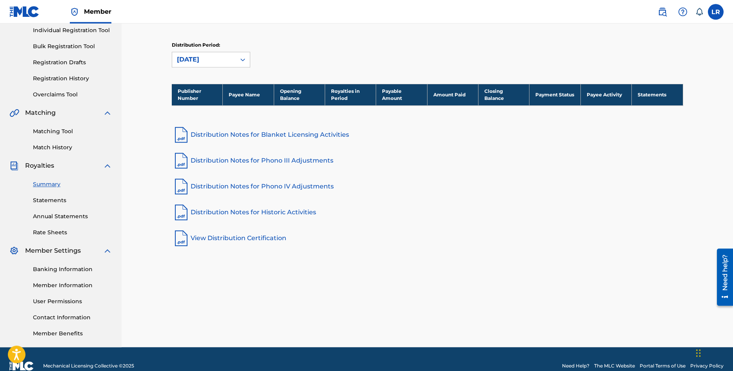
scroll to position [115, 0]
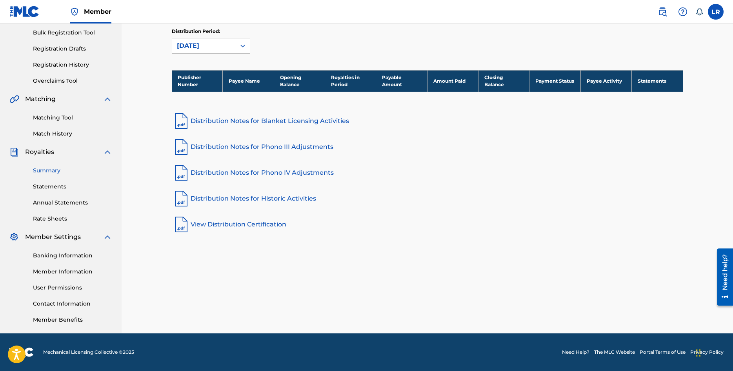
click at [261, 227] on link "View Distribution Certification" at bounding box center [427, 224] width 511 height 19
click at [270, 194] on link "Distribution Notes for Historic Activities" at bounding box center [427, 198] width 511 height 19
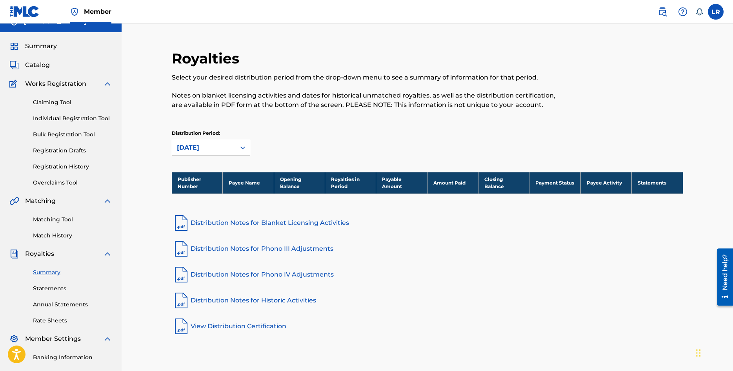
scroll to position [0, 0]
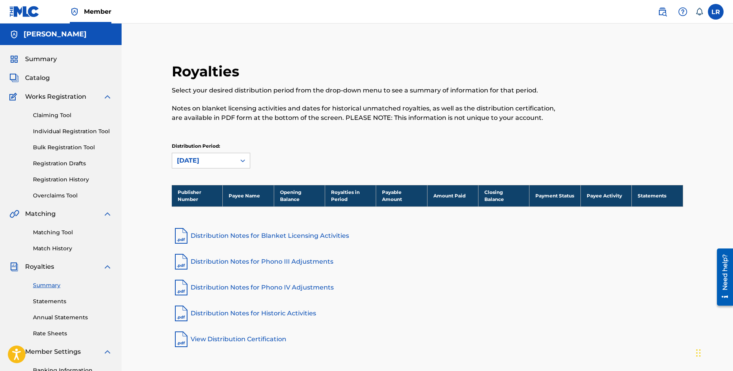
click at [30, 75] on span "Catalog" at bounding box center [37, 77] width 25 height 9
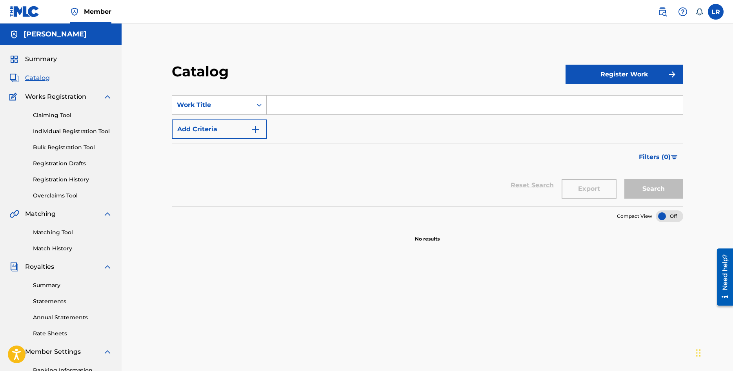
click at [44, 57] on span "Summary" at bounding box center [41, 59] width 32 height 9
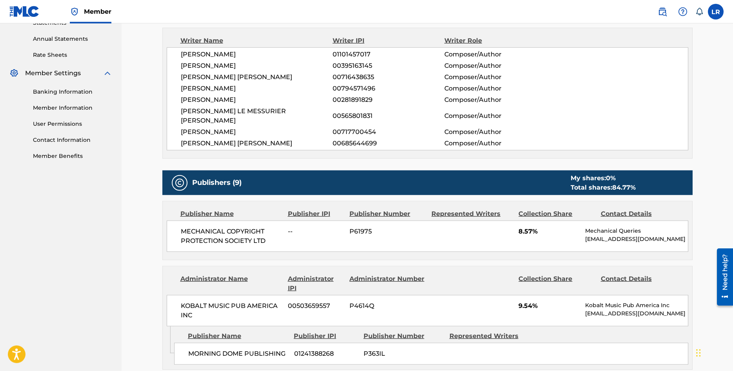
scroll to position [214, 0]
